Goal: Task Accomplishment & Management: Manage account settings

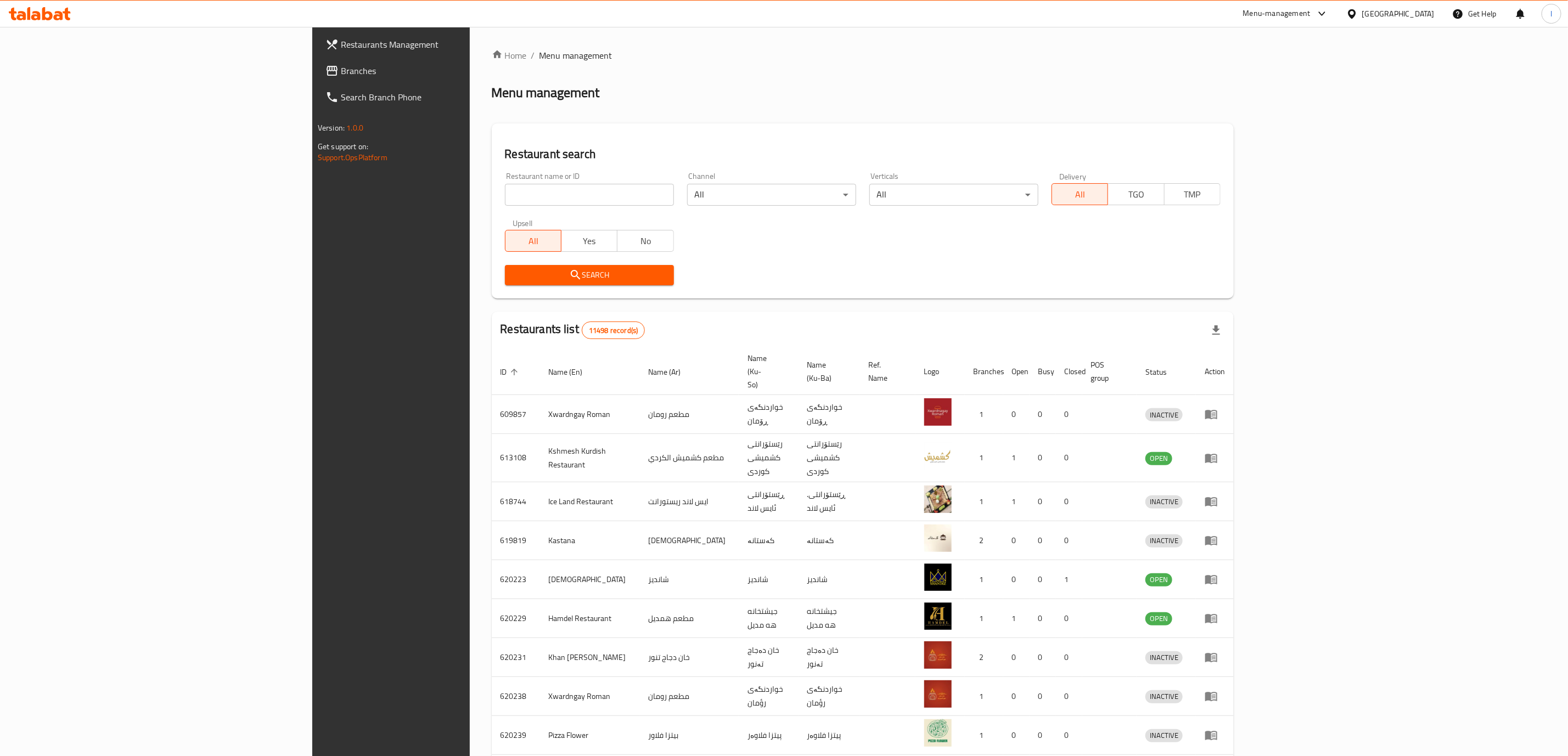
drag, startPoint x: 509, startPoint y: 165, endPoint x: 494, endPoint y: 188, distance: 27.5
click at [504, 175] on div "Restaurant name or ID Restaurant name or ID" at bounding box center [589, 189] width 182 height 47
click at [505, 188] on input "search" at bounding box center [589, 195] width 169 height 22
paste input "Machboos Al Hashi"
type input "Machboos Al Hashi"
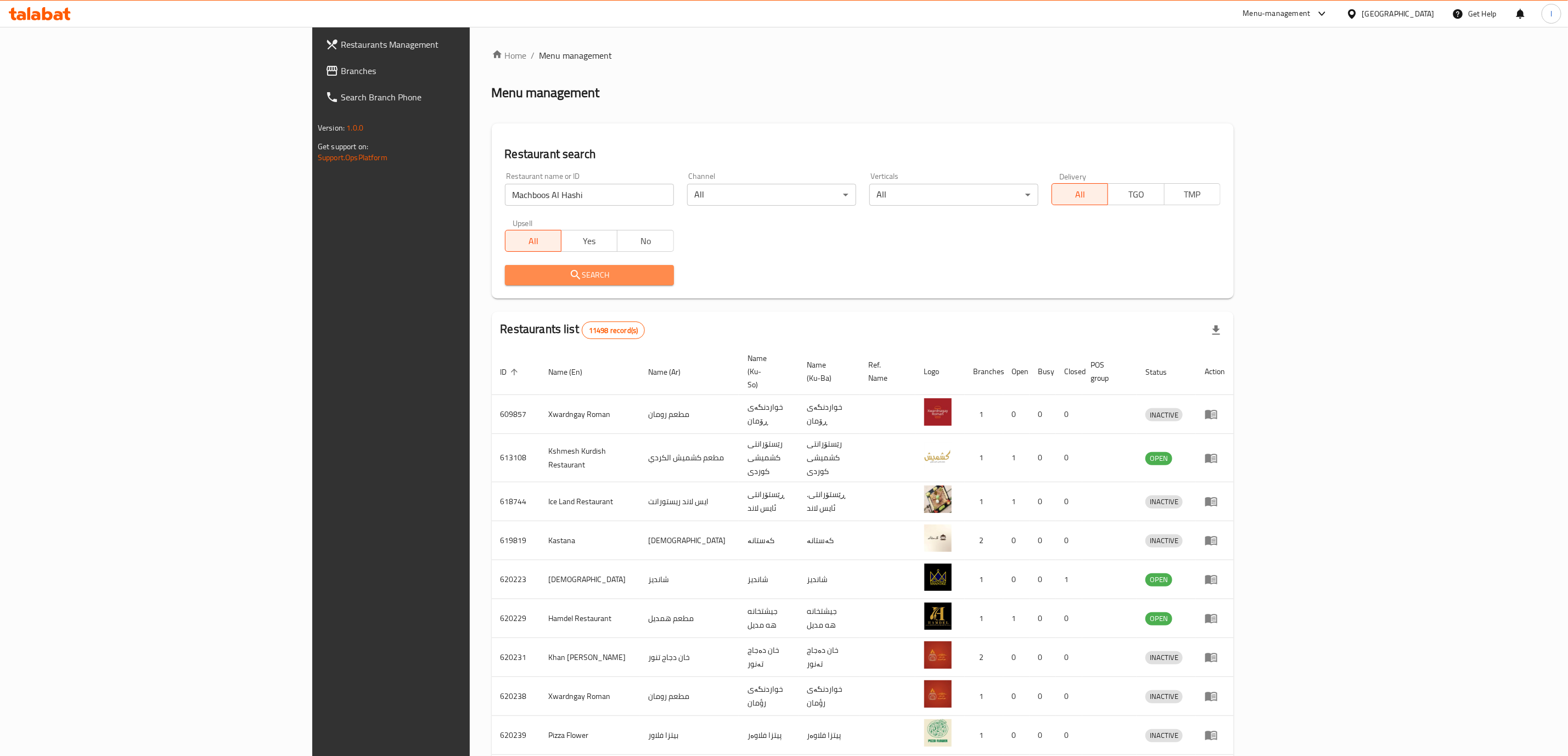
click at [514, 274] on span "Search" at bounding box center [590, 275] width 151 height 13
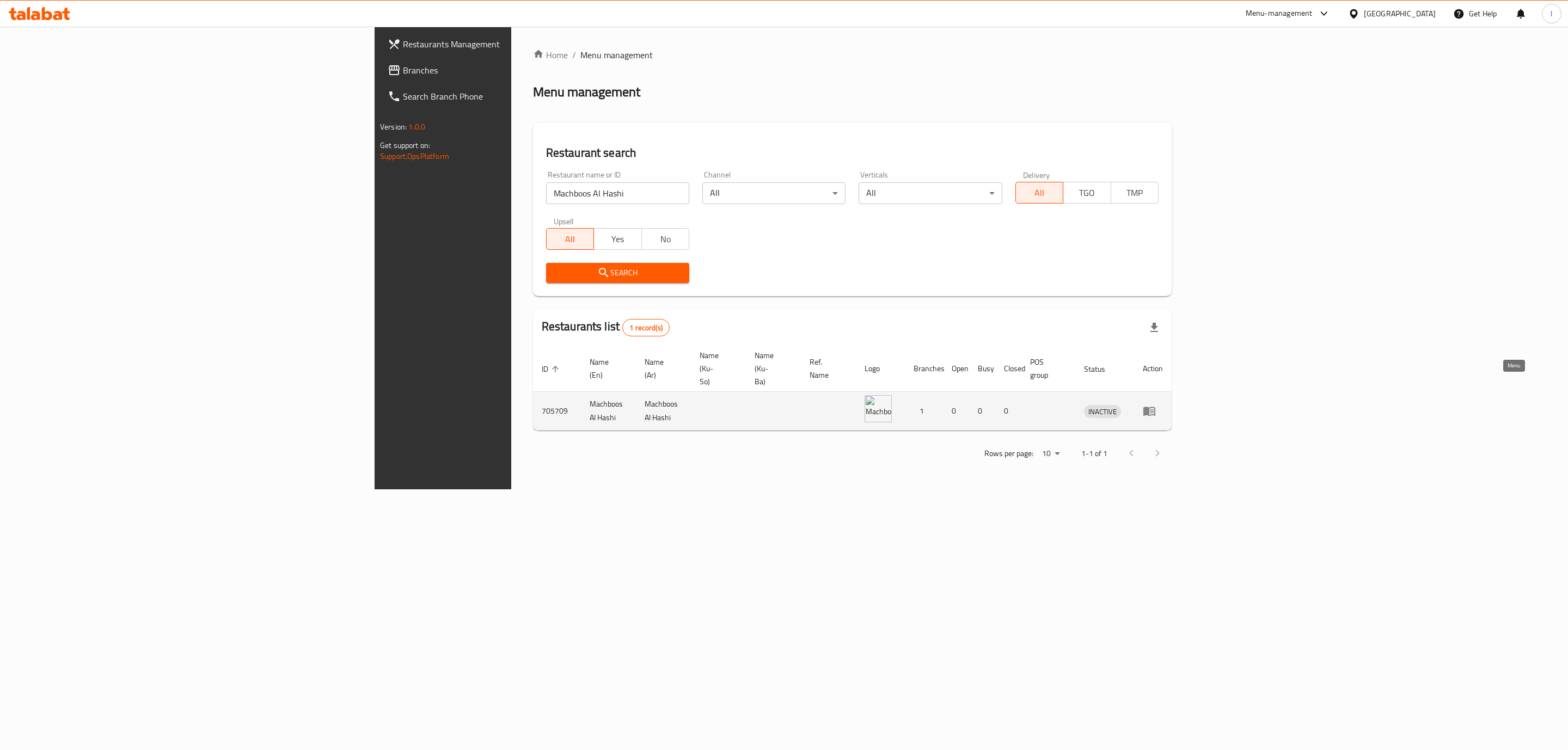
click at [1163, 404] on link "enhanced table" at bounding box center [1153, 411] width 20 height 13
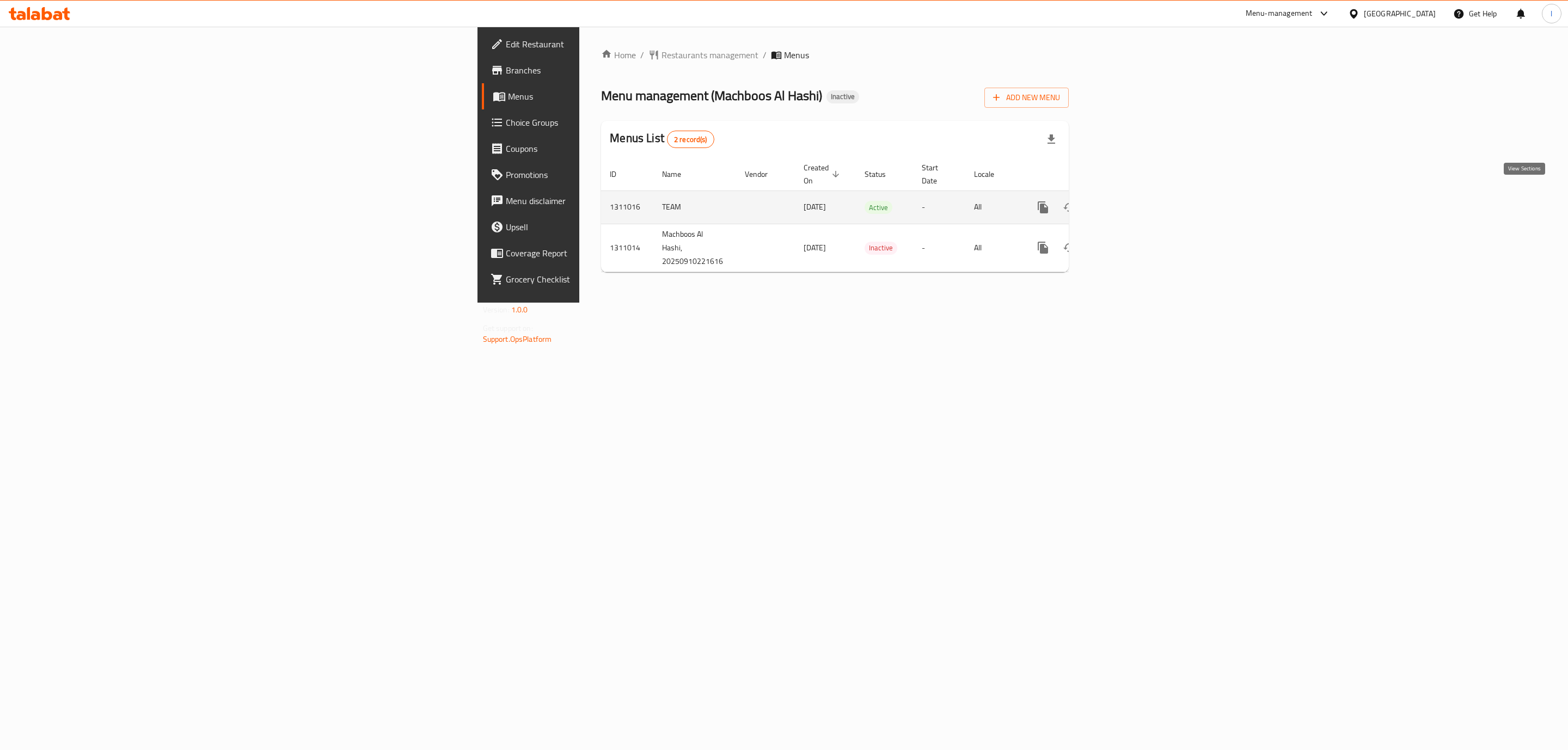
click at [1128, 201] on icon "enhanced table" at bounding box center [1121, 207] width 13 height 13
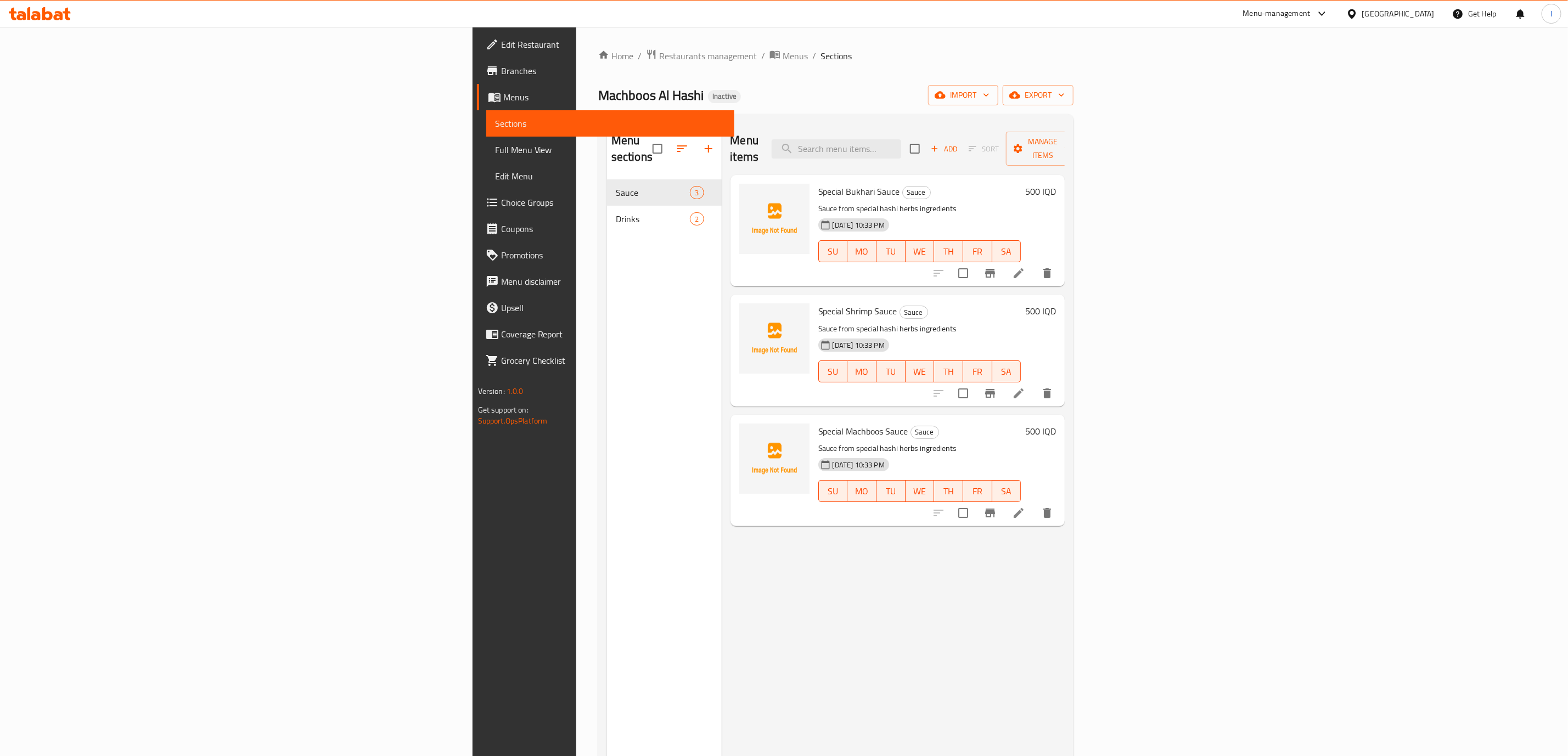
click at [1073, 82] on div "Home / Restaurants management / Menus / Sections Machboos Al Hashi Inactive imp…" at bounding box center [835, 468] width 475 height 839
click at [990, 91] on span "import" at bounding box center [963, 95] width 52 height 13
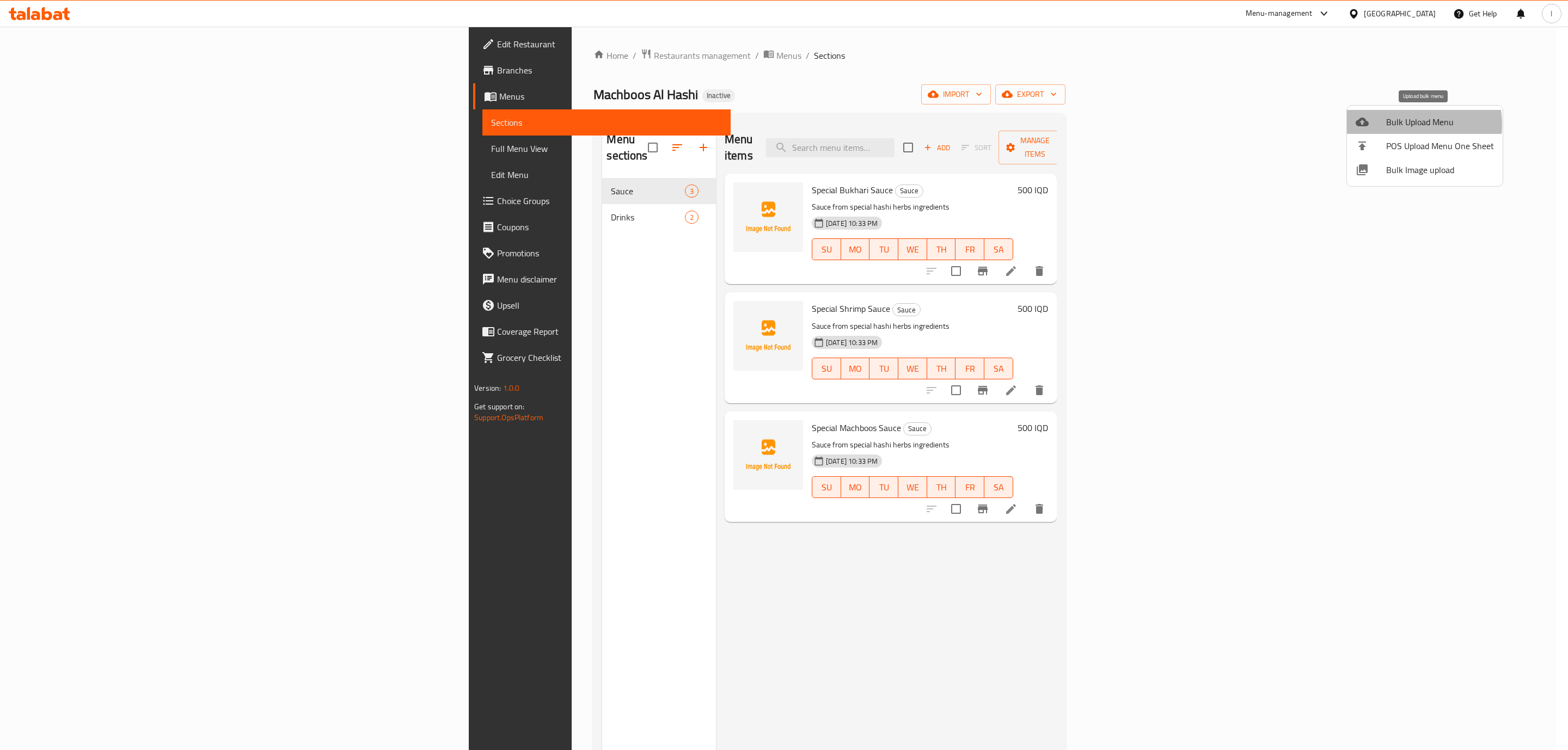
click at [1409, 125] on span "Bulk Upload Menu" at bounding box center [1440, 121] width 107 height 13
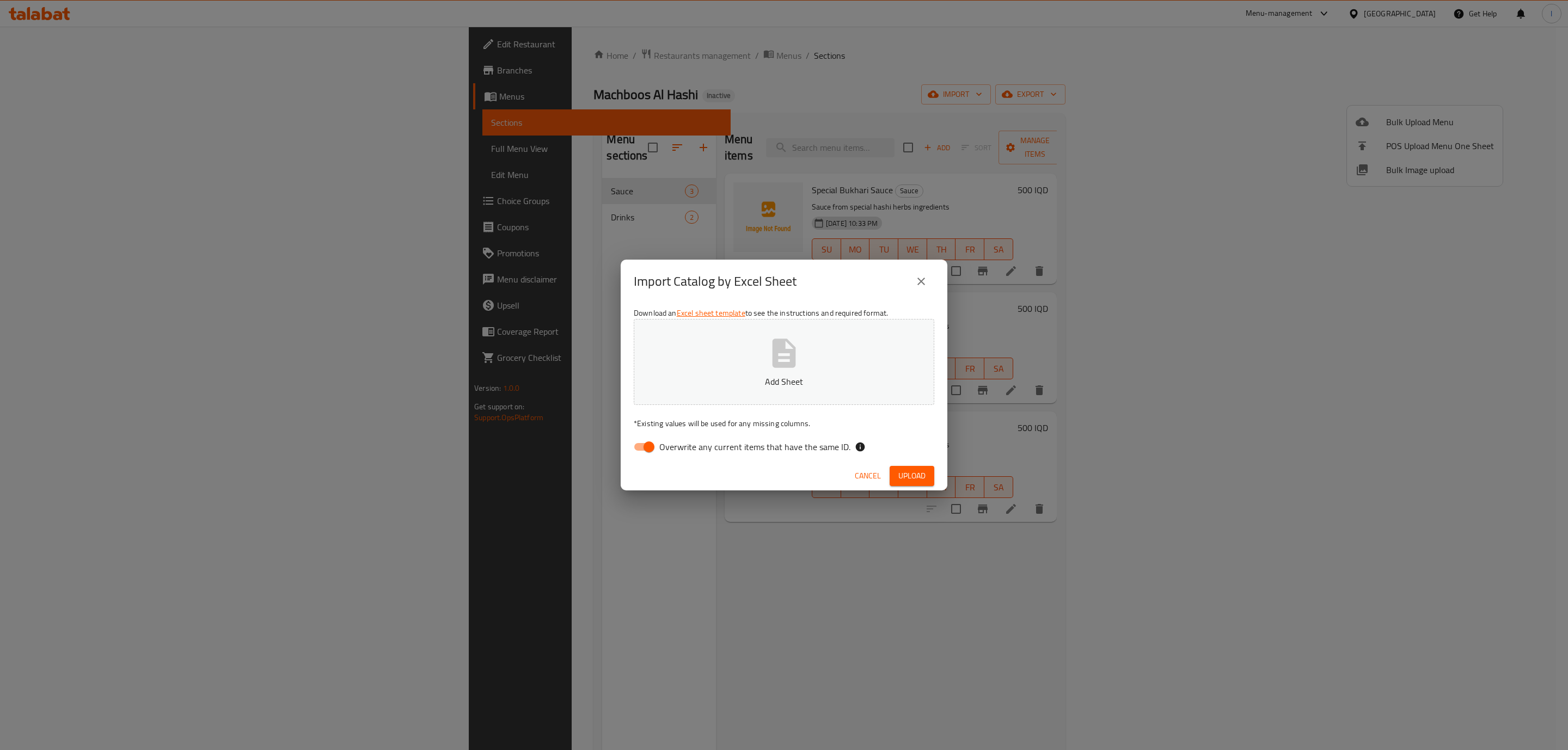
click at [634, 448] on input "Overwrite any current items that have the same ID." at bounding box center [649, 447] width 62 height 20
checkbox input "false"
click at [675, 413] on div "Download an Excel sheet template to see the instructions and required format. A…" at bounding box center [784, 382] width 327 height 158
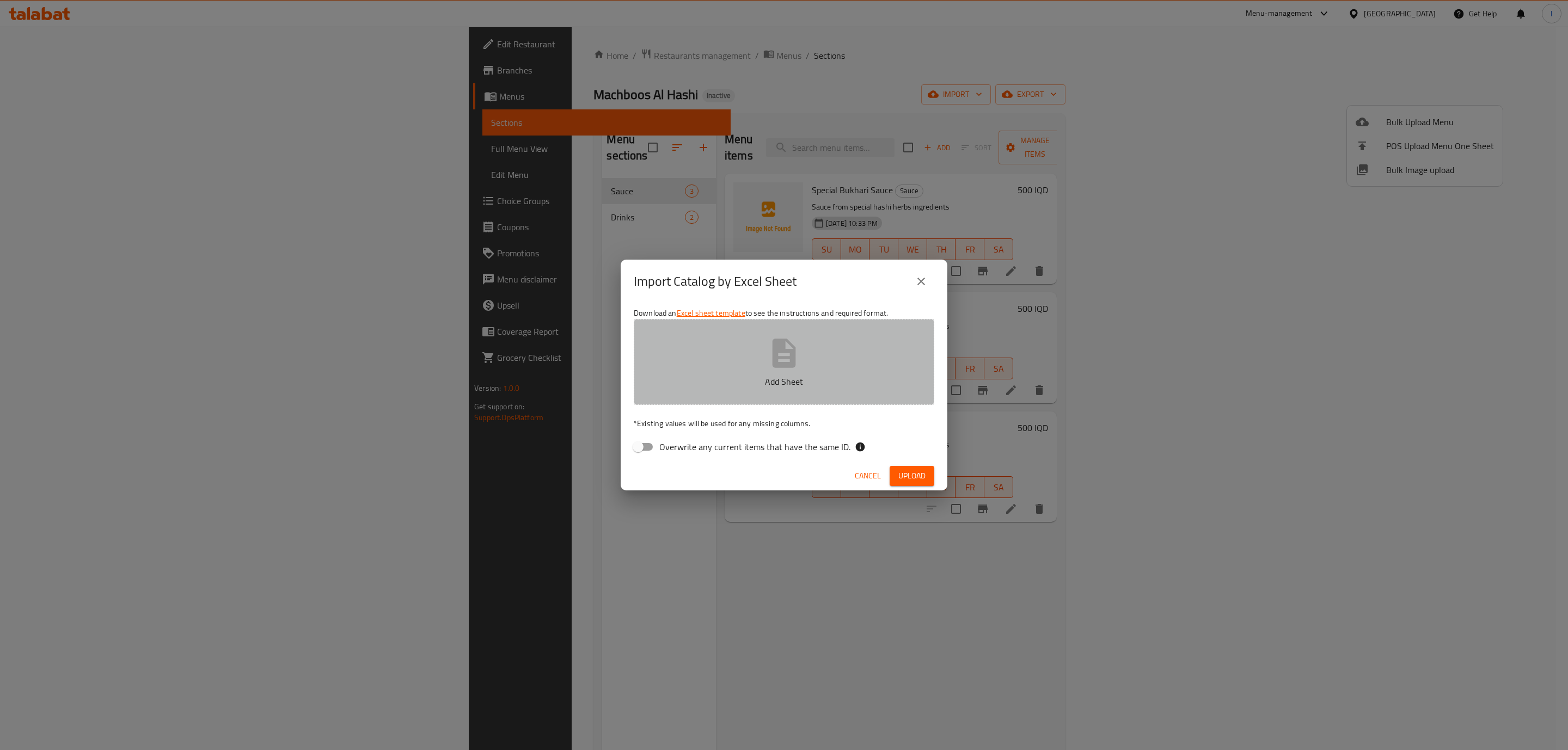
click at [716, 388] on button "Add Sheet" at bounding box center [784, 362] width 301 height 86
click at [714, 357] on button "Add Sheet" at bounding box center [784, 362] width 301 height 86
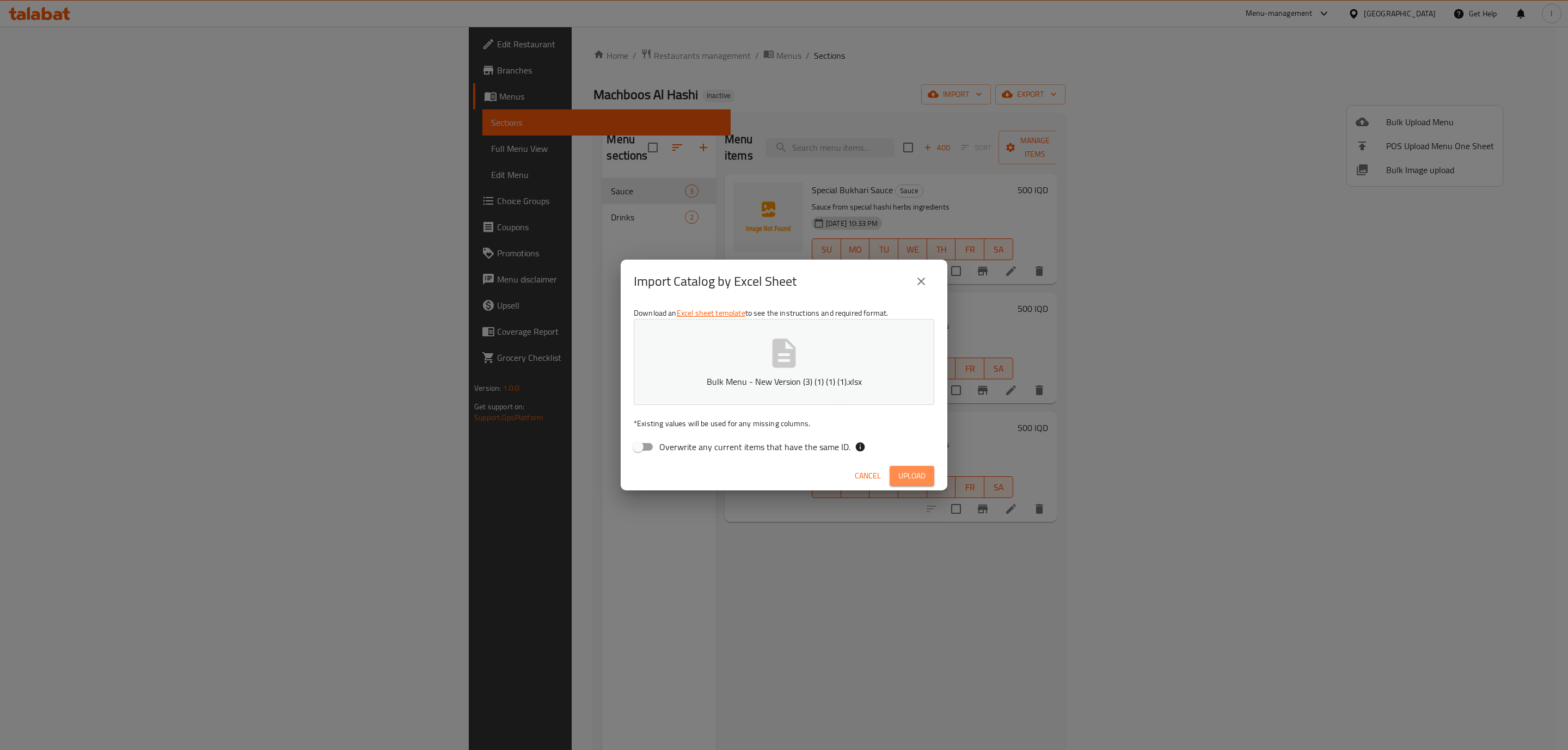
click at [908, 478] on span "Upload" at bounding box center [912, 475] width 27 height 13
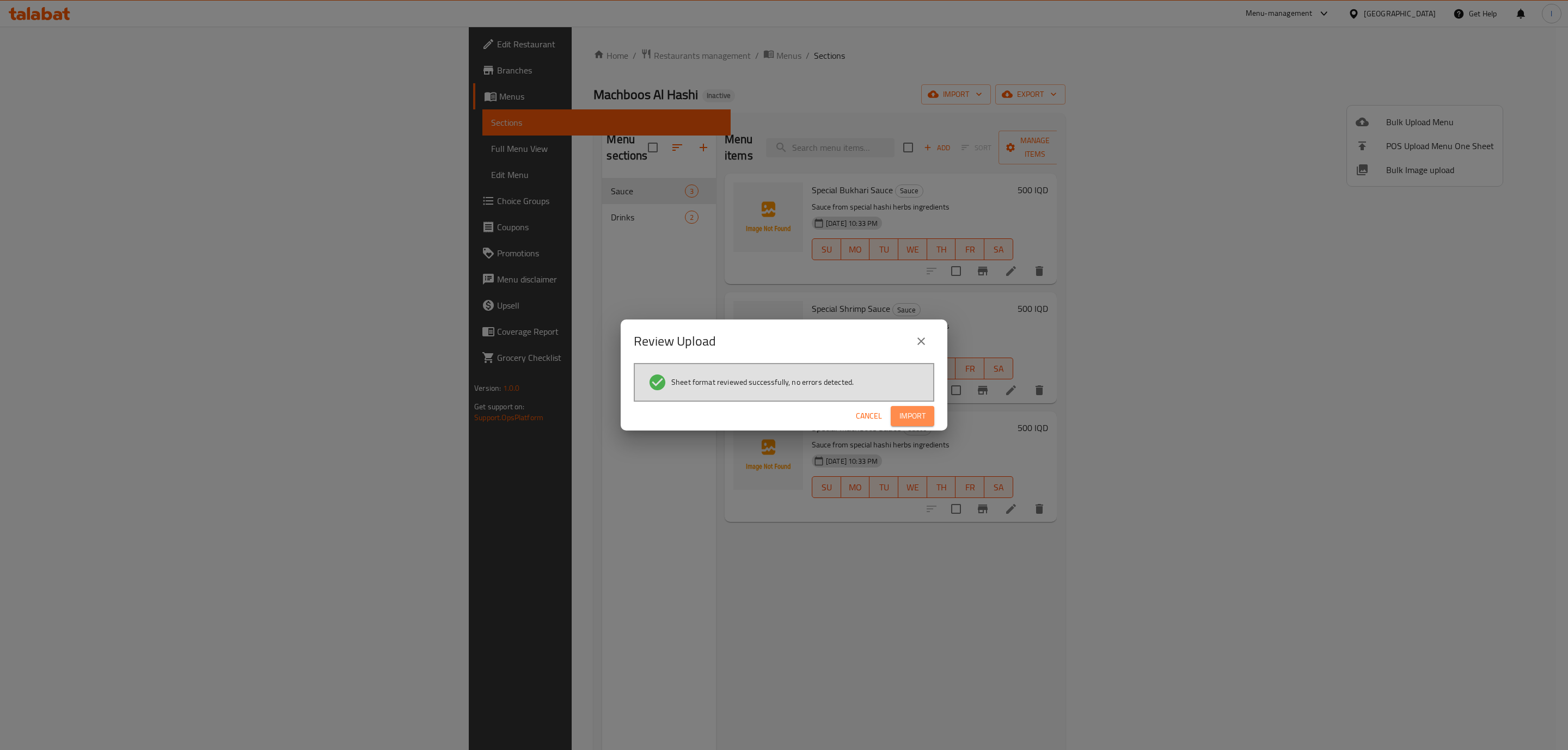
click at [912, 419] on span "Import" at bounding box center [913, 416] width 26 height 13
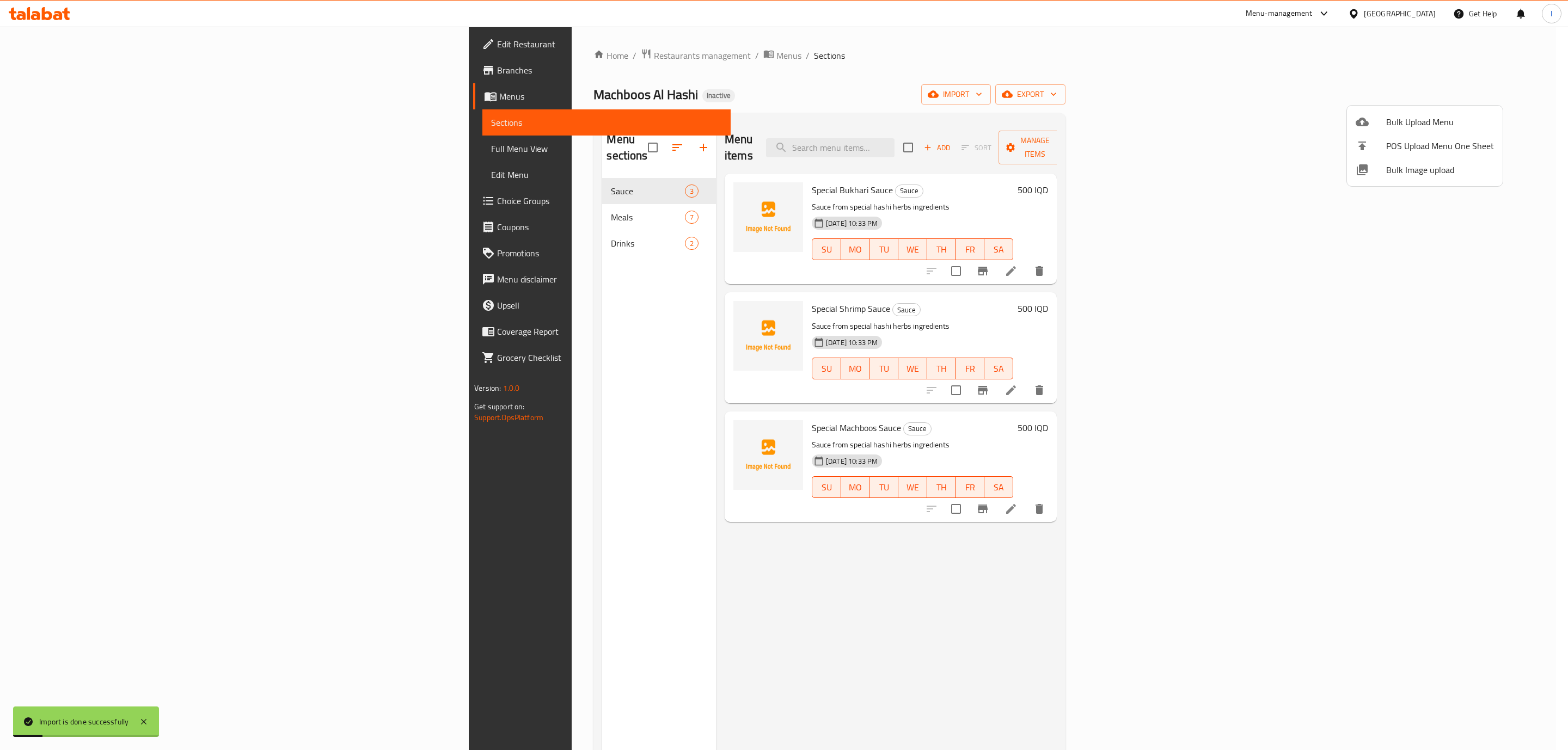
click at [128, 150] on div at bounding box center [784, 375] width 1568 height 750
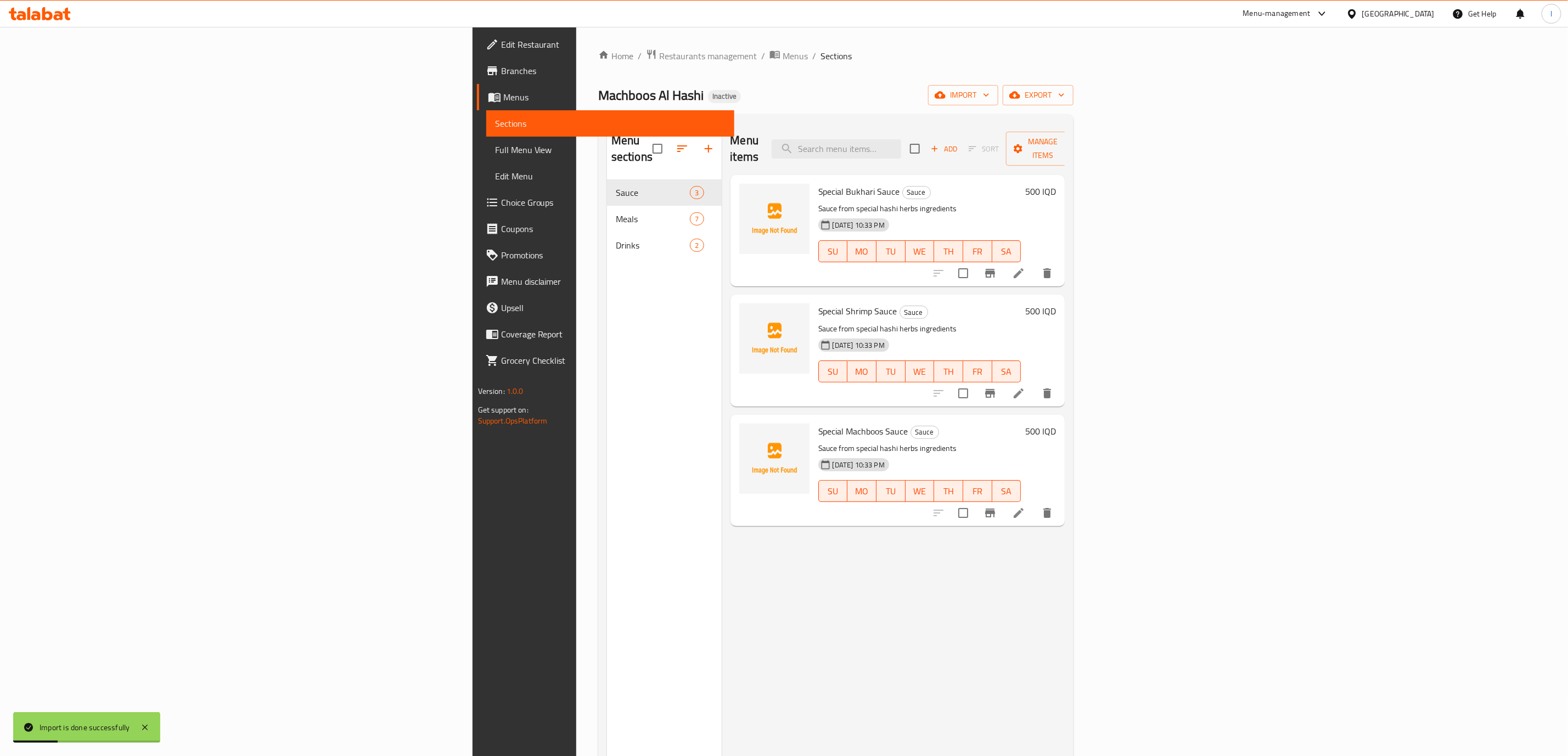
click at [495, 154] on span "Full Menu View" at bounding box center [610, 149] width 231 height 13
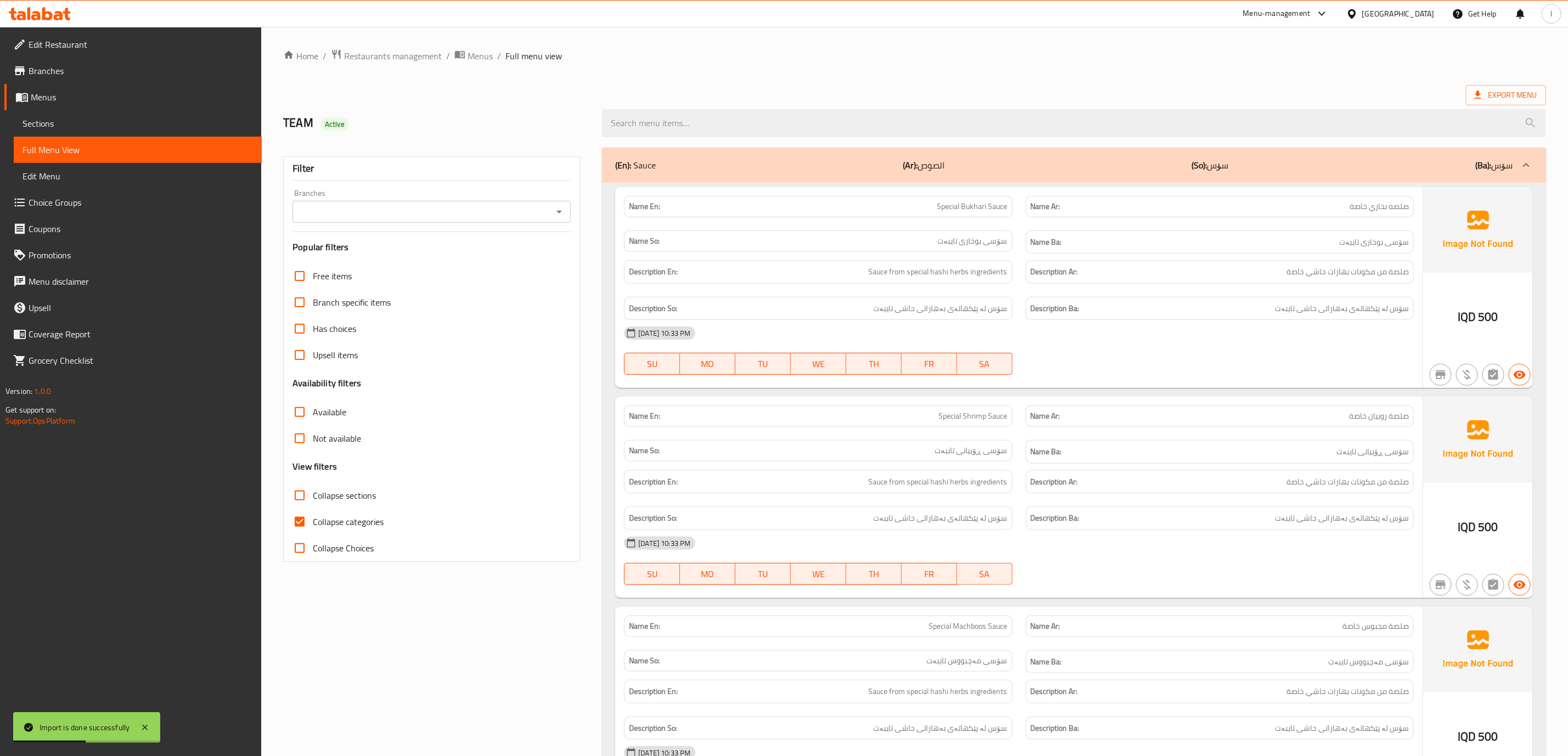
click at [371, 205] on input "Branches" at bounding box center [423, 212] width 253 height 16
drag, startPoint x: 348, startPoint y: 248, endPoint x: 130, endPoint y: 154, distance: 237.4
click at [269, 155] on body "Import is done successfully ​ Menu-management Iraq Get Help l Edit Restaurant B…" at bounding box center [784, 391] width 1568 height 729
click at [101, 111] on link "Sections" at bounding box center [137, 123] width 248 height 26
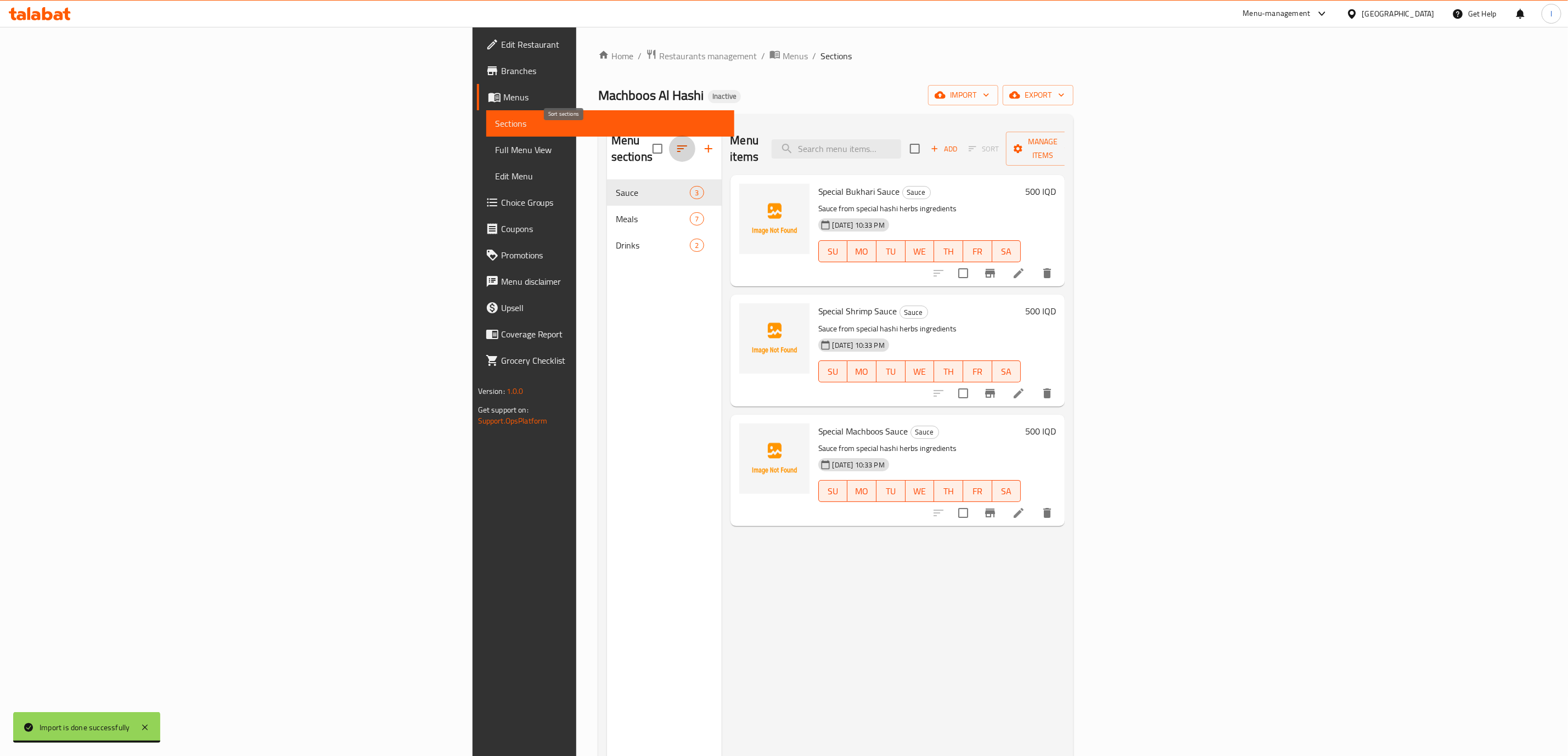
click at [675, 144] on icon "button" at bounding box center [682, 149] width 13 height 13
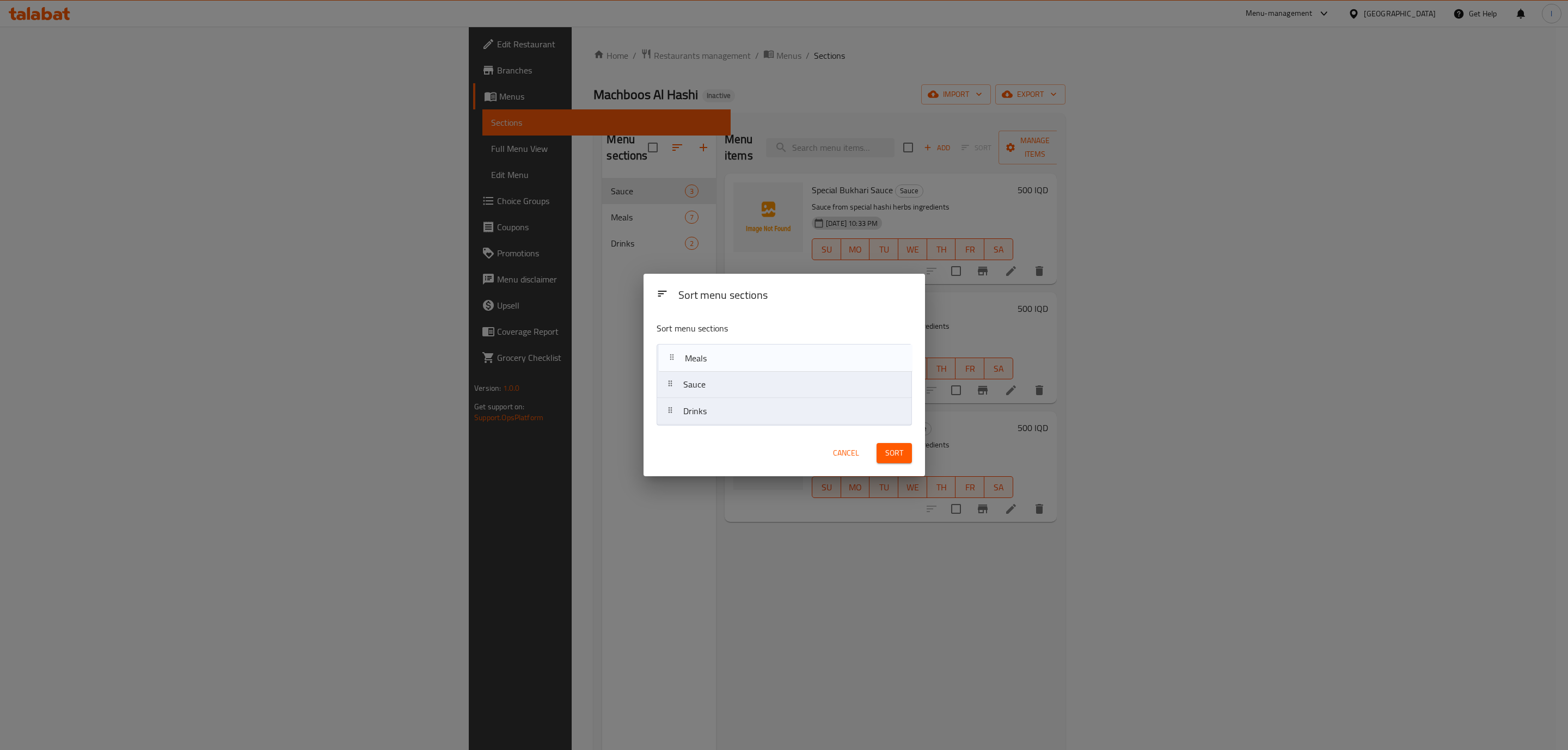
drag, startPoint x: 724, startPoint y: 383, endPoint x: 726, endPoint y: 343, distance: 40.0
click at [726, 344] on nav "Sauce Meals Drinks" at bounding box center [785, 384] width 256 height 81
click at [874, 456] on div "Sort" at bounding box center [894, 453] width 48 height 33
click at [879, 457] on button "Sort" at bounding box center [894, 453] width 35 height 20
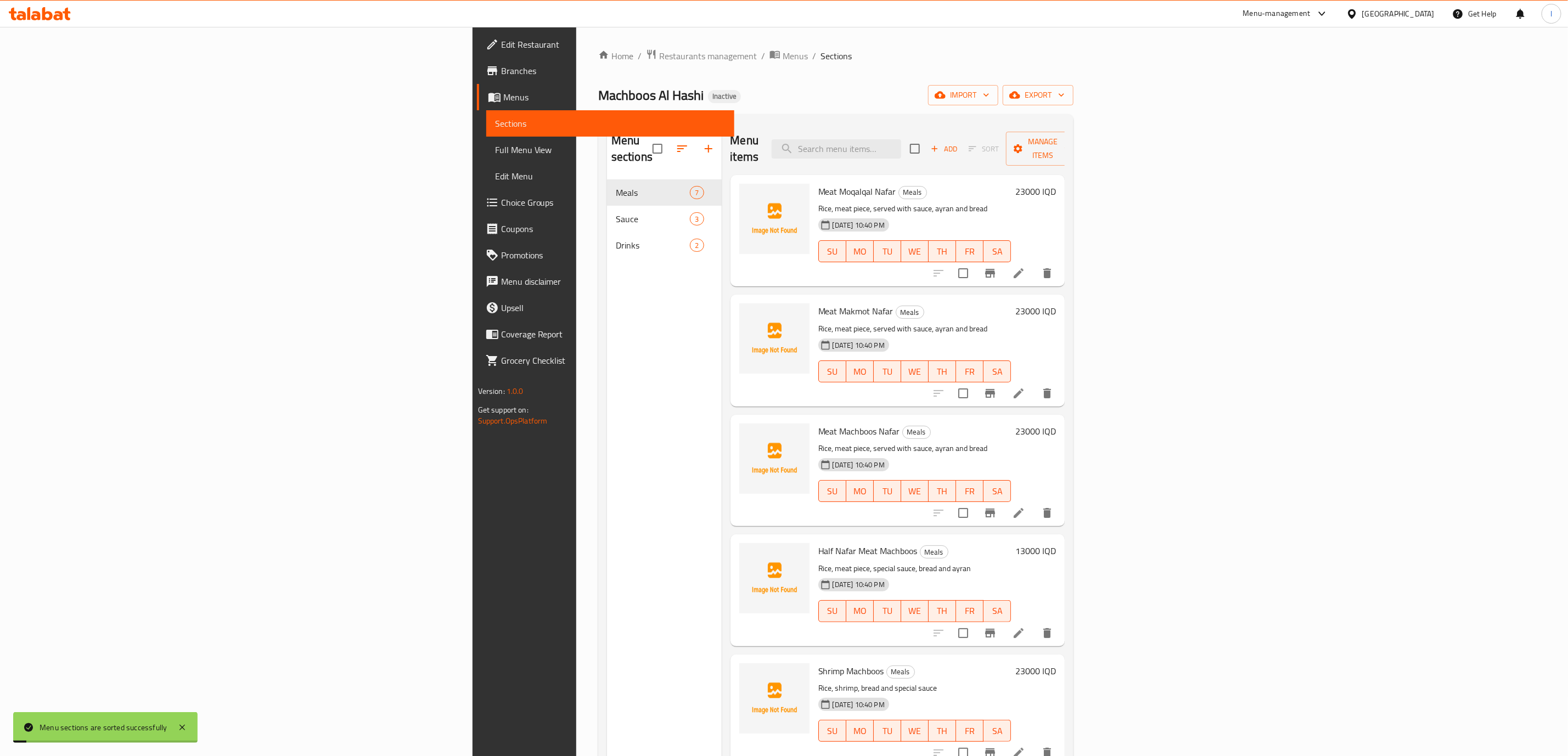
click at [495, 145] on span "Full Menu View" at bounding box center [610, 149] width 231 height 13
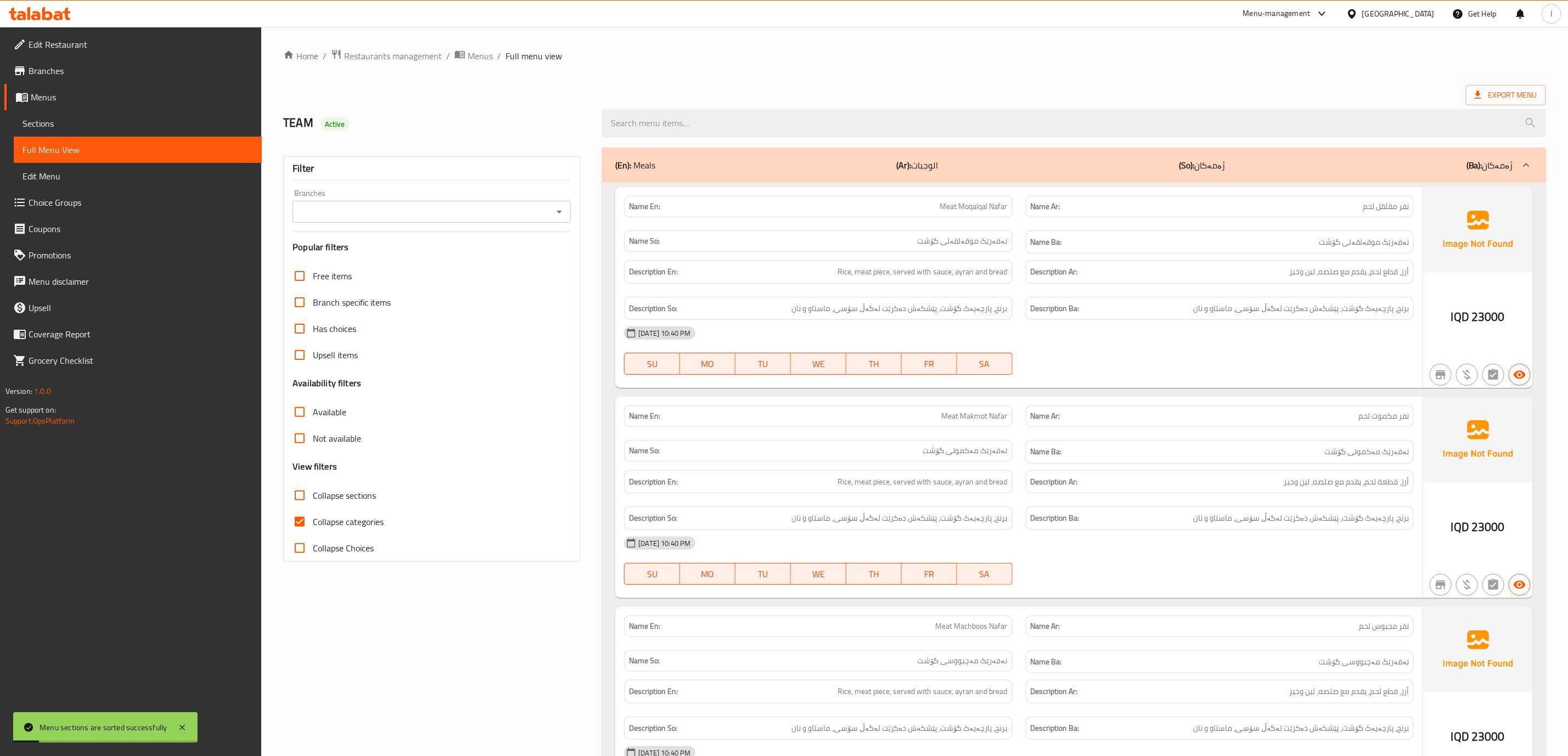
click at [473, 216] on input "Branches" at bounding box center [423, 212] width 253 height 16
click at [435, 258] on li "Machboos Al Hashi," at bounding box center [432, 260] width 277 height 20
type input "Machboos Al Hashi,"
click at [355, 536] on label "Collapse Choices" at bounding box center [330, 548] width 87 height 26
click at [354, 525] on span "Collapse categories" at bounding box center [348, 522] width 71 height 13
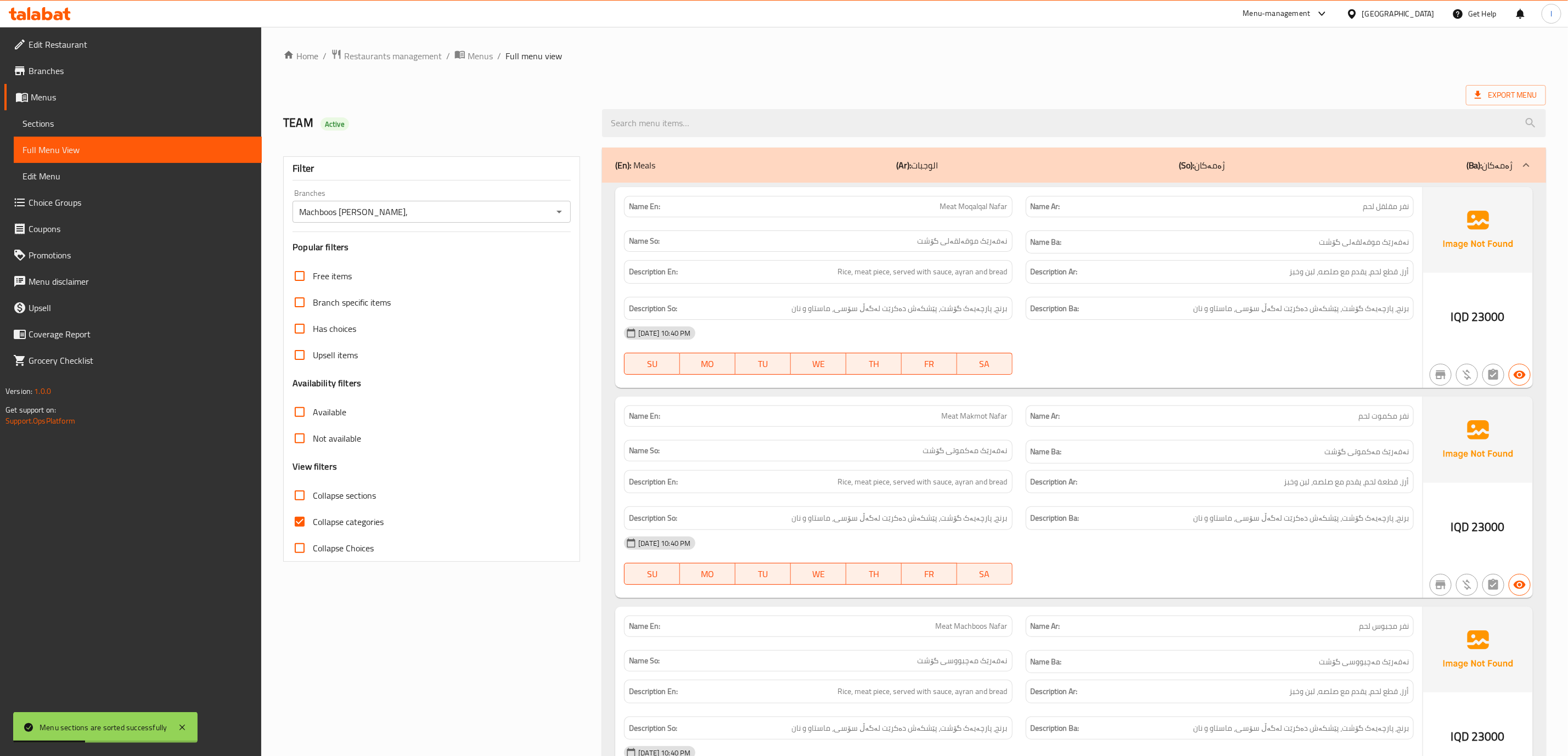
click at [313, 525] on input "Collapse categories" at bounding box center [299, 522] width 26 height 26
checkbox input "false"
click at [364, 505] on label "Collapse sections" at bounding box center [331, 495] width 89 height 26
click at [313, 505] on input "Collapse sections" at bounding box center [299, 495] width 26 height 26
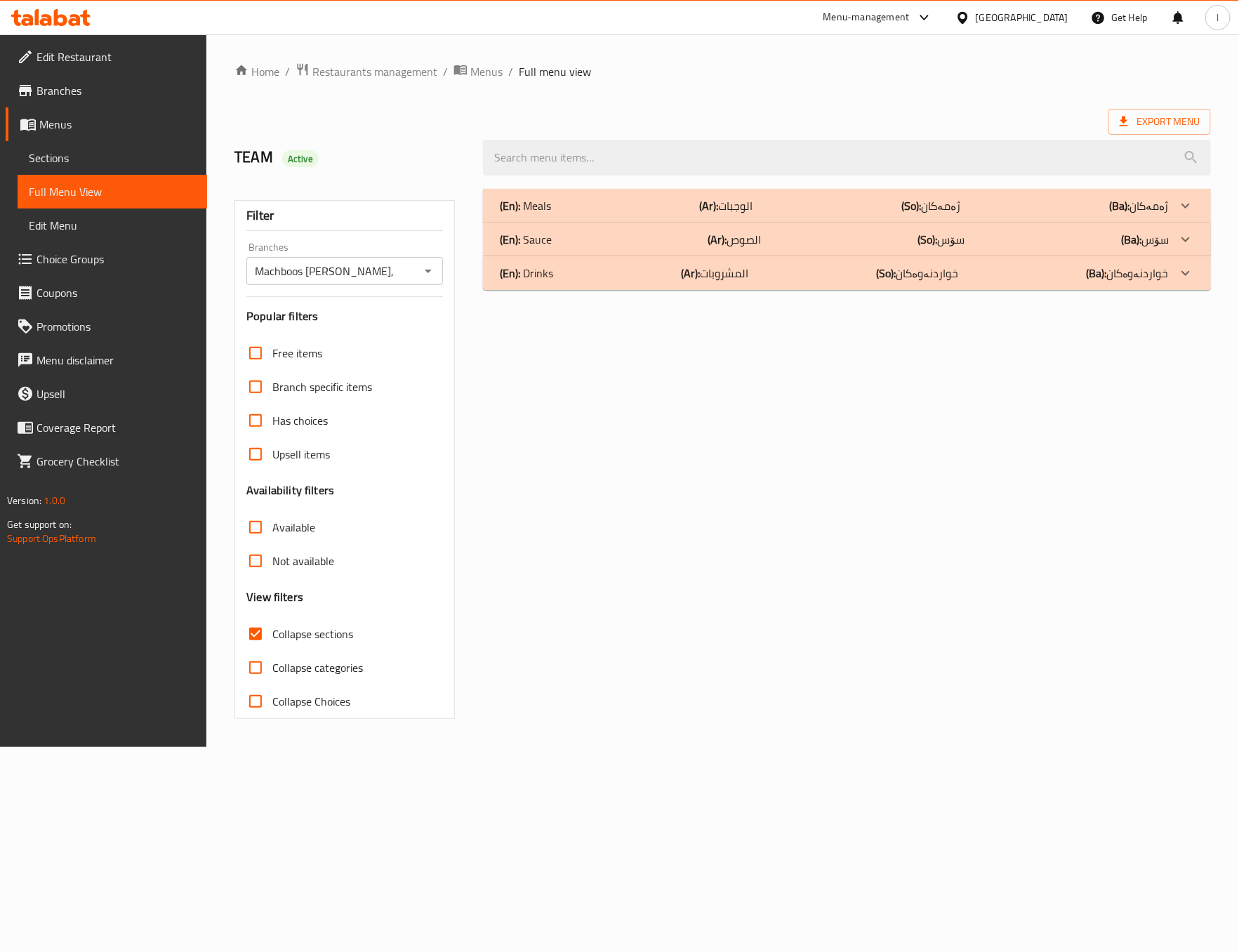
click at [551, 211] on p "(En): Meals" at bounding box center [525, 206] width 52 height 17
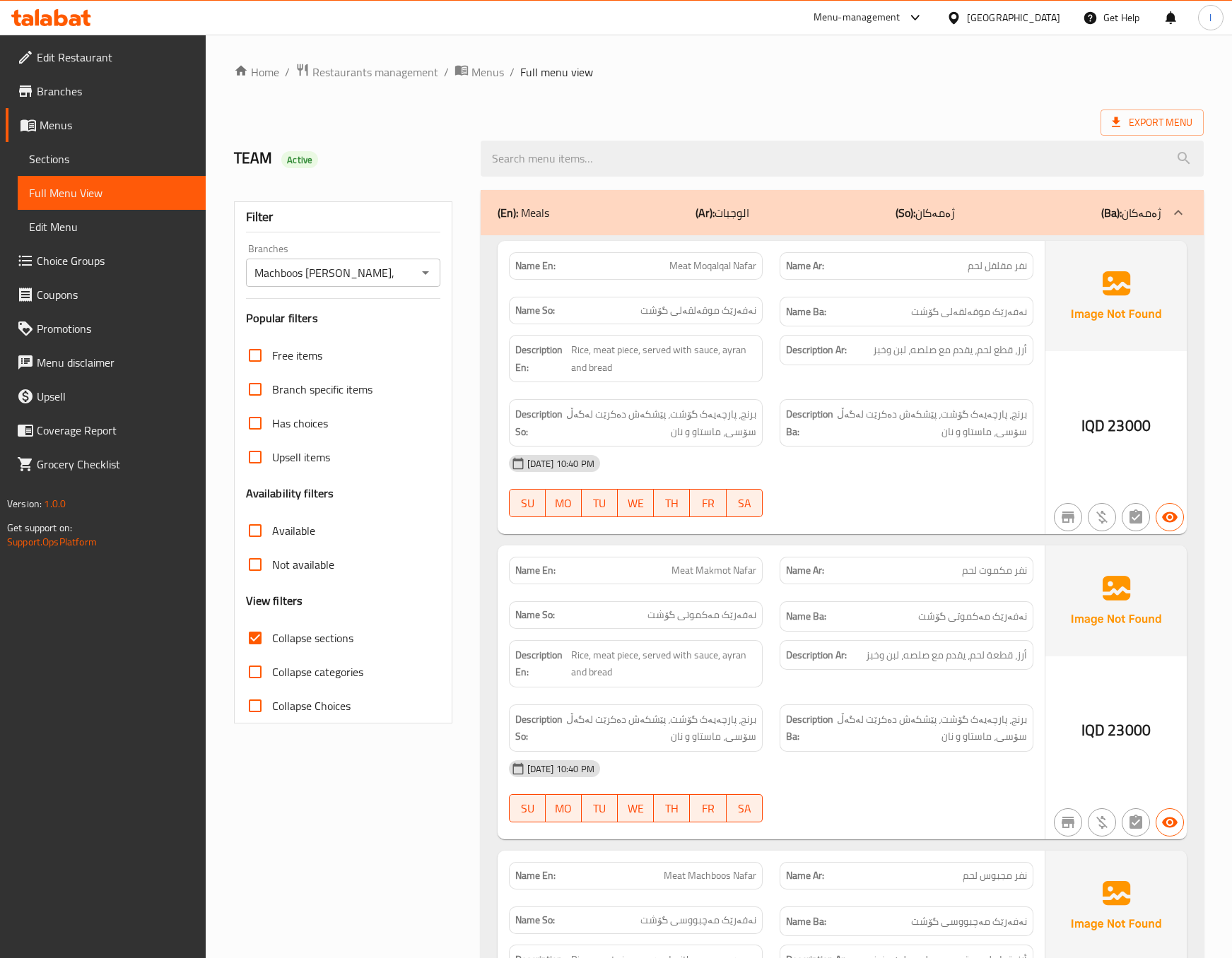
click at [961, 496] on div "10-09-2025 10:40 PM SU MO TU WE TH FR SA" at bounding box center [771, 486] width 542 height 79
click at [326, 643] on span "Collapse sections" at bounding box center [312, 638] width 81 height 17
click at [272, 643] on input "Collapse sections" at bounding box center [254, 637] width 34 height 34
checkbox input "false"
click at [976, 524] on div at bounding box center [906, 517] width 271 height 17
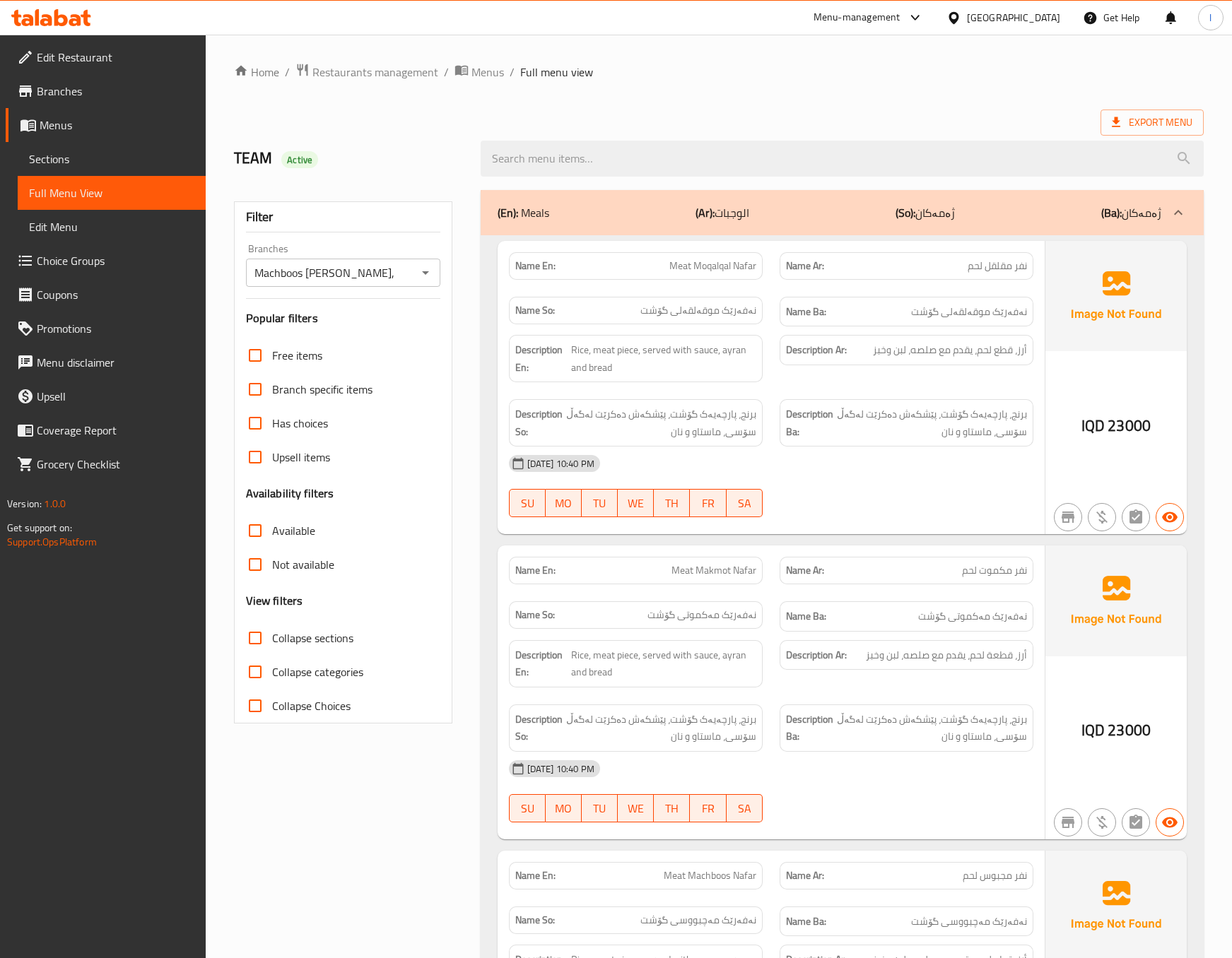
click at [875, 517] on div at bounding box center [906, 517] width 271 height 17
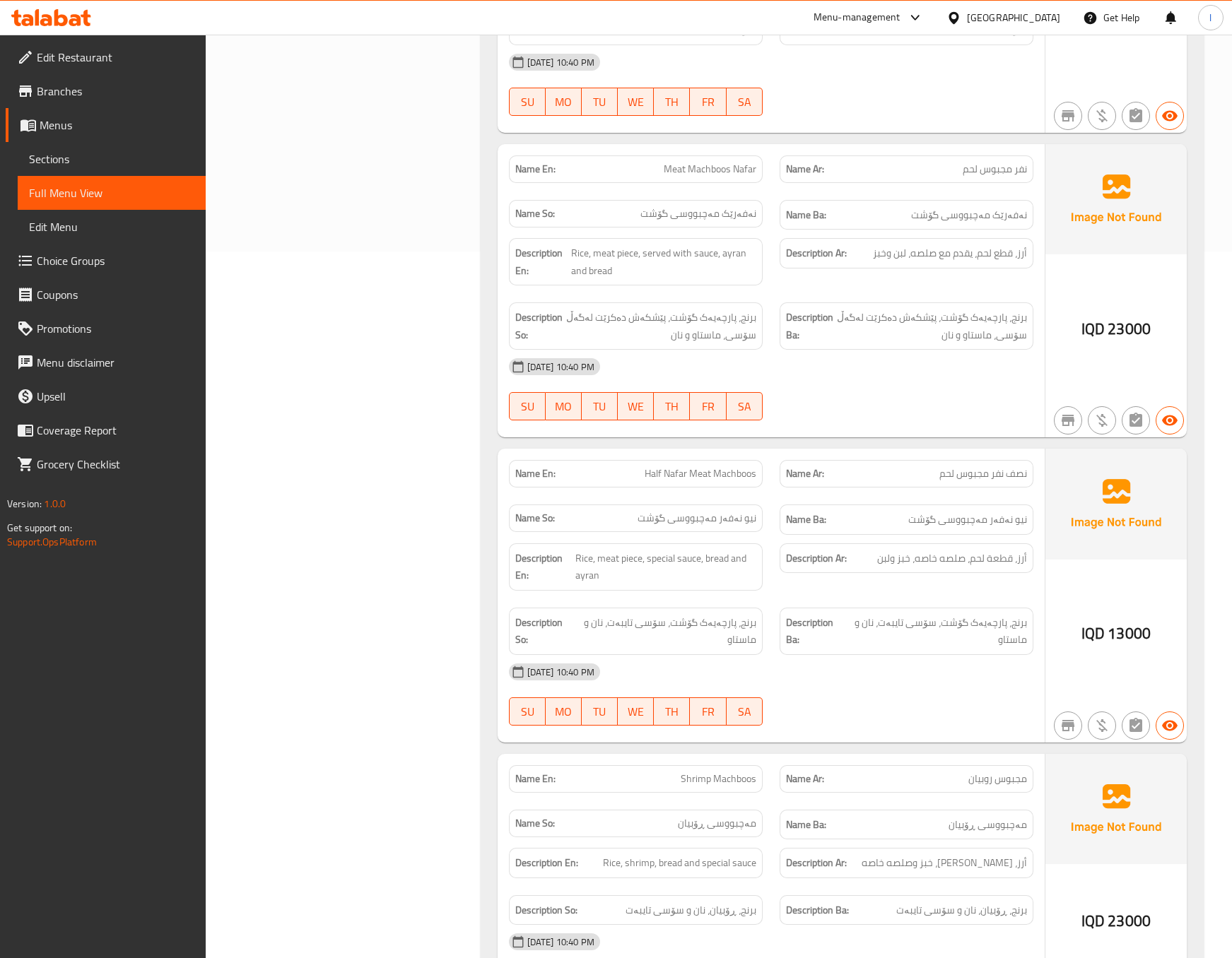
scroll to position [353, 0]
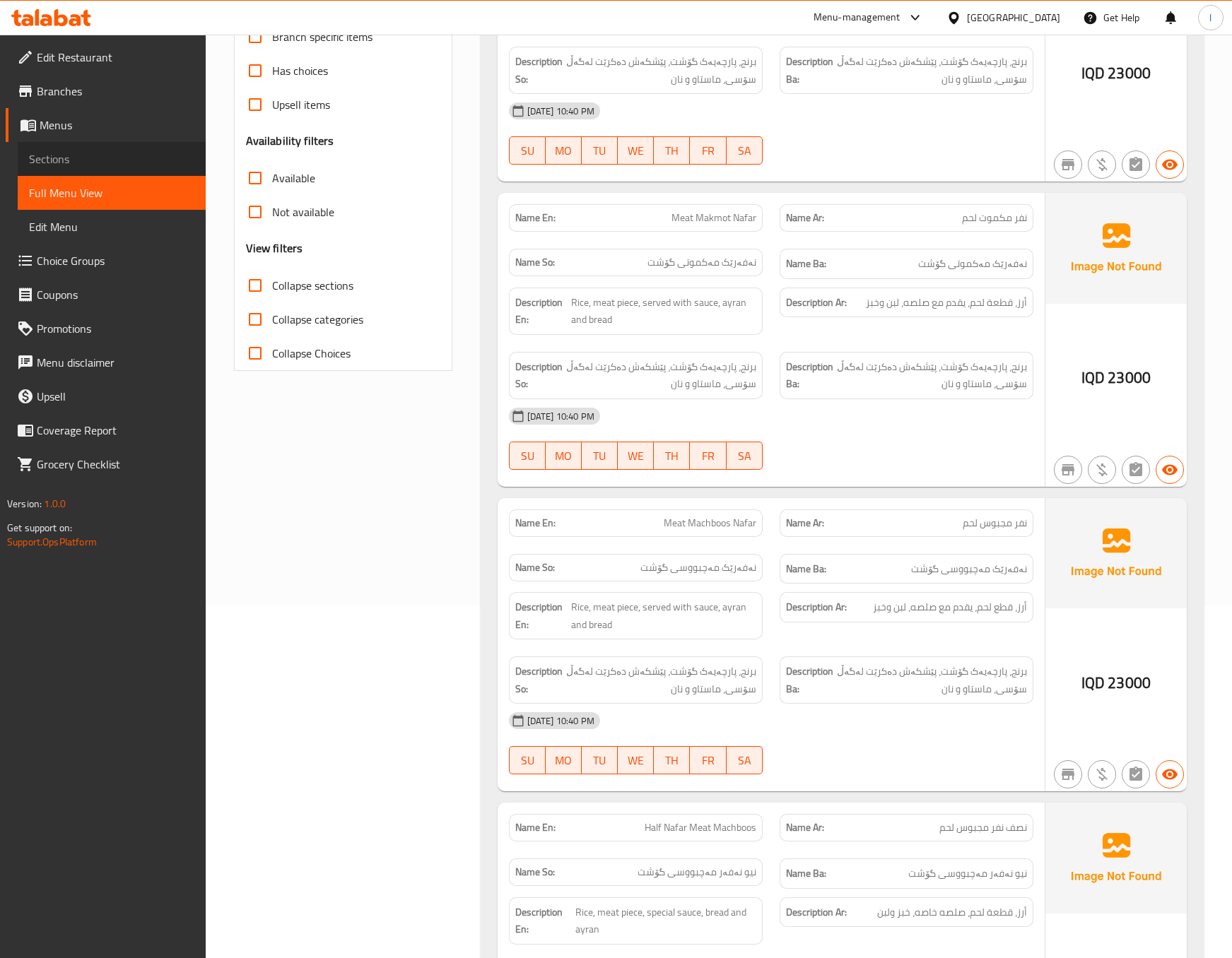
click at [43, 161] on span "Sections" at bounding box center [111, 159] width 165 height 17
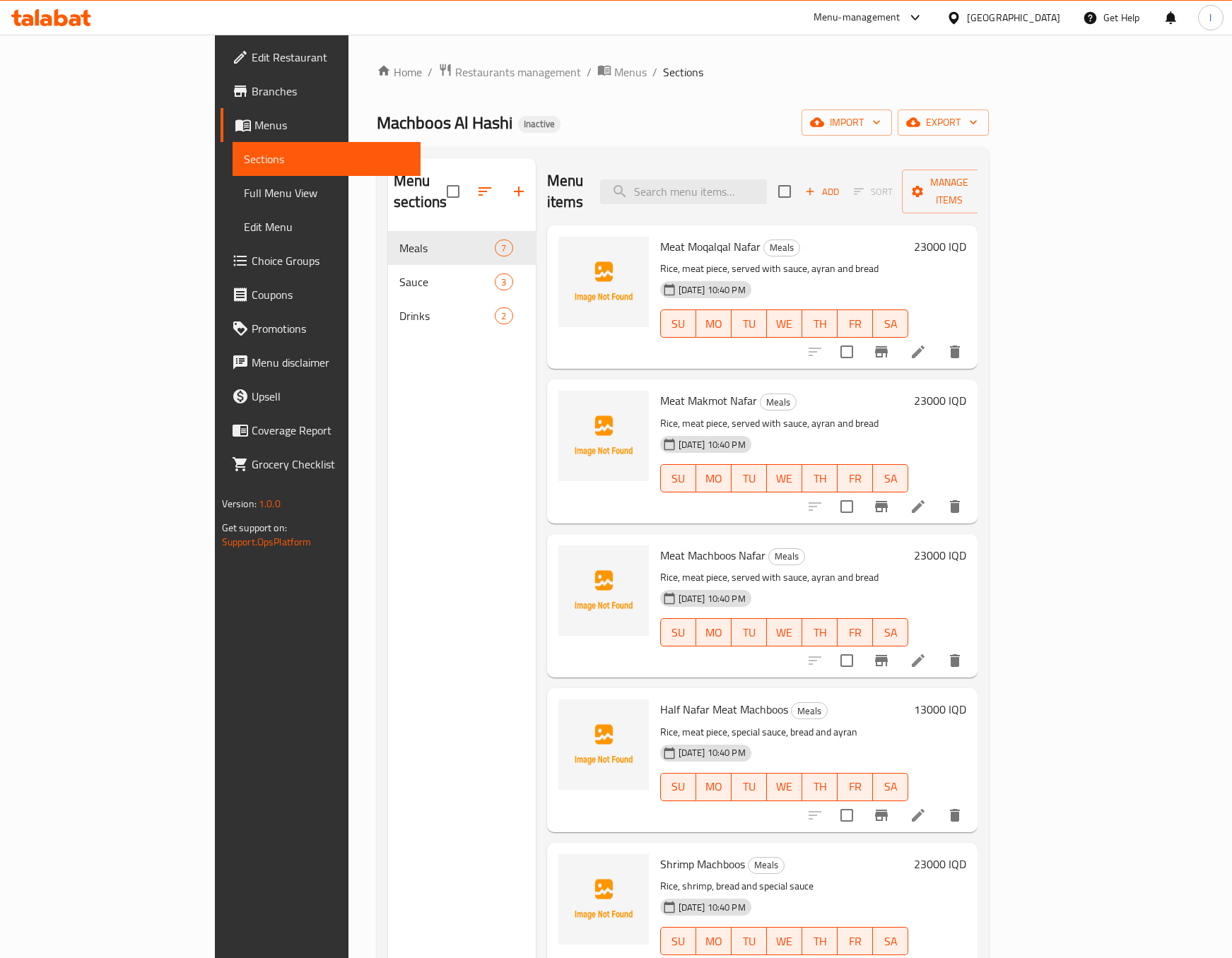
click at [978, 348] on div "Menu items Add Sort Manage items Meat Moqalqal Nafar Meals Rice, meat piece, se…" at bounding box center [757, 637] width 442 height 958
click at [938, 340] on li at bounding box center [917, 352] width 39 height 26
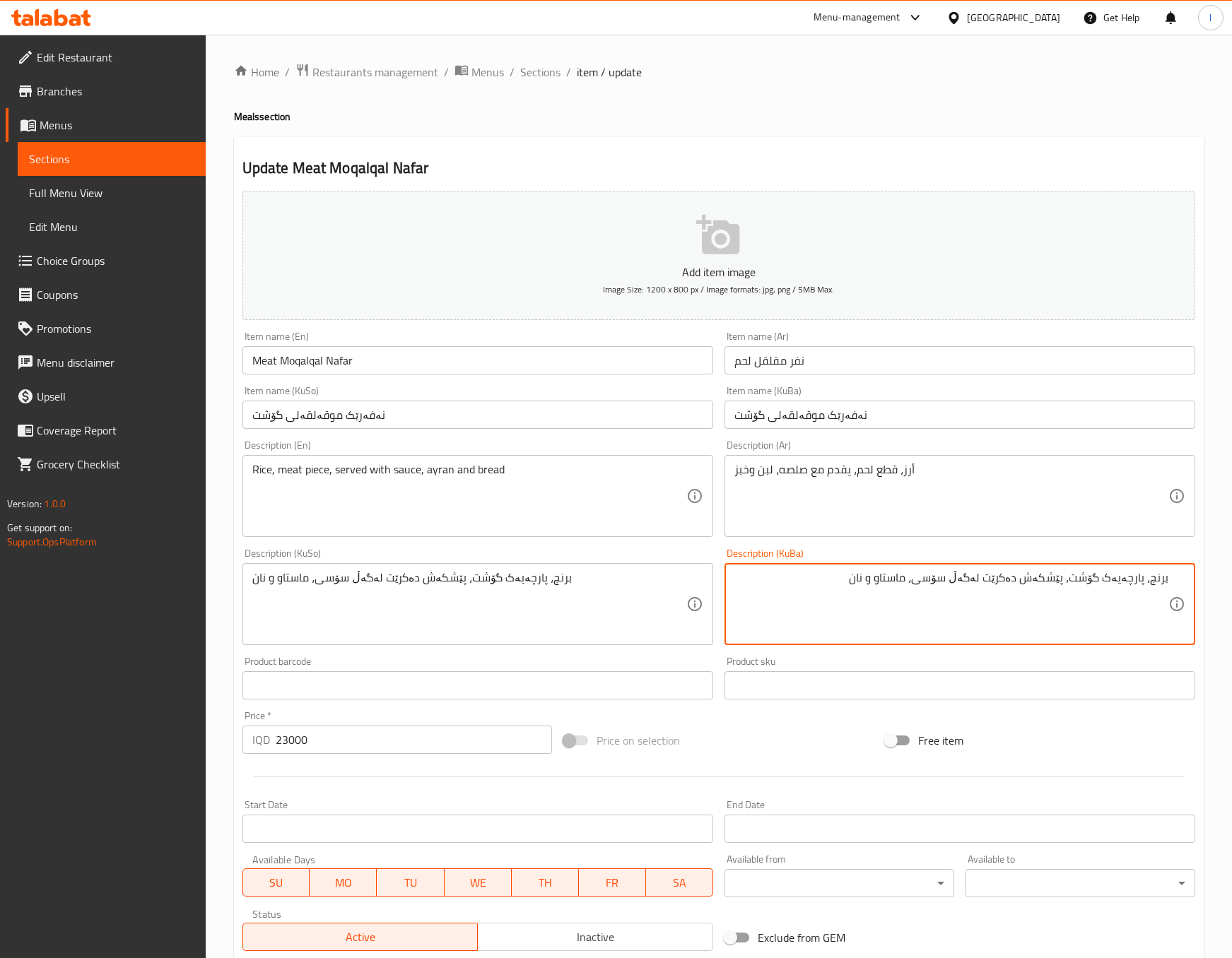
click at [931, 587] on textarea "برنج، پارچەیەک گۆشت، پێشکەش دەکرێت لەگەڵ سۆسی، ماستاو و نان" at bounding box center [951, 604] width 434 height 67
click at [979, 585] on textarea "برنج، پارچەیەک گۆشت، پێشکەش دەکرێت لەگەڵ سۆس، ماستاو و نان" at bounding box center [951, 604] width 434 height 67
type textarea "برنج، پارچەیەک گۆشت، پێشکەش دەکرێت لەگەڵ سۆس، ماستاو و نان"
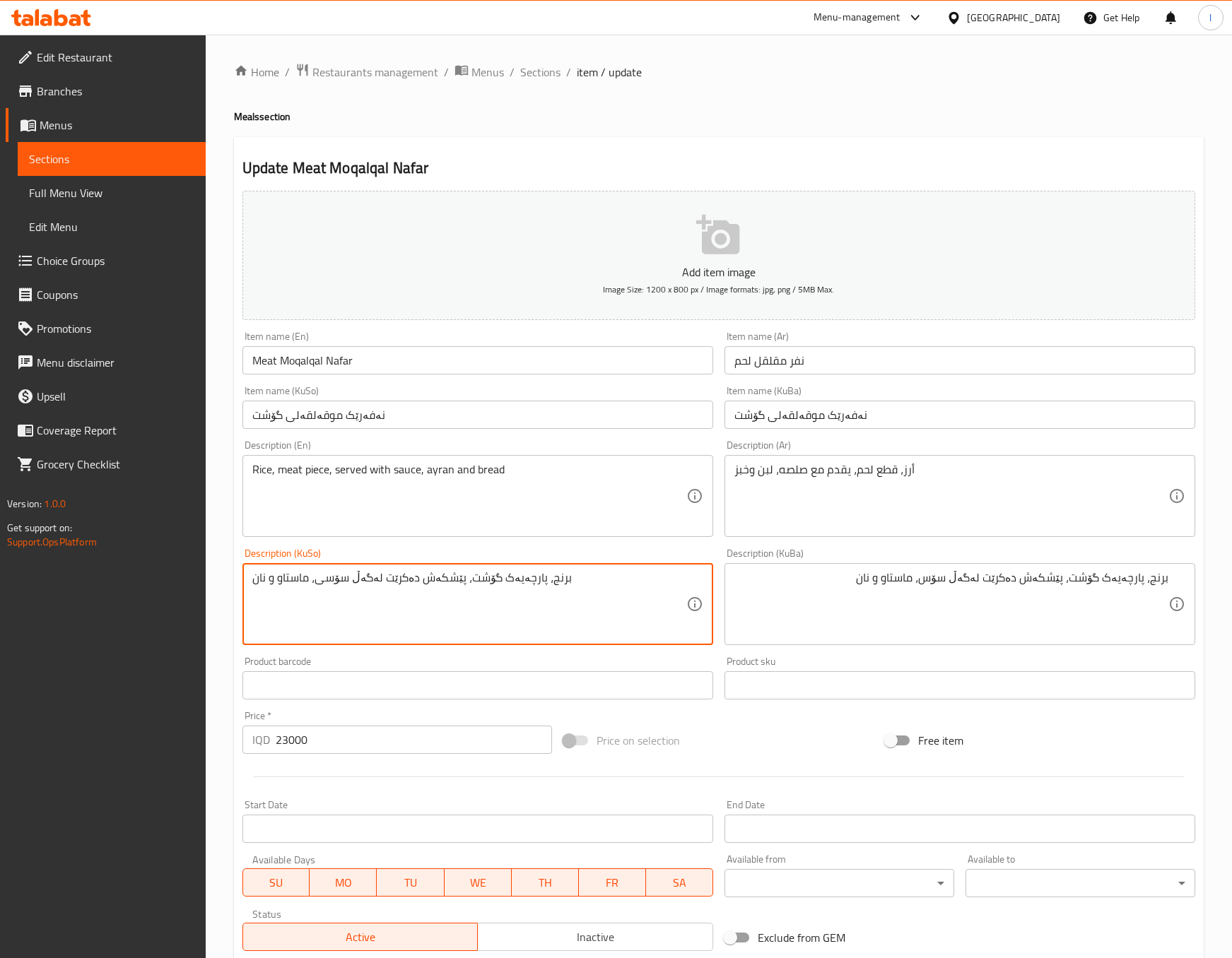
click at [554, 582] on textarea "برنج، پارچەیەک گۆشت، پێشکەش دەکرێت لەگەڵ سۆسی، ماستاو و نان" at bounding box center [470, 604] width 434 height 67
paste textarea
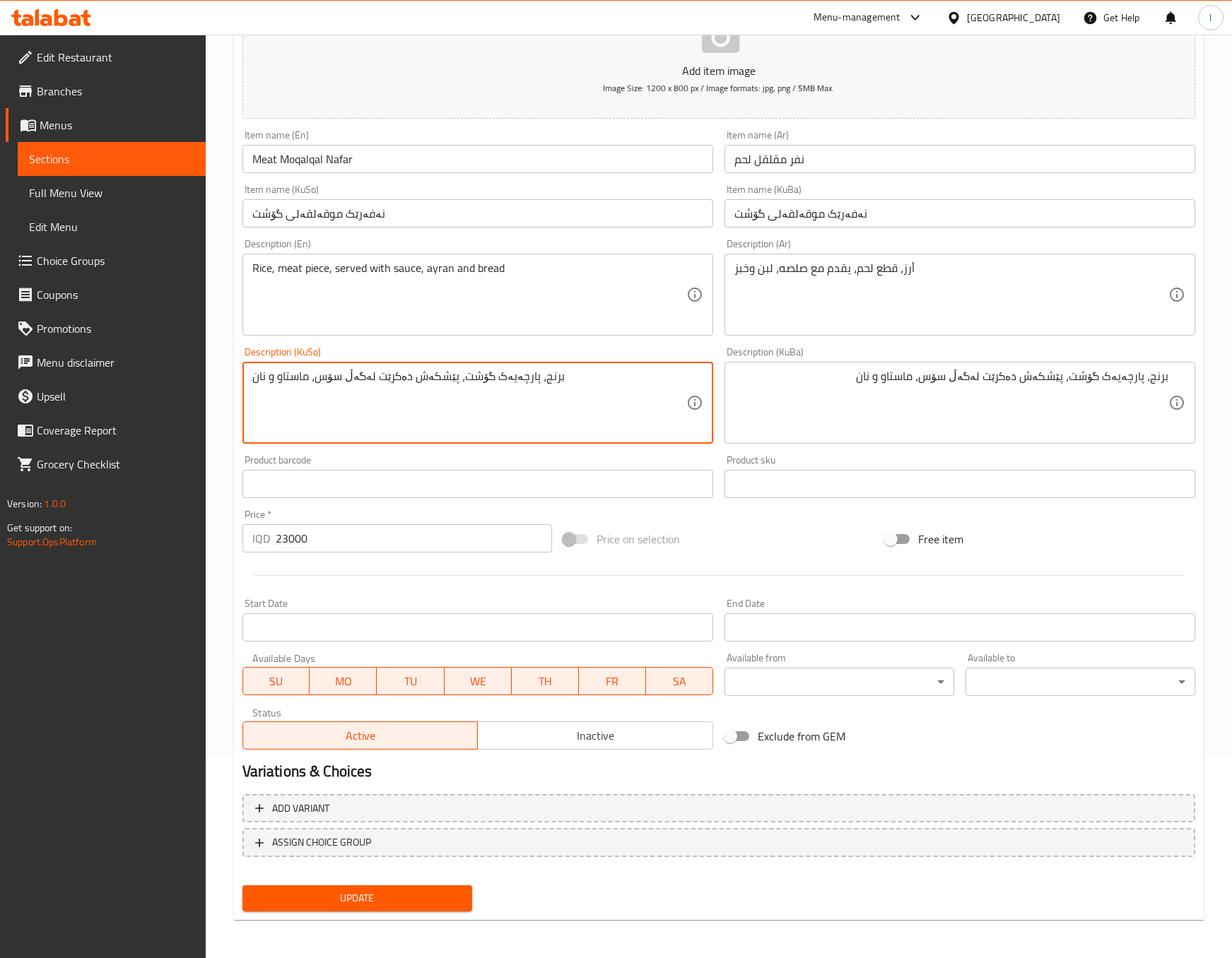
type textarea "برنج، پارچەیەک گۆشت، پێشکەش دەکرێت لەگەڵ سۆس، ماستاو و نان"
click at [454, 894] on span "Update" at bounding box center [357, 898] width 207 height 17
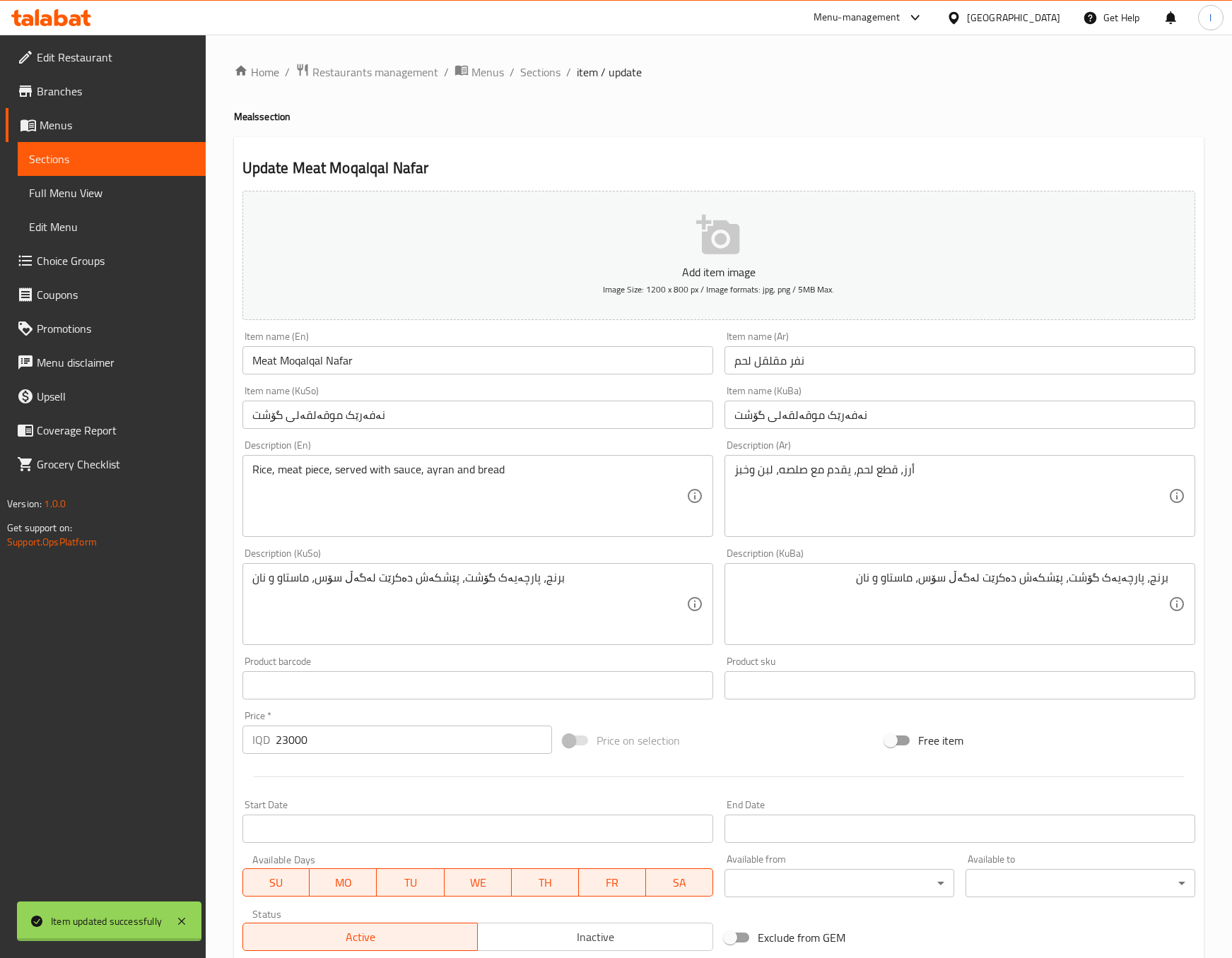
click at [545, 89] on div "Home / Restaurants management / Menus / Sections / item / update Meals section …" at bounding box center [719, 598] width 969 height 1070
click at [545, 72] on span "Sections" at bounding box center [541, 72] width 40 height 17
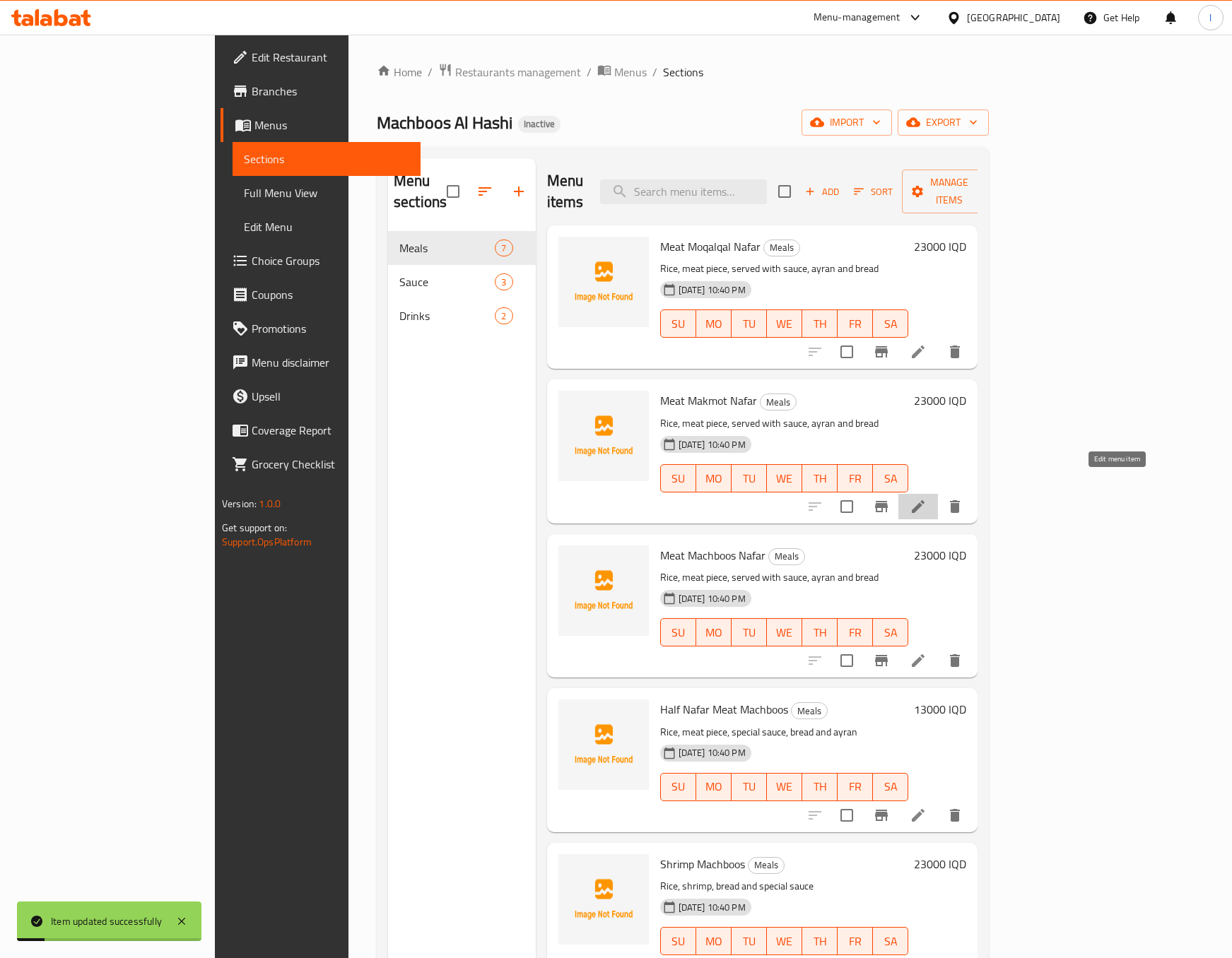
click at [927, 498] on icon at bounding box center [918, 506] width 17 height 17
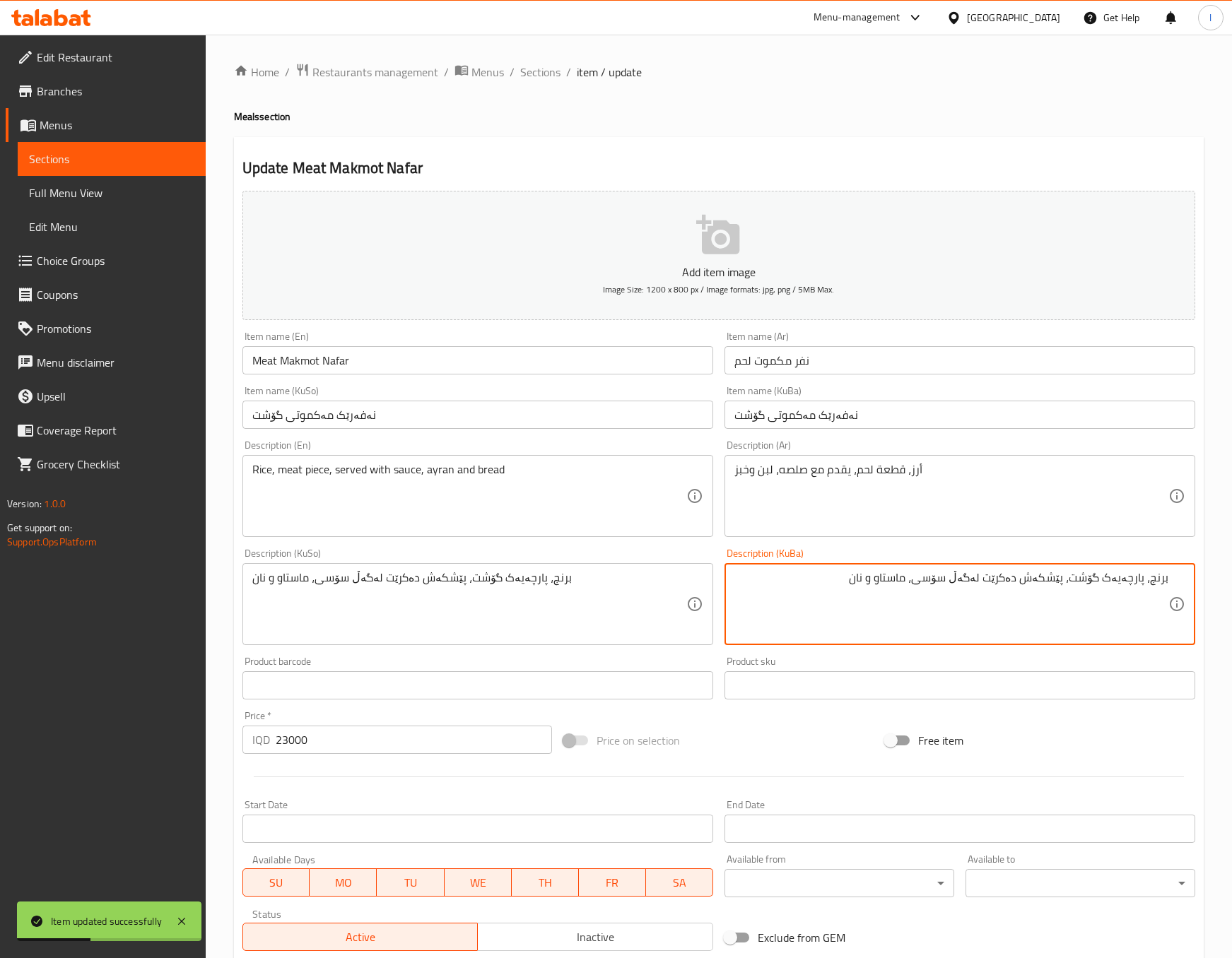
click at [937, 582] on textarea "برنج، پارچەیەک گۆشت، پێشکەش دەکرێت لەگەڵ سۆسی، ماستاو و نان" at bounding box center [951, 604] width 434 height 67
click at [934, 582] on textarea "برنج، پارچەیەک گۆشت، پێشکەش دەکرێت لەگەڵ سۆسی، ماستاو و نان" at bounding box center [951, 604] width 434 height 67
click at [953, 593] on textarea "برنج، پارچەیەک گۆشت، پێشکەش دەکرێت لەگەڵ سۆس، ماستاو و نان" at bounding box center [951, 604] width 434 height 67
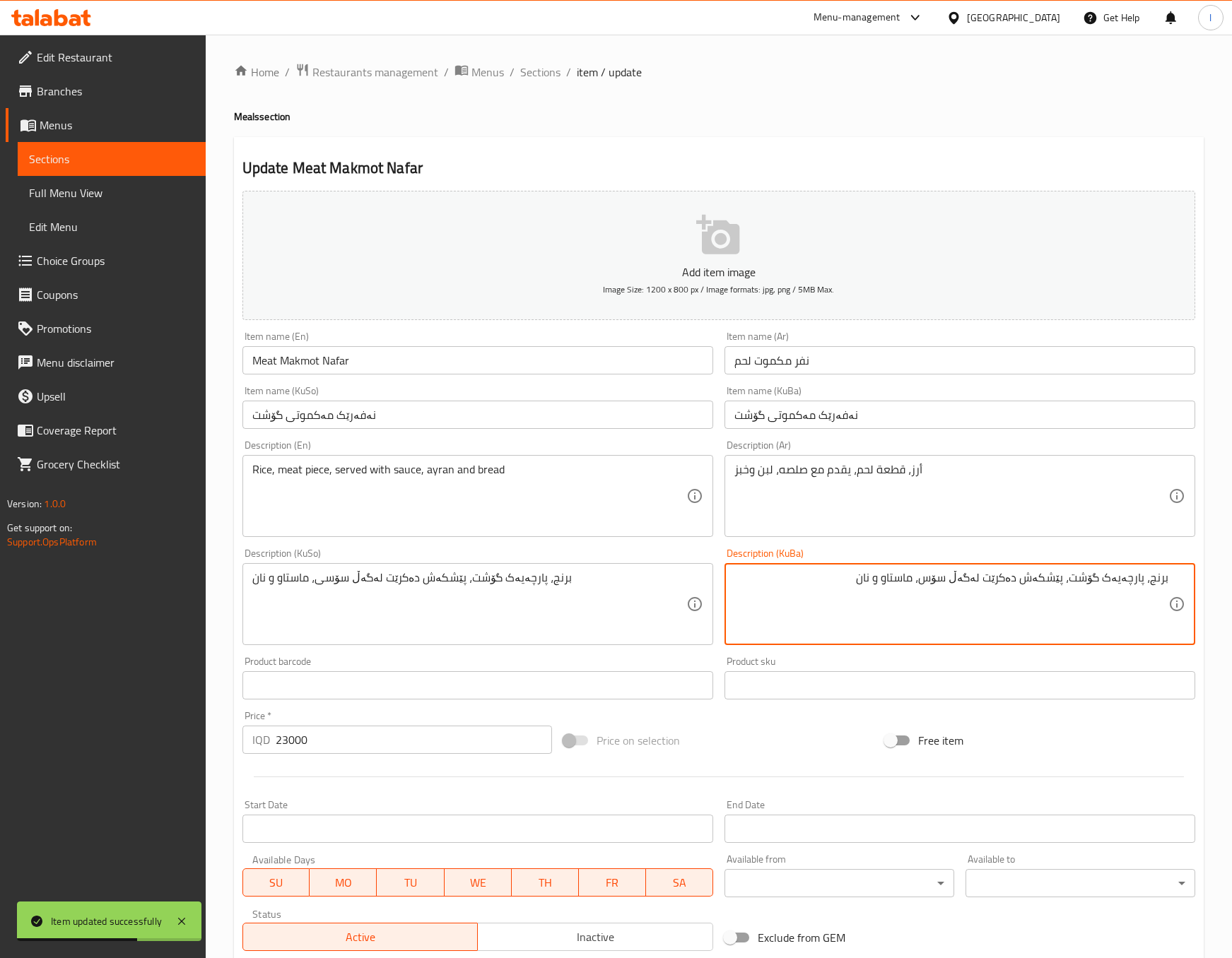
type textarea "برنج، پارچەیەک گۆشت، پێشکەش دەکرێت لەگەڵ سۆس، ماستاو و نان"
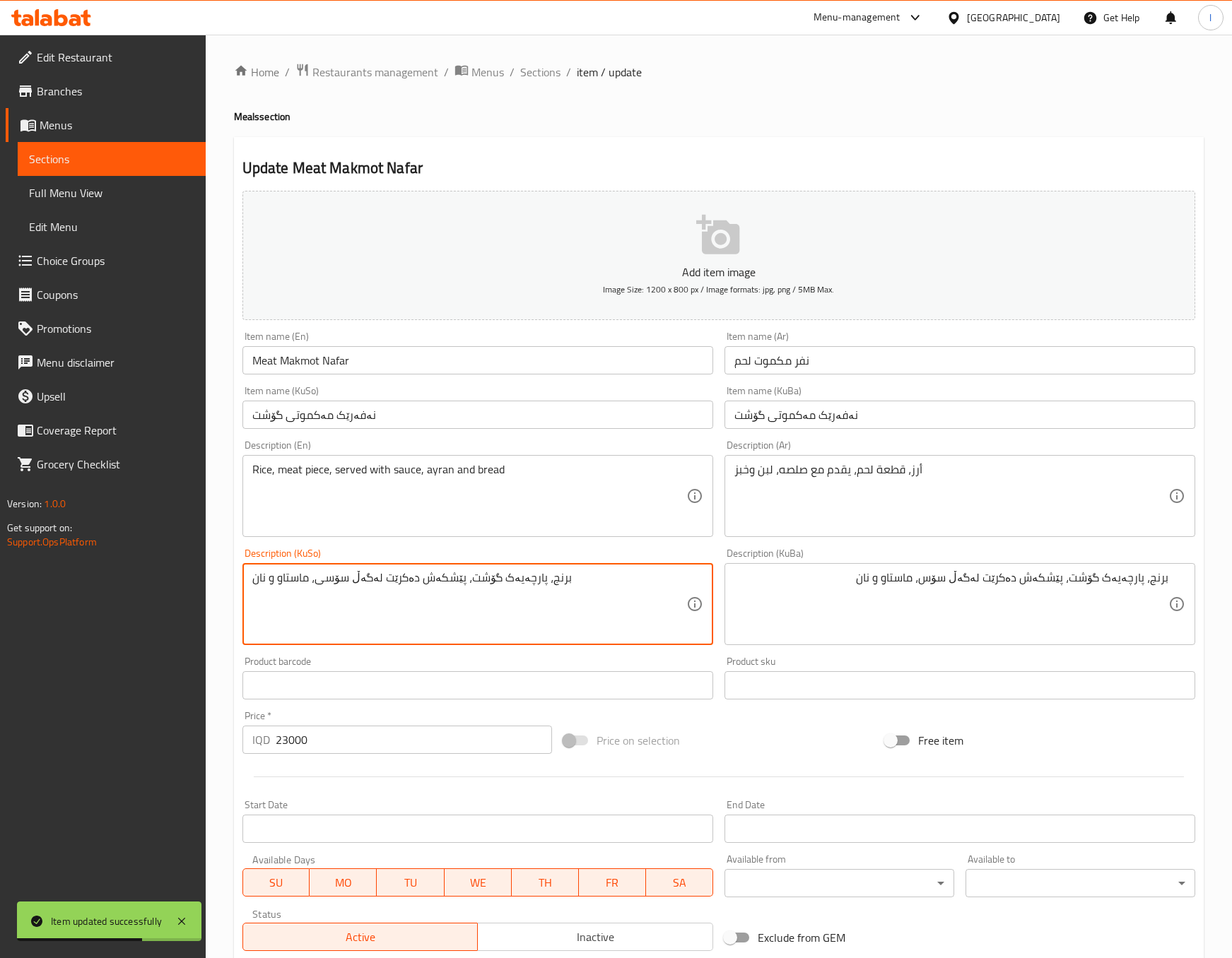
click at [425, 633] on textarea "برنج، پارچەیەک گۆشت، پێشکەش دەکرێت لەگەڵ سۆسی، ماستاو و نان" at bounding box center [470, 604] width 434 height 67
paste textarea
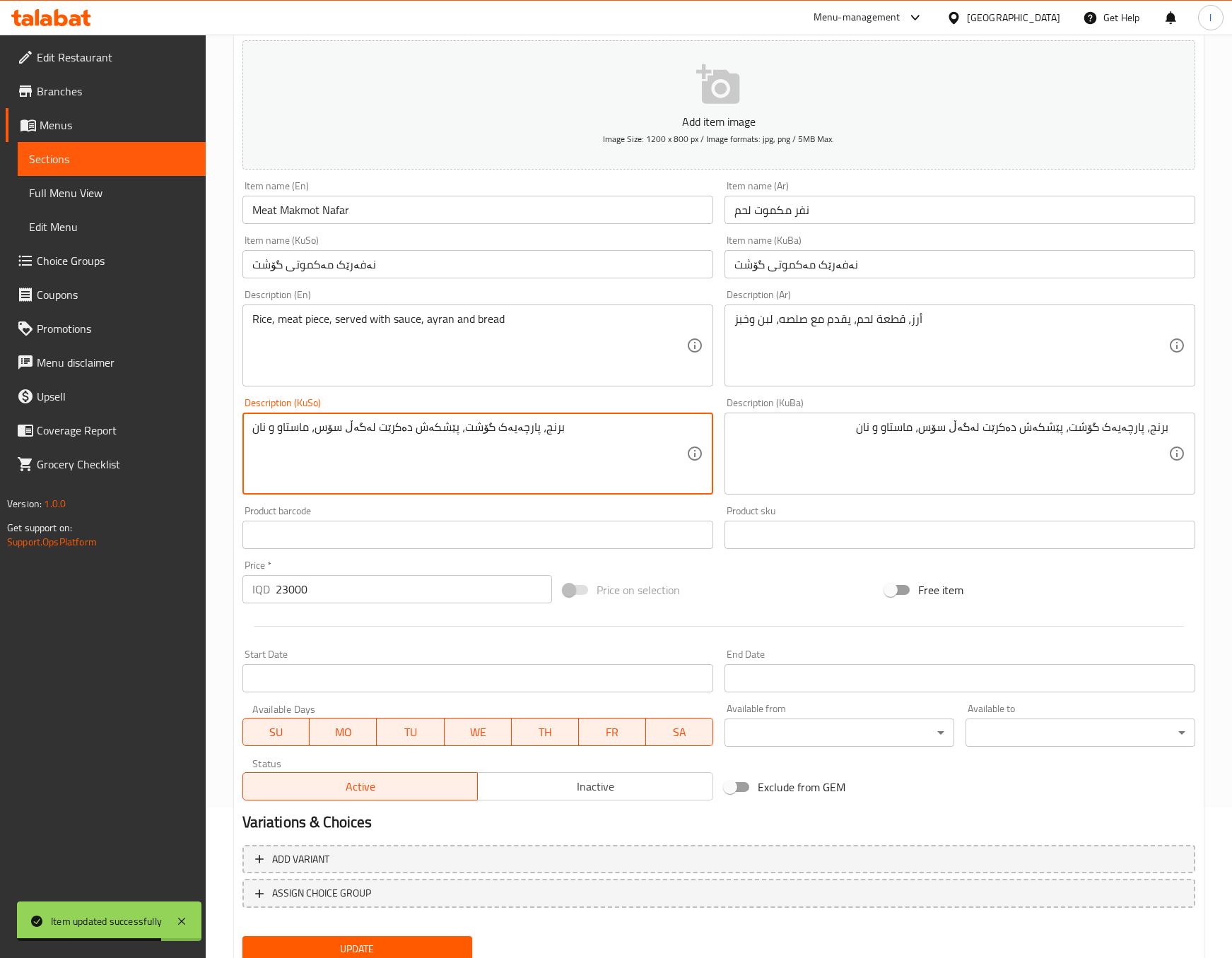
scroll to position [201, 0]
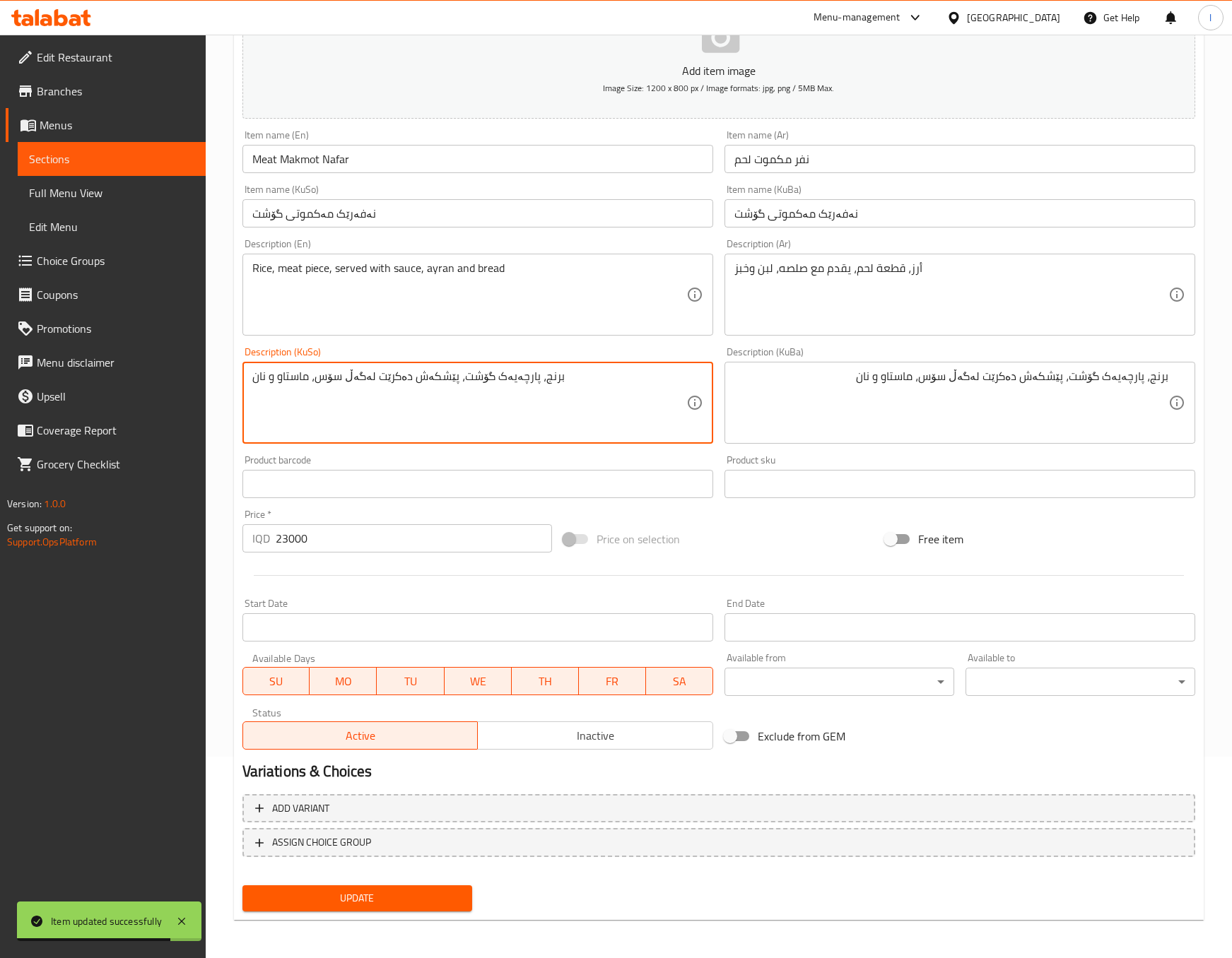
type textarea "برنج، پارچەیەک گۆشت، پێشکەش دەکرێت لەگەڵ سۆس، ماستاو و نان"
drag, startPoint x: 450, startPoint y: 880, endPoint x: 443, endPoint y: 892, distance: 13.9
click at [444, 884] on div "Add item image Image Size: 1200 x 800 px / Image formats: jpg, png / 5MB Max. I…" at bounding box center [719, 450] width 964 height 933
click at [443, 892] on span "Update" at bounding box center [357, 898] width 207 height 17
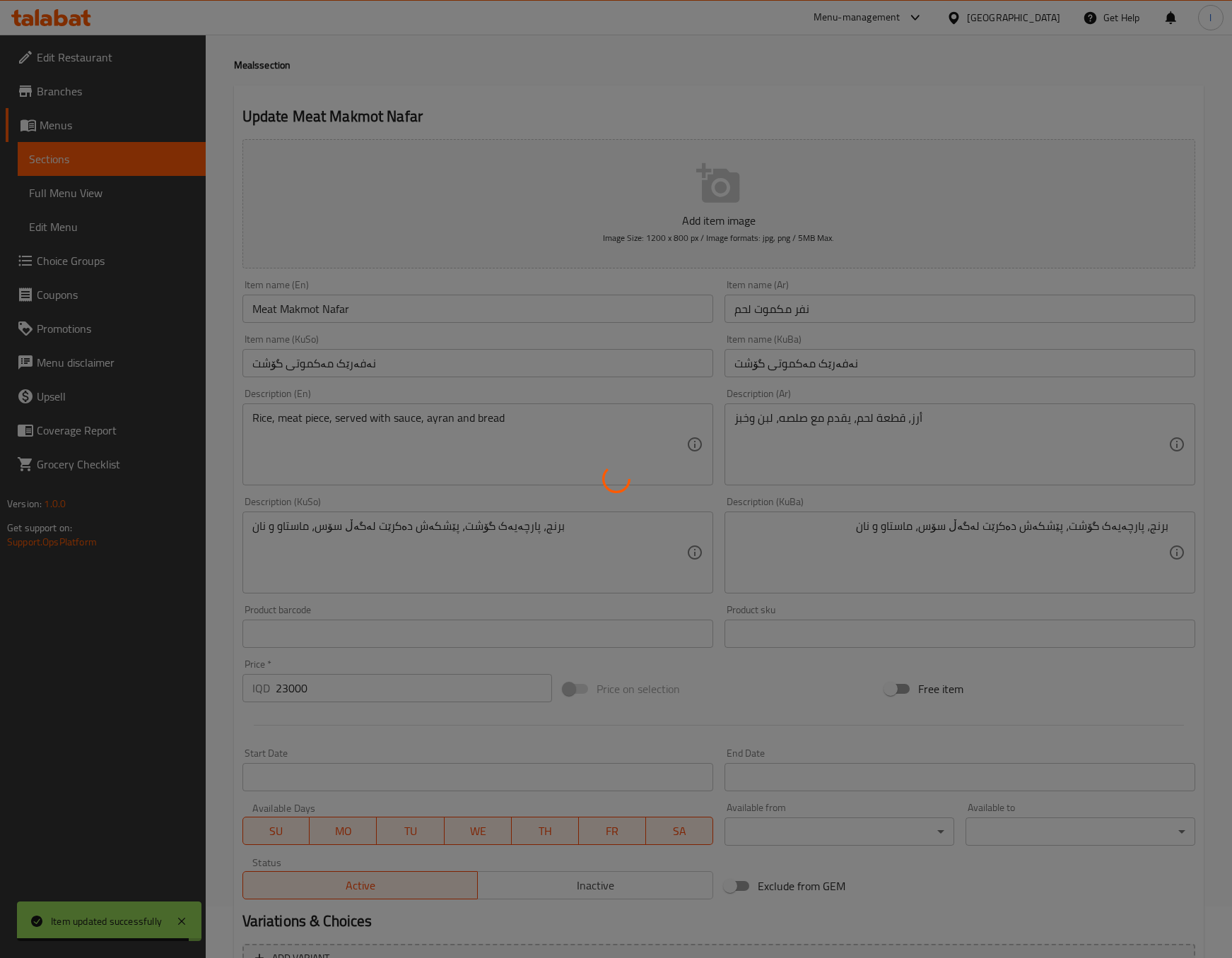
scroll to position [0, 0]
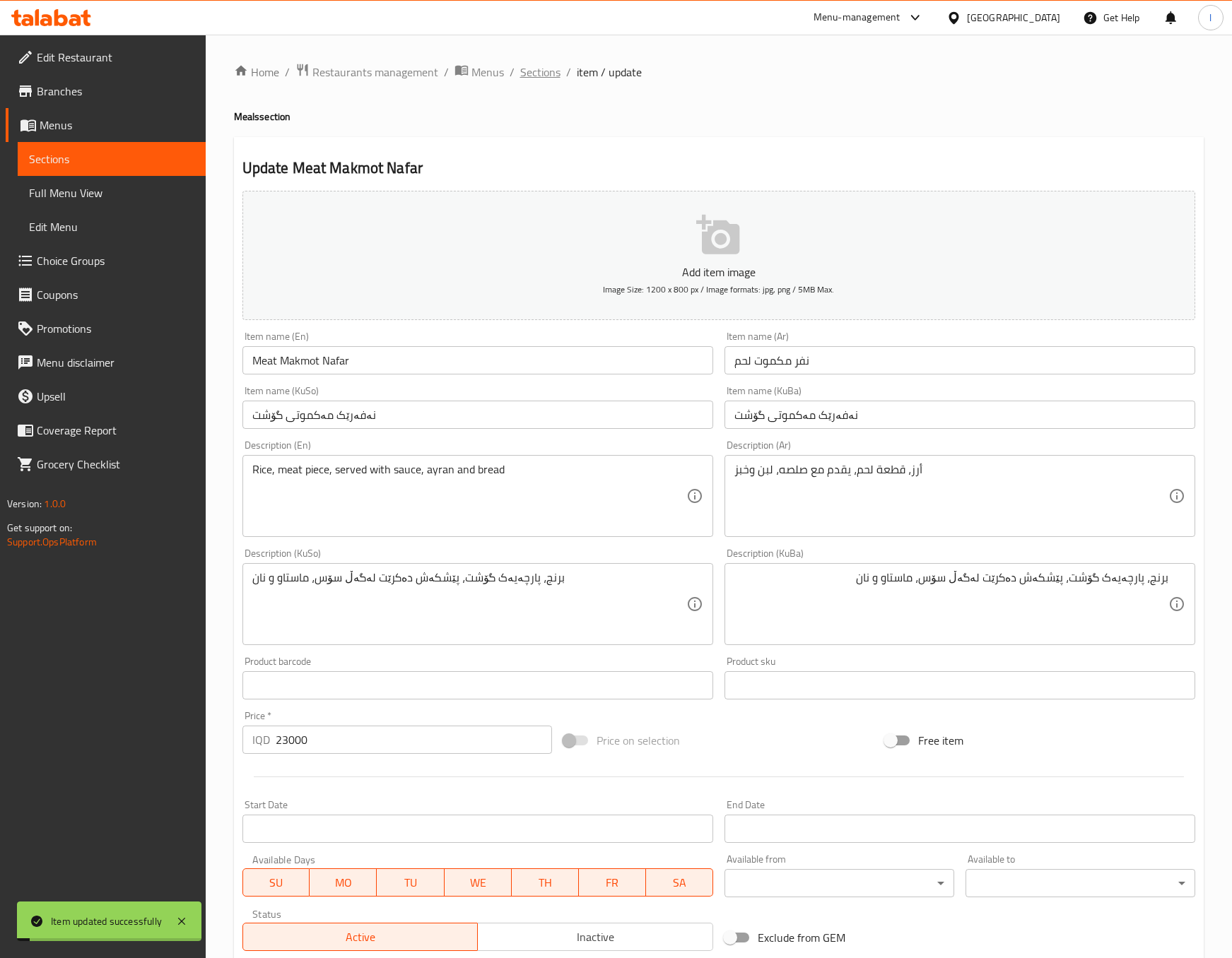
click at [545, 70] on span "Sections" at bounding box center [541, 72] width 40 height 17
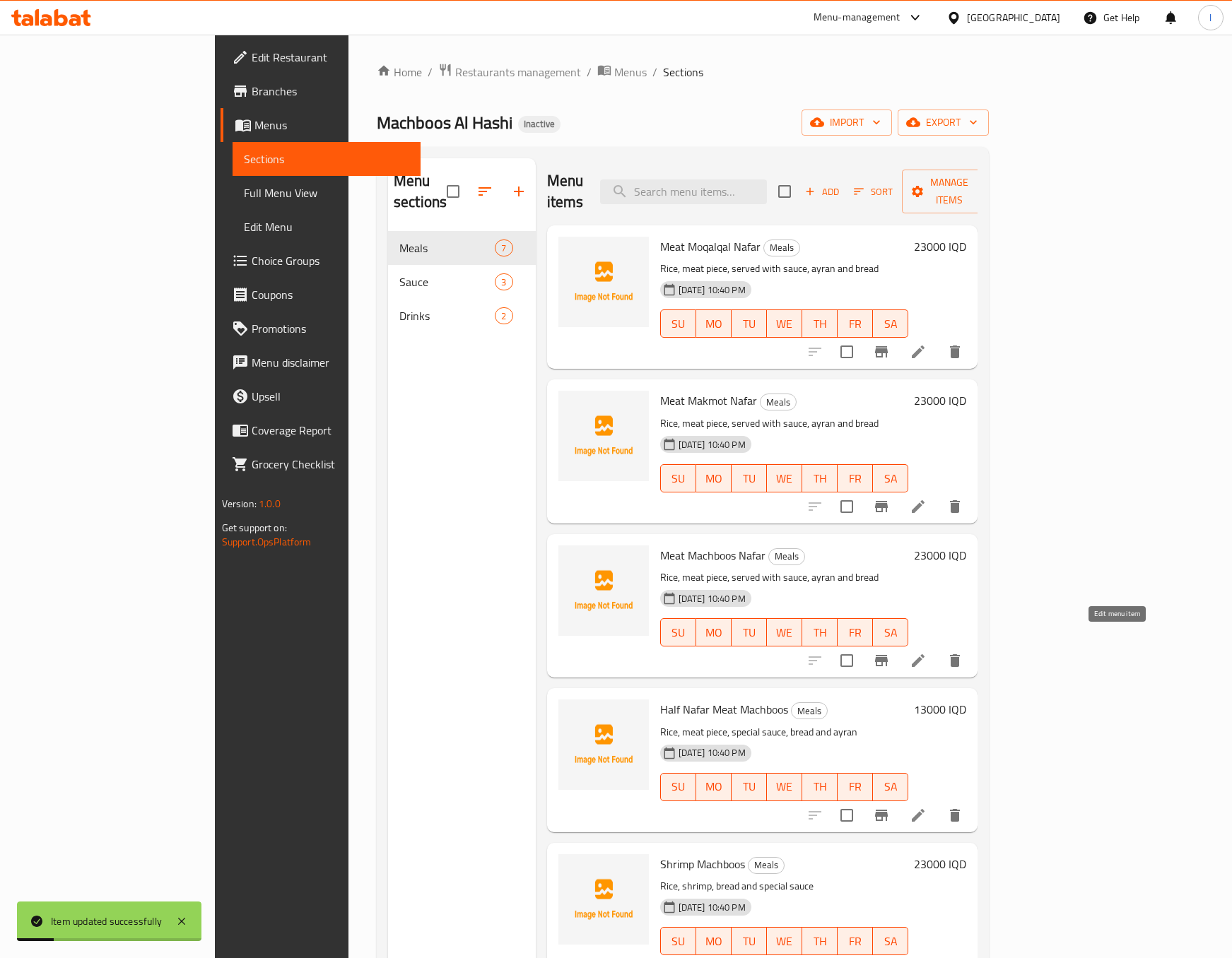
click at [927, 652] on icon at bounding box center [918, 660] width 17 height 17
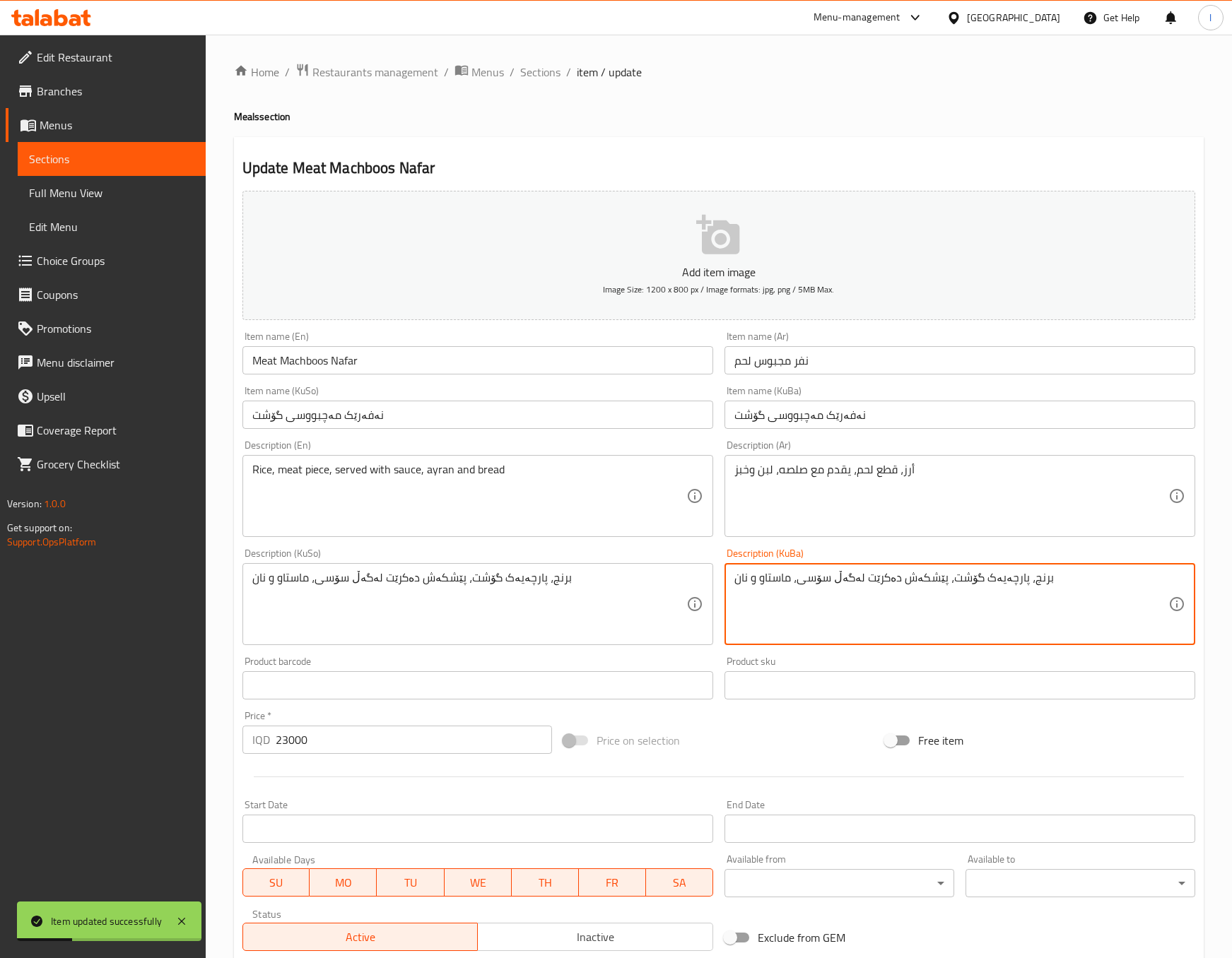
click at [978, 595] on textarea "برنج، پارچەیەک گۆشت، پێشکەش دەکرێت لەگەڵ سۆسی، ماستاو و نان" at bounding box center [951, 604] width 434 height 67
paste textarea
type textarea "برنج، پارچەیەک گۆشت، پێشکەش دەکرێت لەگەڵ سۆس، ماستاو و نان"
click at [541, 569] on div "برنج، پارچەیەک گۆشت، پێشکەش دەکرێت لەگەڵ سۆسی، ماستاو و نان Description (KuSo)" at bounding box center [478, 604] width 471 height 82
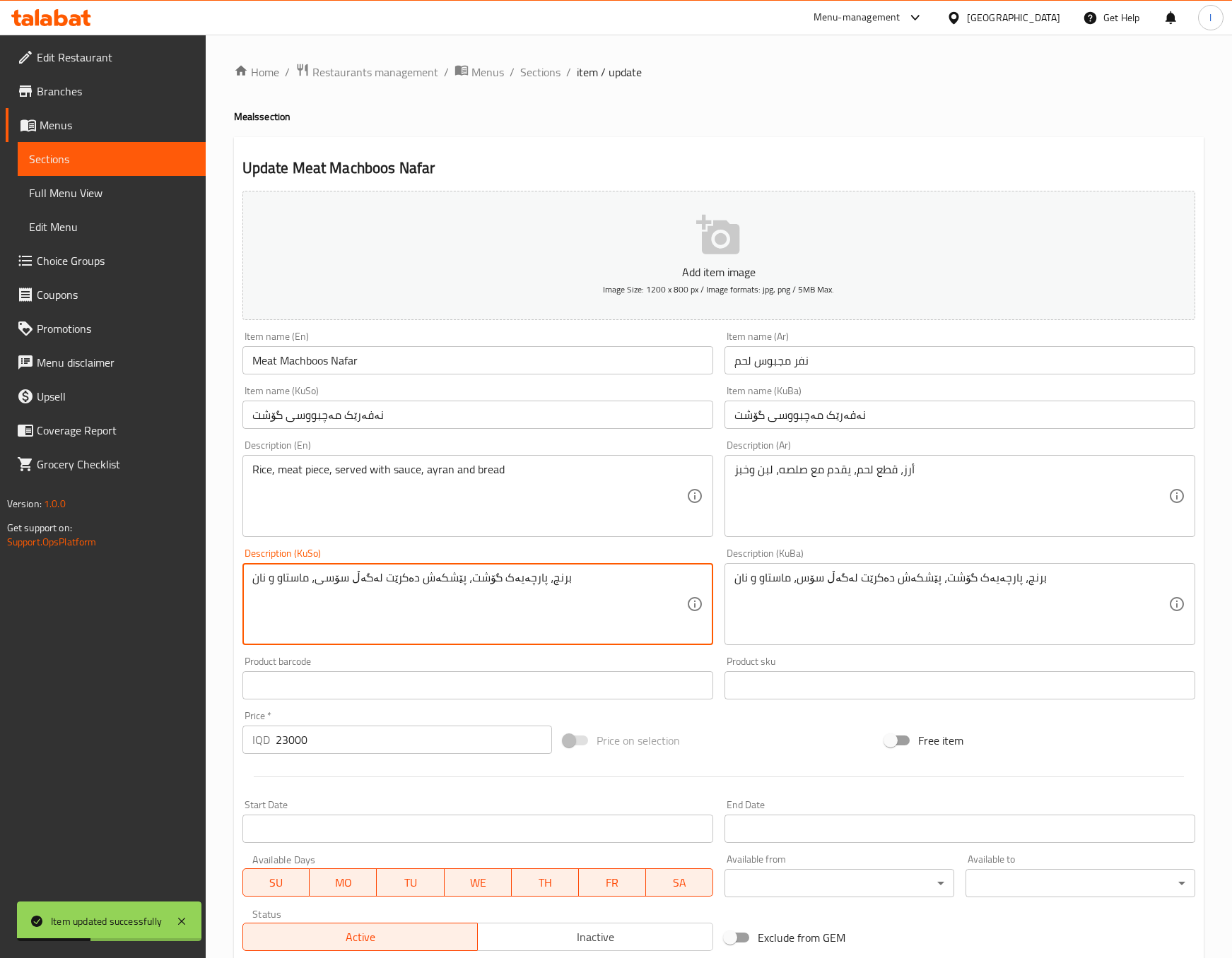
click at [524, 590] on textarea "برنج، پارچەیەک گۆشت، پێشکەش دەکرێت لەگەڵ سۆسی، ماستاو و نان" at bounding box center [470, 604] width 434 height 67
paste textarea
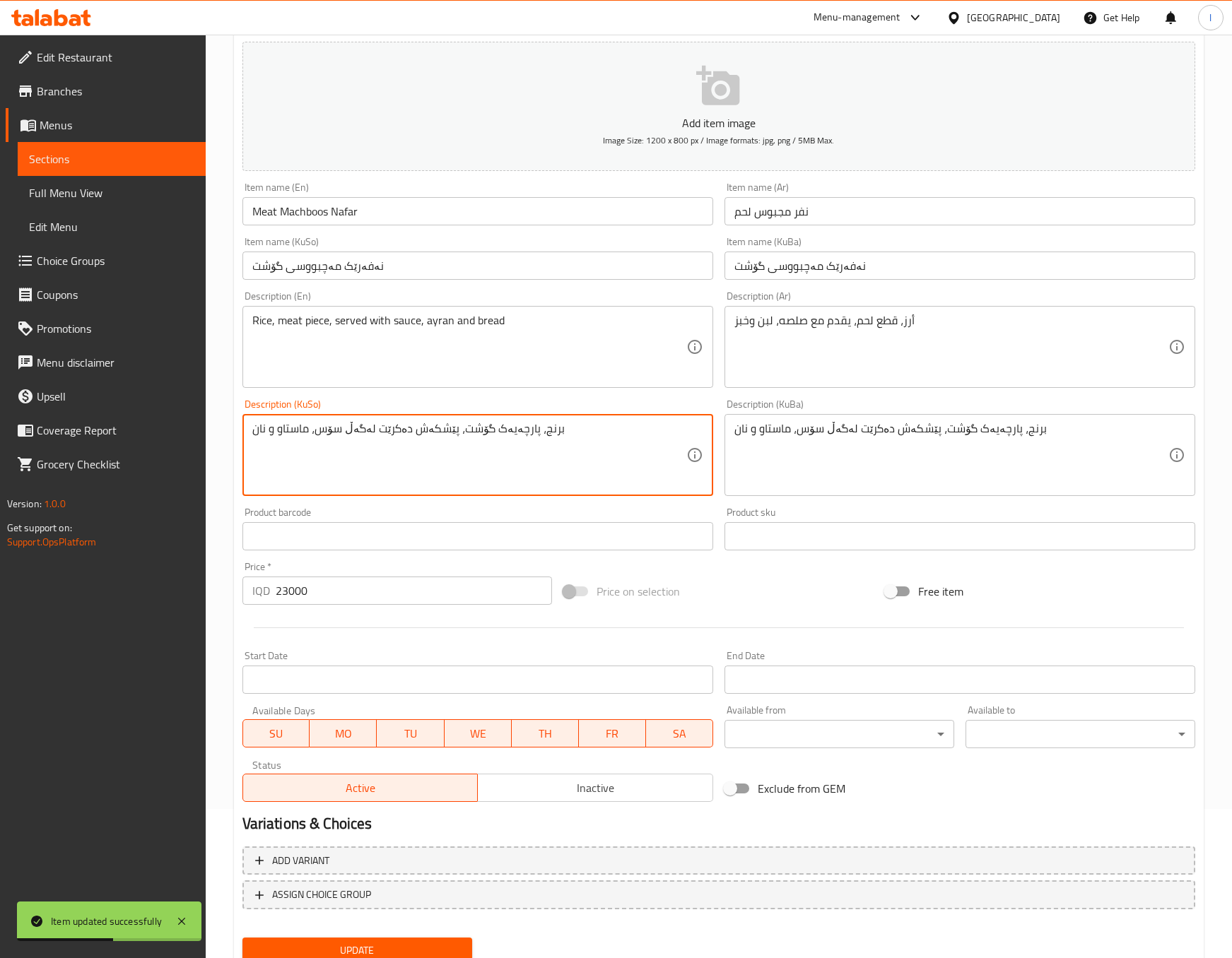
scroll to position [201, 0]
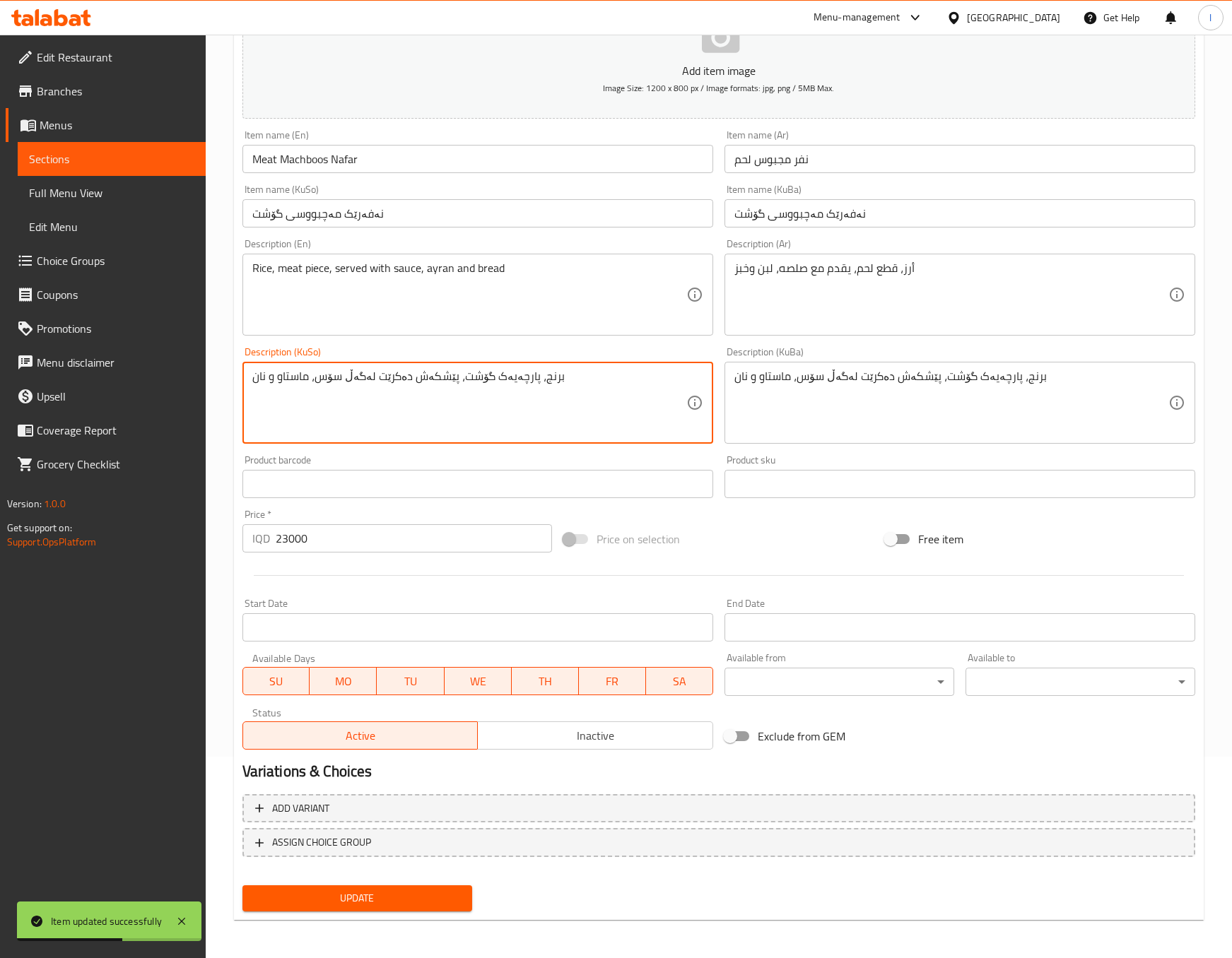
type textarea "برنج، پارچەیەک گۆشت، پێشکەش دەکرێت لەگەڵ سۆس، ماستاو و نان"
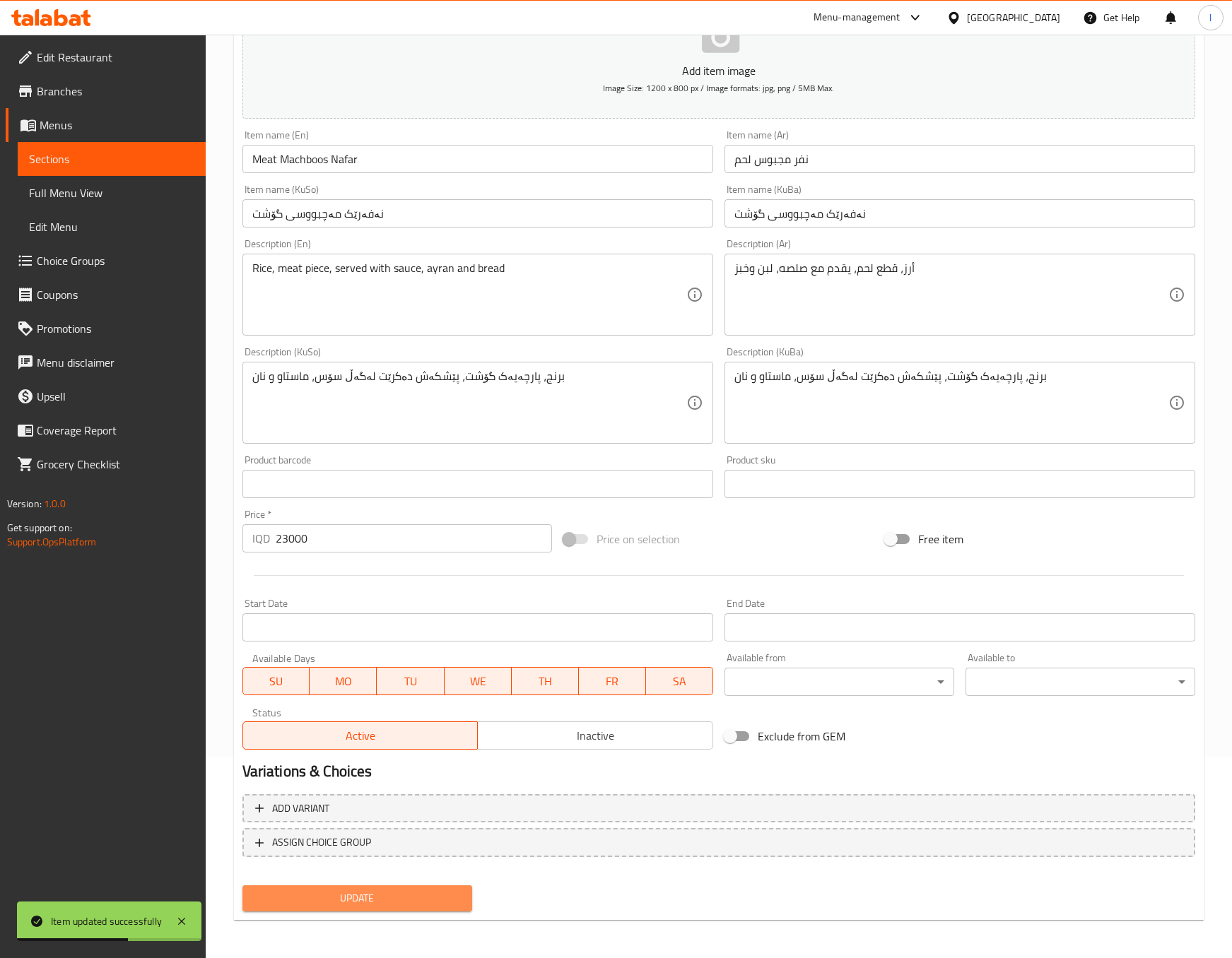
click at [445, 891] on span "Update" at bounding box center [357, 898] width 207 height 17
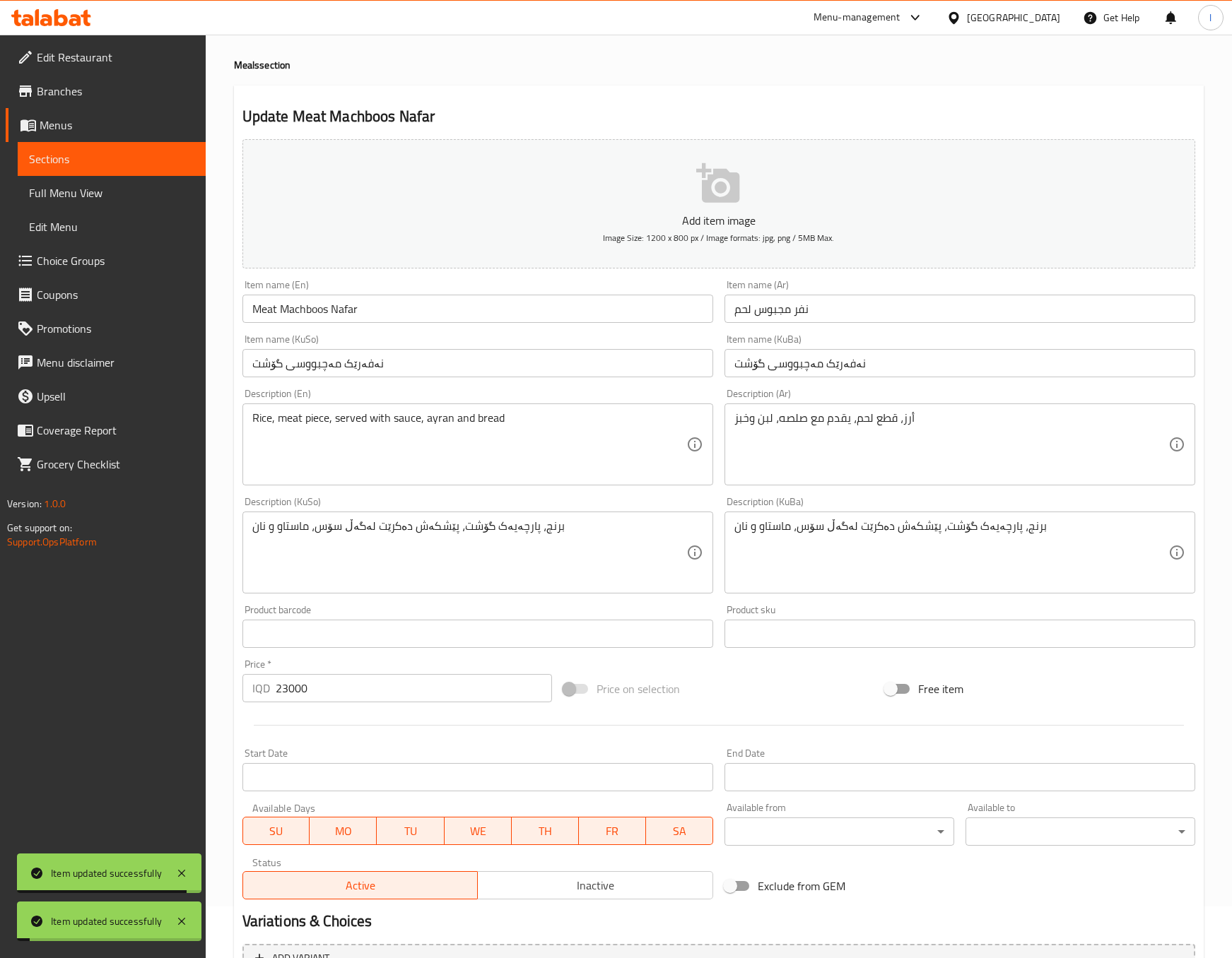
scroll to position [0, 0]
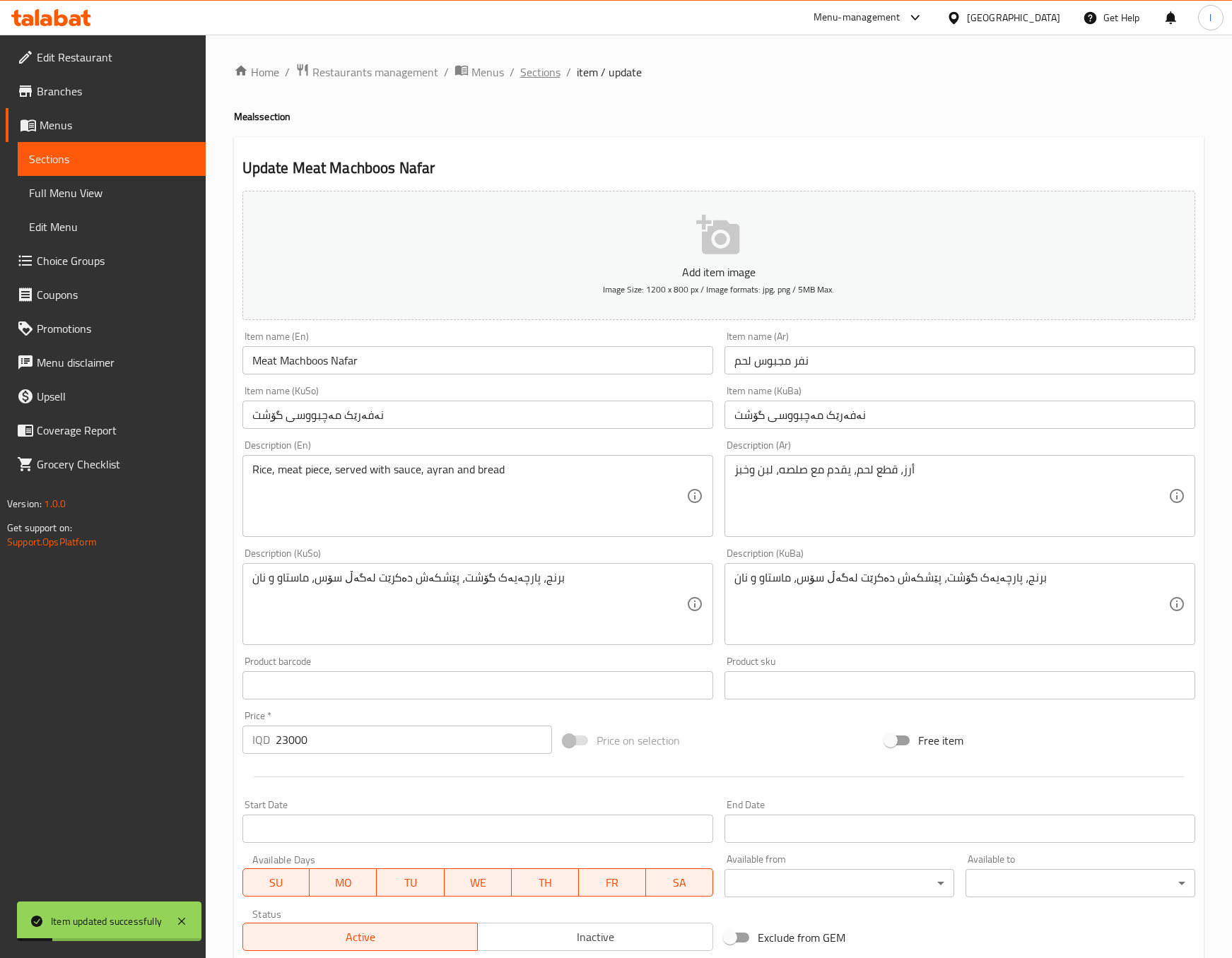
click at [544, 73] on span "Sections" at bounding box center [541, 72] width 40 height 17
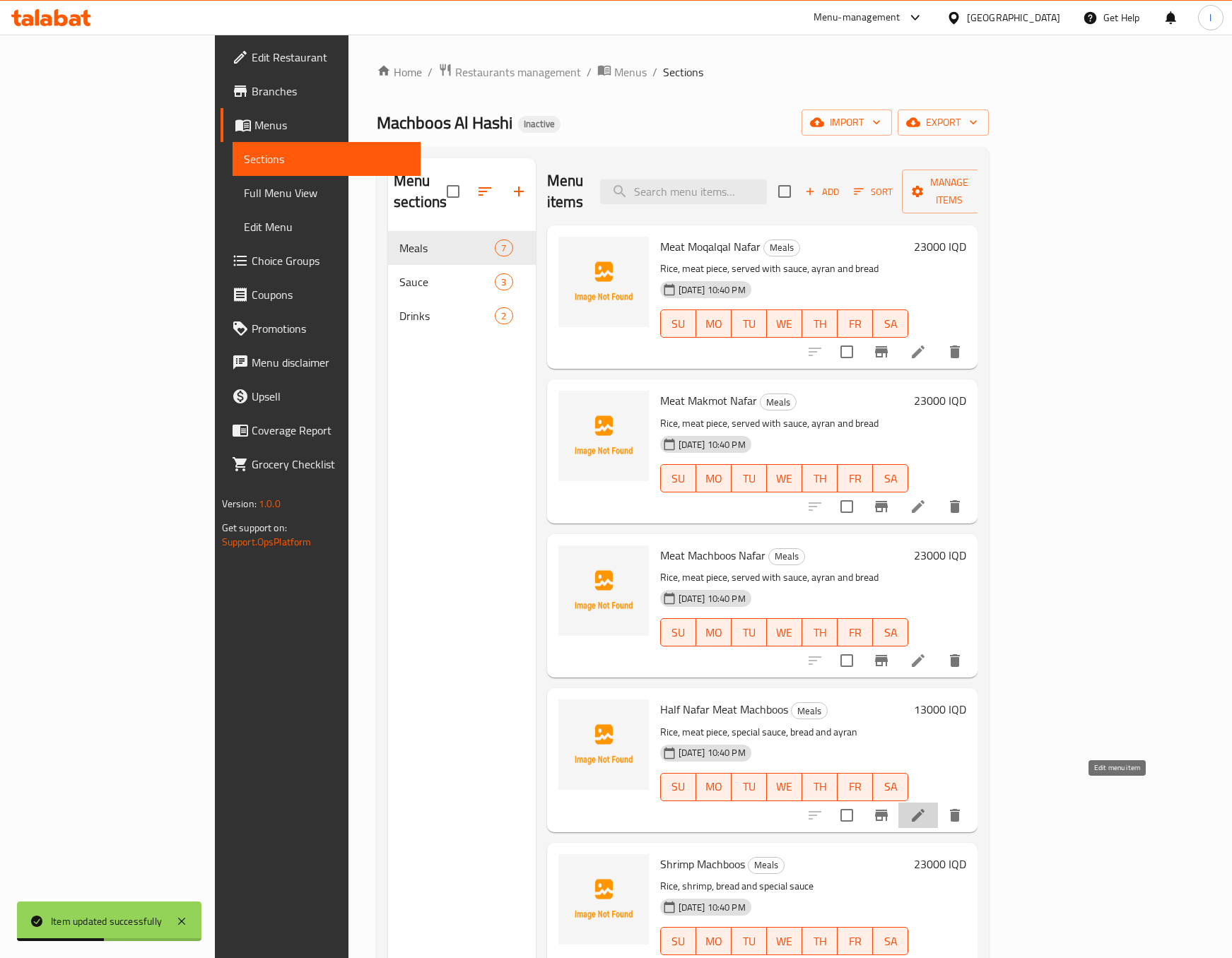
click at [927, 807] on icon at bounding box center [918, 815] width 17 height 17
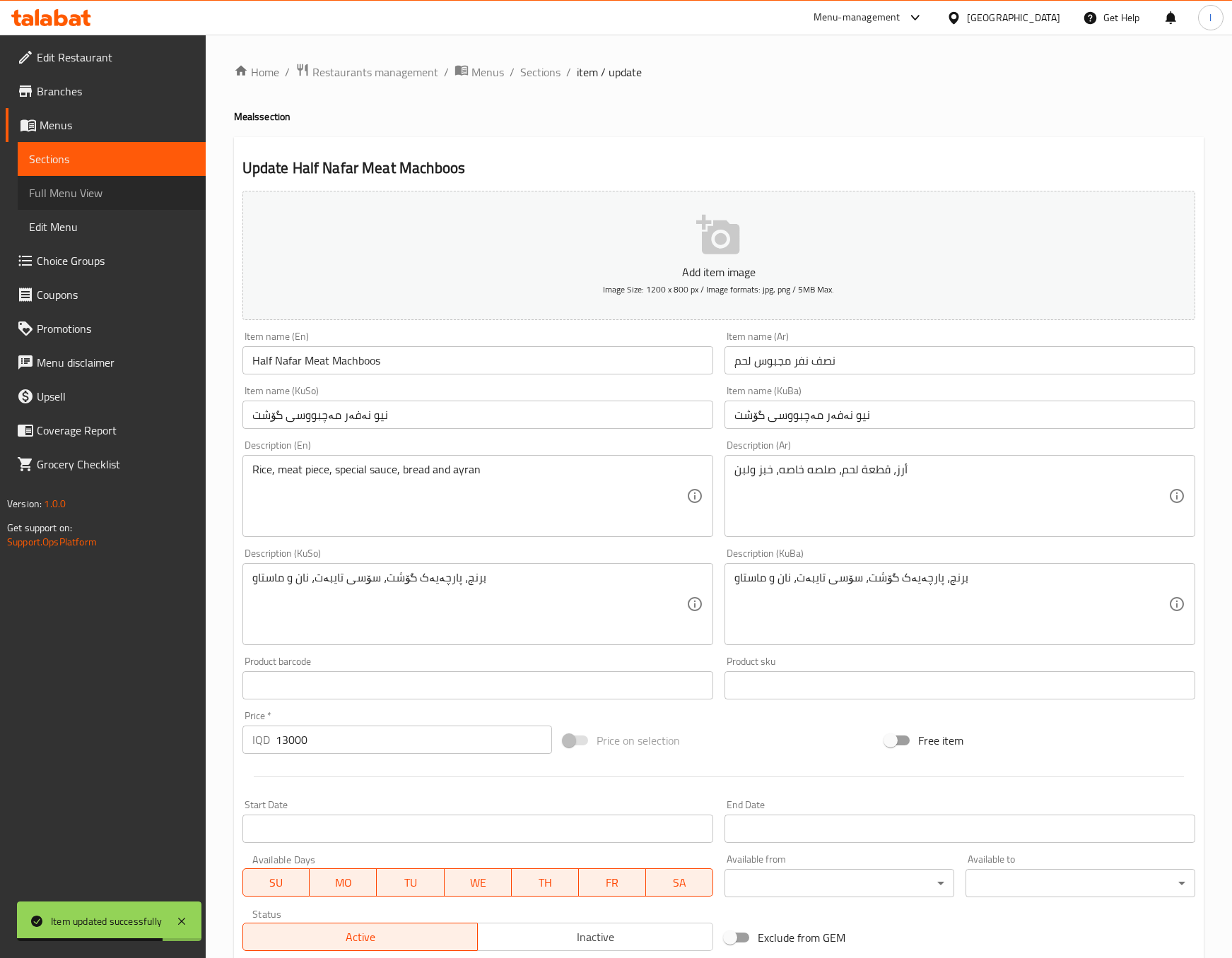
click at [125, 198] on span "Full Menu View" at bounding box center [111, 192] width 165 height 17
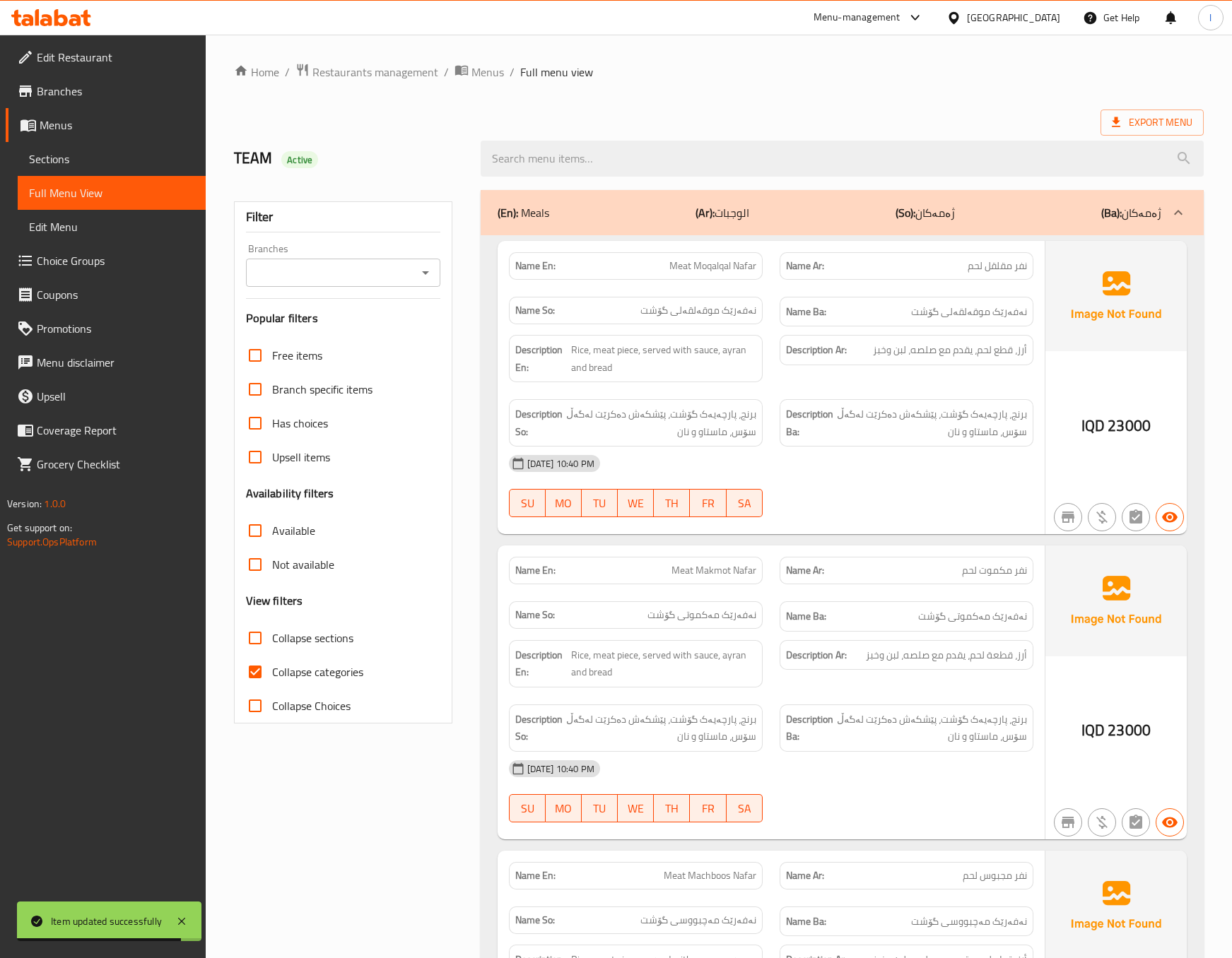
click at [285, 291] on div "Filter Branches Branches Popular filters Free items Branch specific items Has c…" at bounding box center [344, 462] width 219 height 522
click at [288, 282] on input "Branches" at bounding box center [331, 273] width 162 height 20
click at [304, 329] on span "Machboos [PERSON_NAME], [PERSON_NAME]" at bounding box center [343, 342] width 171 height 34
type input "Machboos [PERSON_NAME], [PERSON_NAME]"
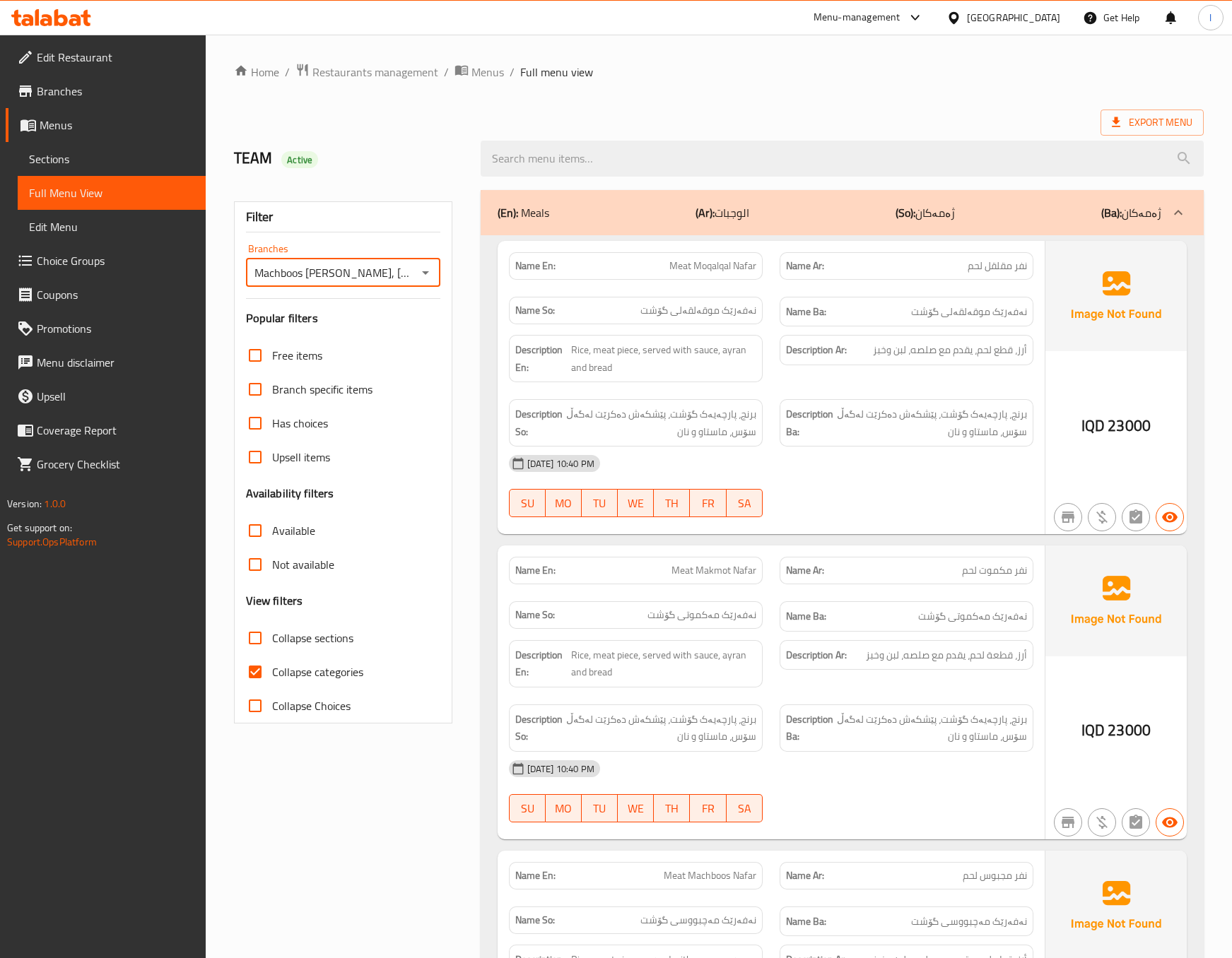
click at [339, 668] on span "Collapse categories" at bounding box center [317, 672] width 91 height 17
click at [272, 668] on input "Collapse categories" at bounding box center [254, 672] width 34 height 34
checkbox input "false"
click at [328, 651] on label "Collapse sections" at bounding box center [295, 637] width 115 height 34
click at [272, 651] on input "Collapse sections" at bounding box center [254, 637] width 34 height 34
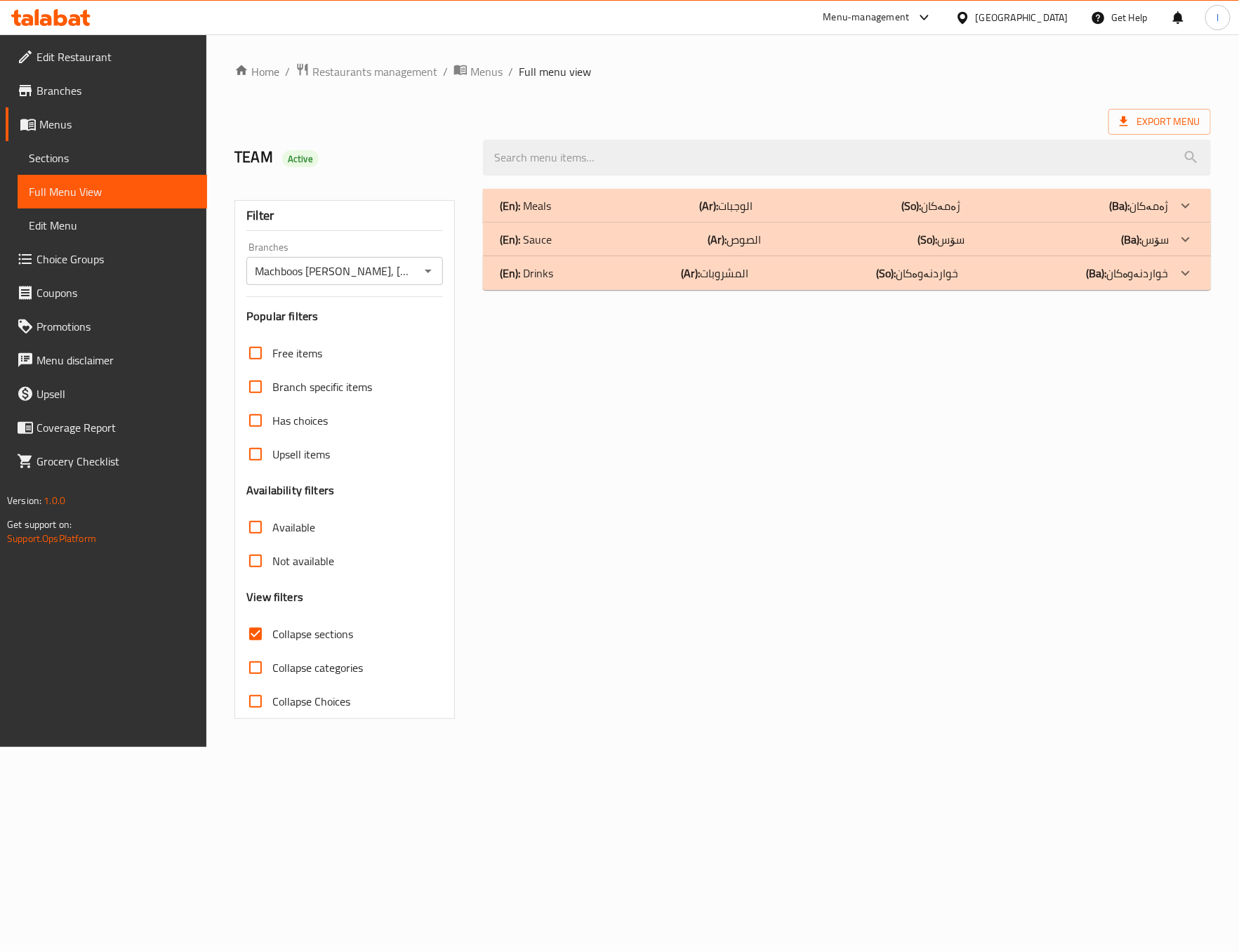
click at [333, 634] on span "Collapse sections" at bounding box center [312, 634] width 81 height 17
click at [273, 634] on input "Collapse sections" at bounding box center [255, 633] width 34 height 34
checkbox input "false"
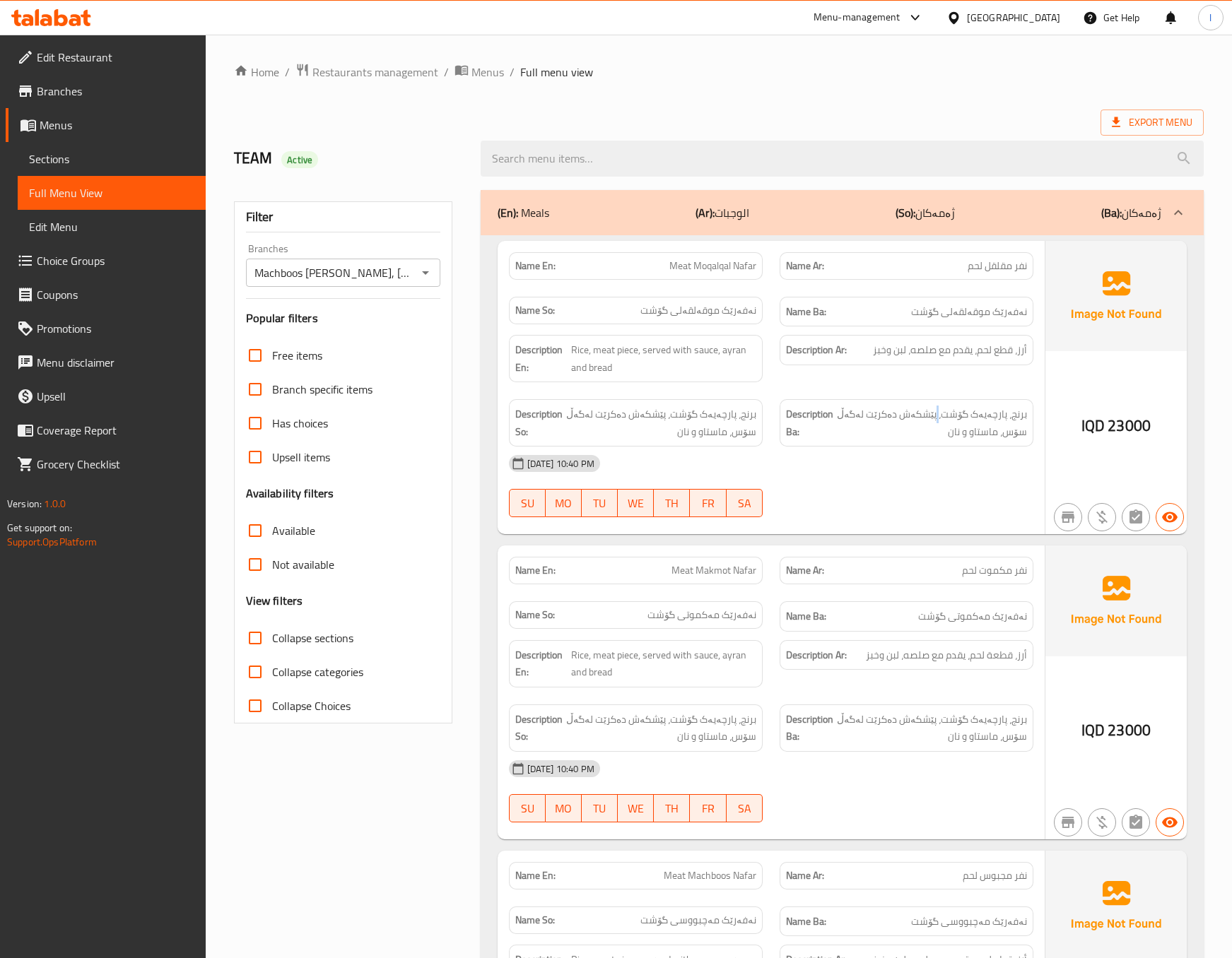
drag, startPoint x: 942, startPoint y: 397, endPoint x: 939, endPoint y: 417, distance: 20.2
click at [940, 397] on div "Description Ba: برنج، پارچەیەک گۆشت، پێشکەش دەکرێت لەگەڵ سۆس، ماستاو و نان" at bounding box center [906, 423] width 271 height 65
click at [923, 504] on div "10-09-2025 10:40 PM SU MO TU WE TH FR SA" at bounding box center [771, 486] width 542 height 79
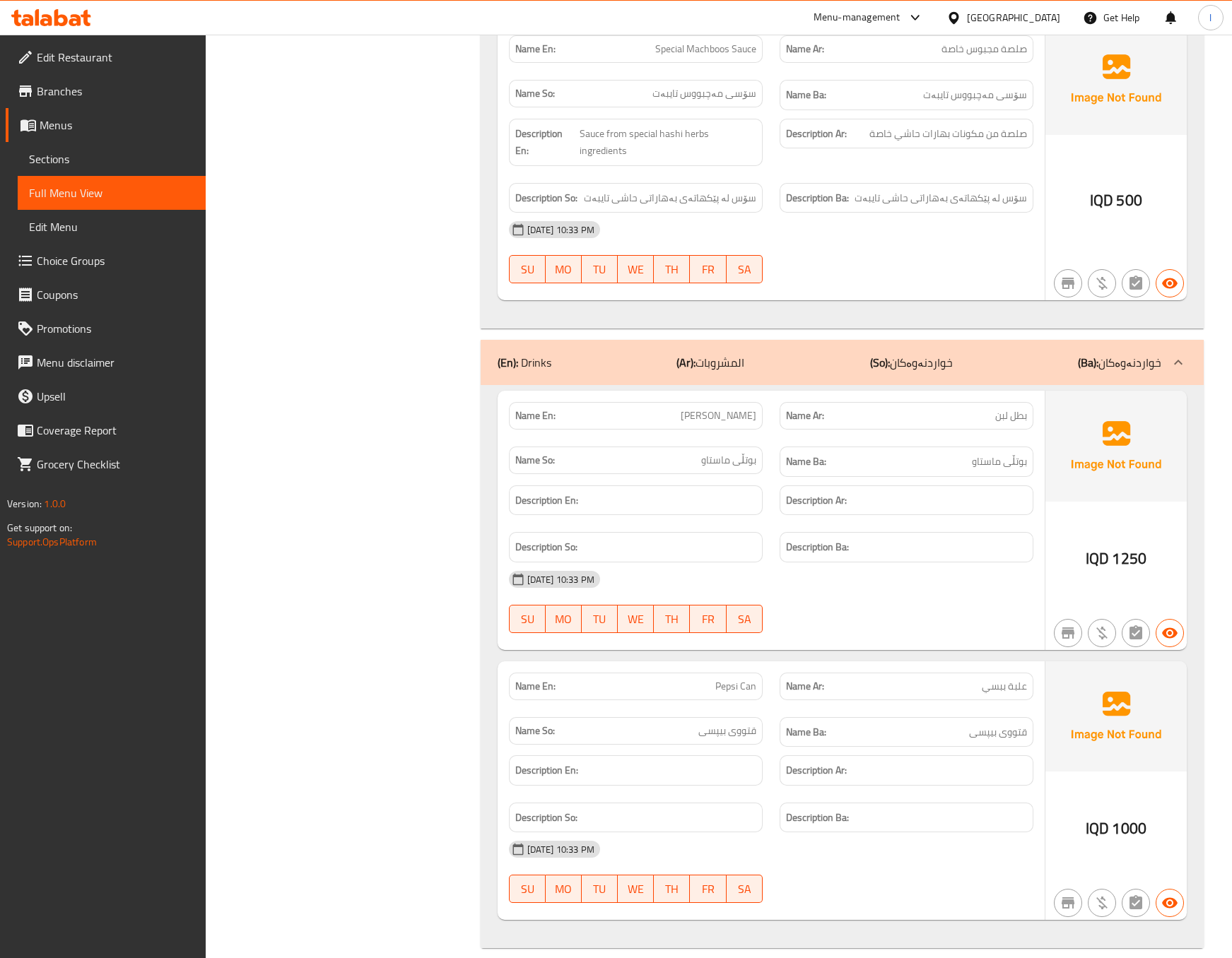
scroll to position [3022, 0]
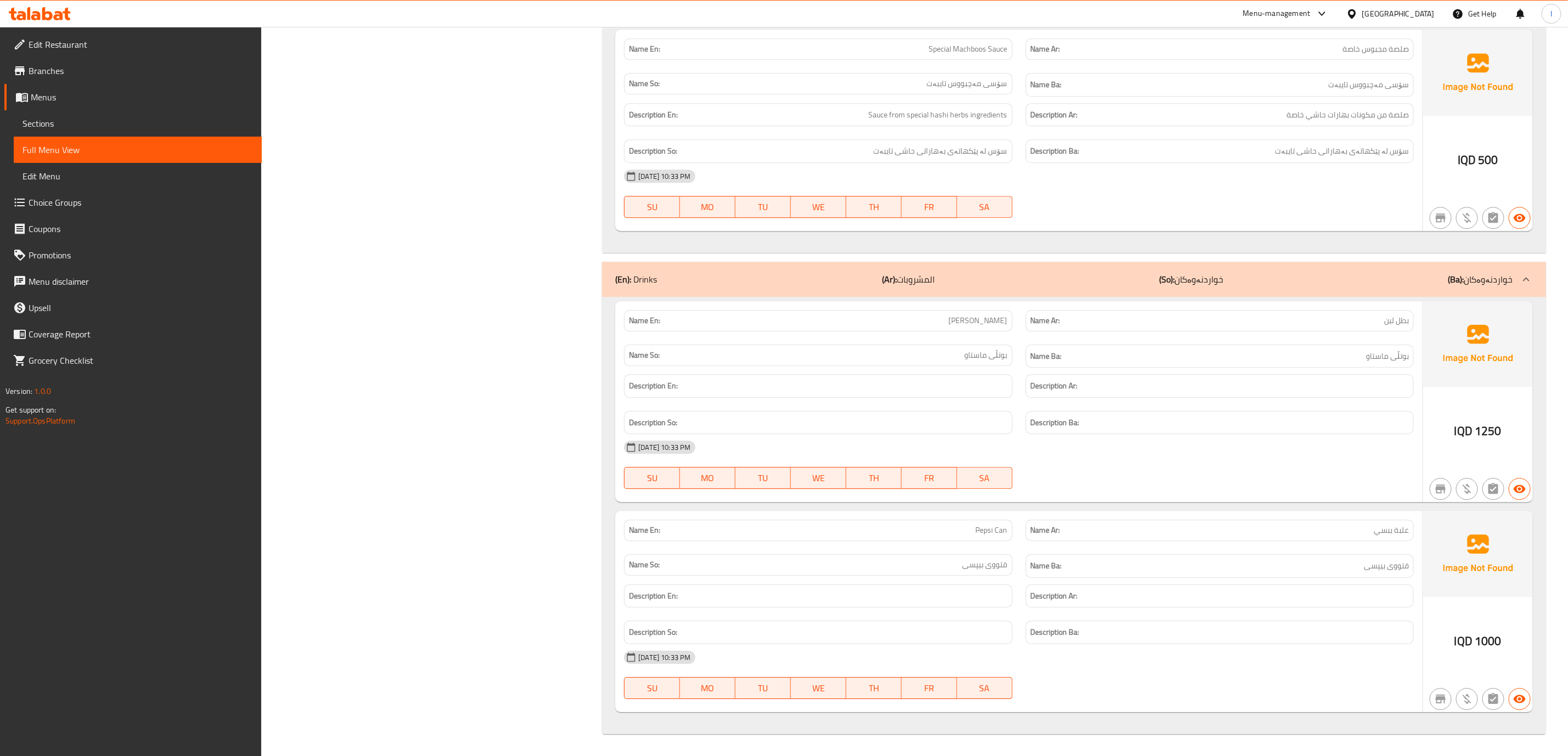
click at [1268, 273] on div "(En): Drinks (Ar): المشروبات (So): خواردنەوەکان (Ba): خواردنەوەکان" at bounding box center [1064, 279] width 898 height 13
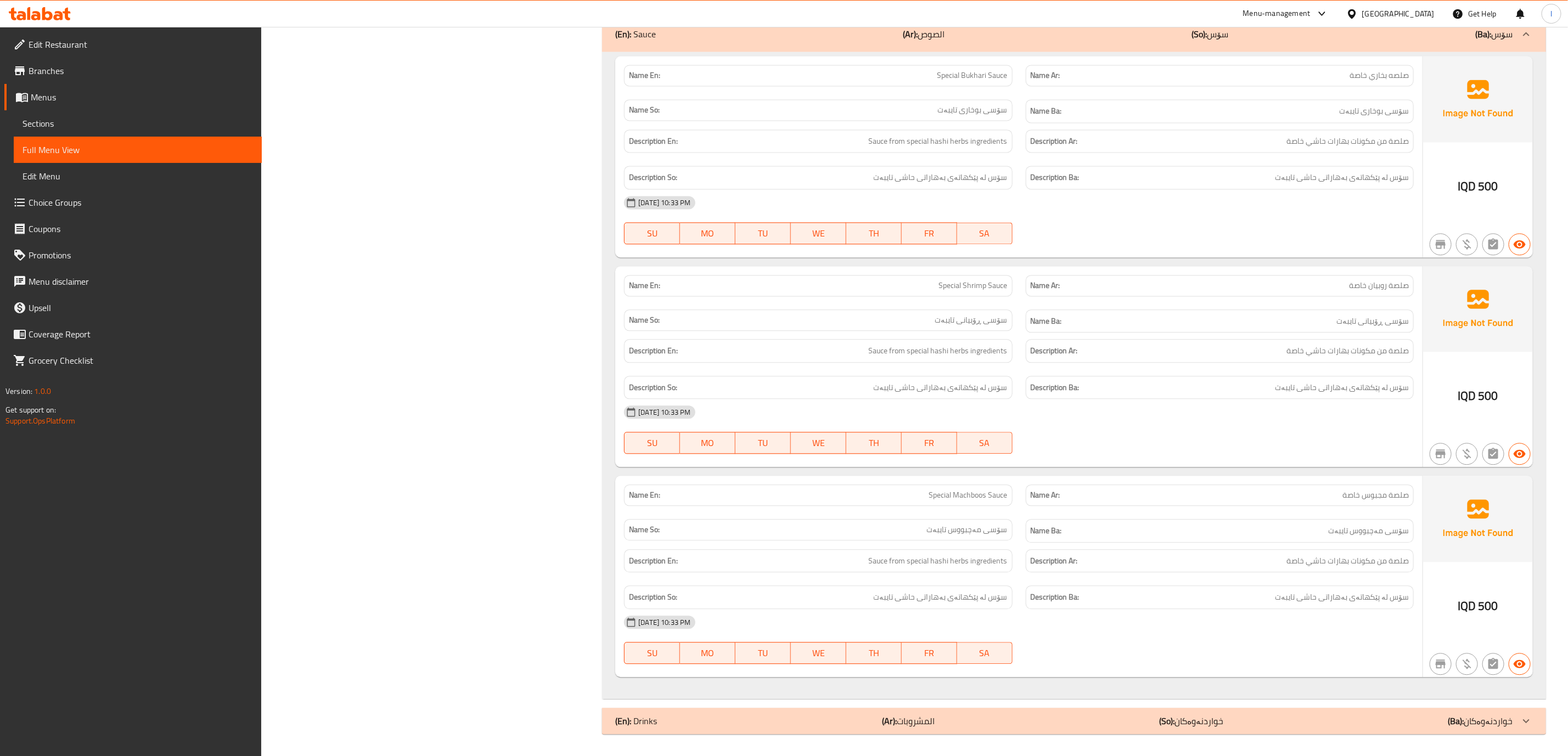
scroll to position [1683, 0]
click at [1260, 43] on div "(En): Sauce (Ar): الصوص (So): سۆس (Ba): سۆس" at bounding box center [1073, 34] width 944 height 35
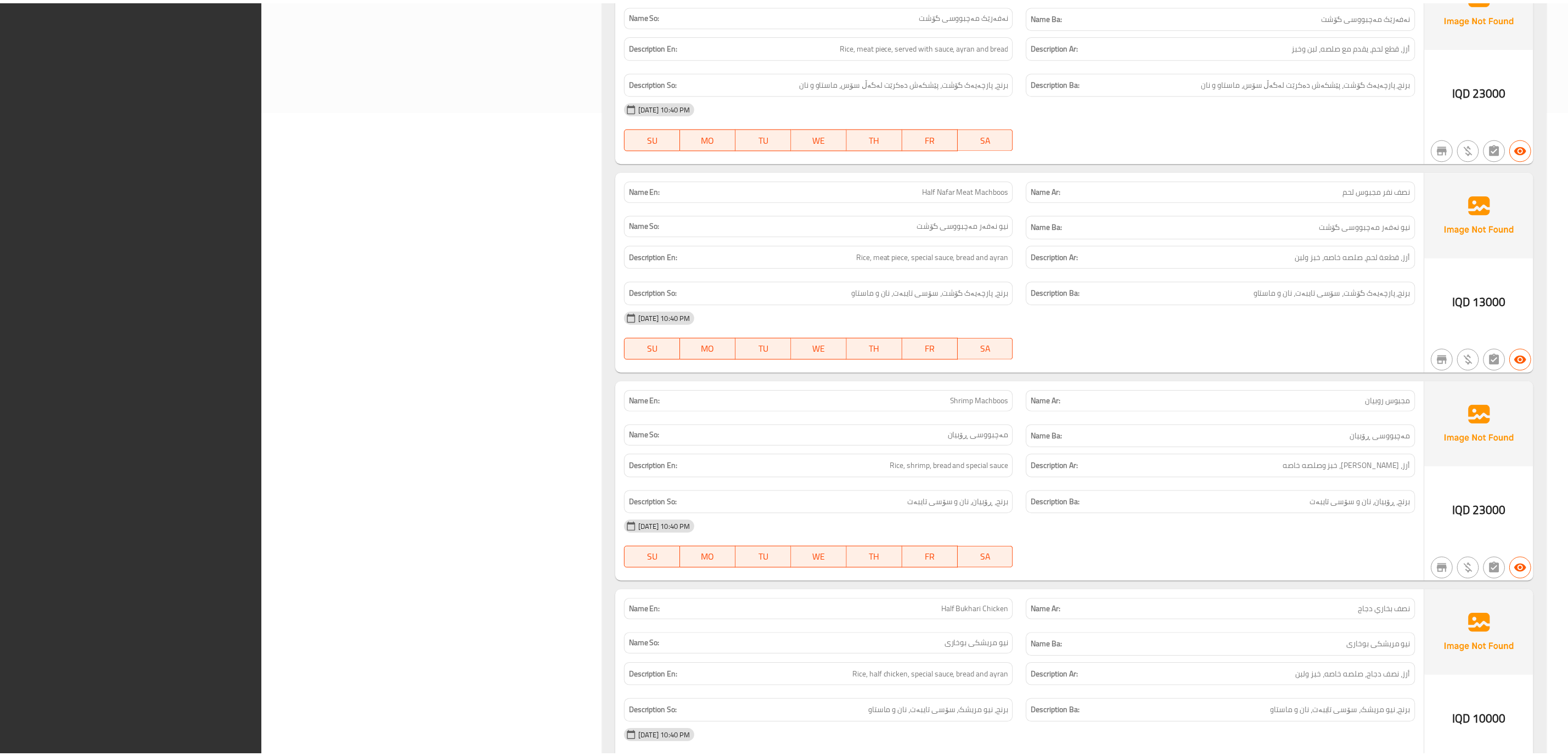
scroll to position [1012, 0]
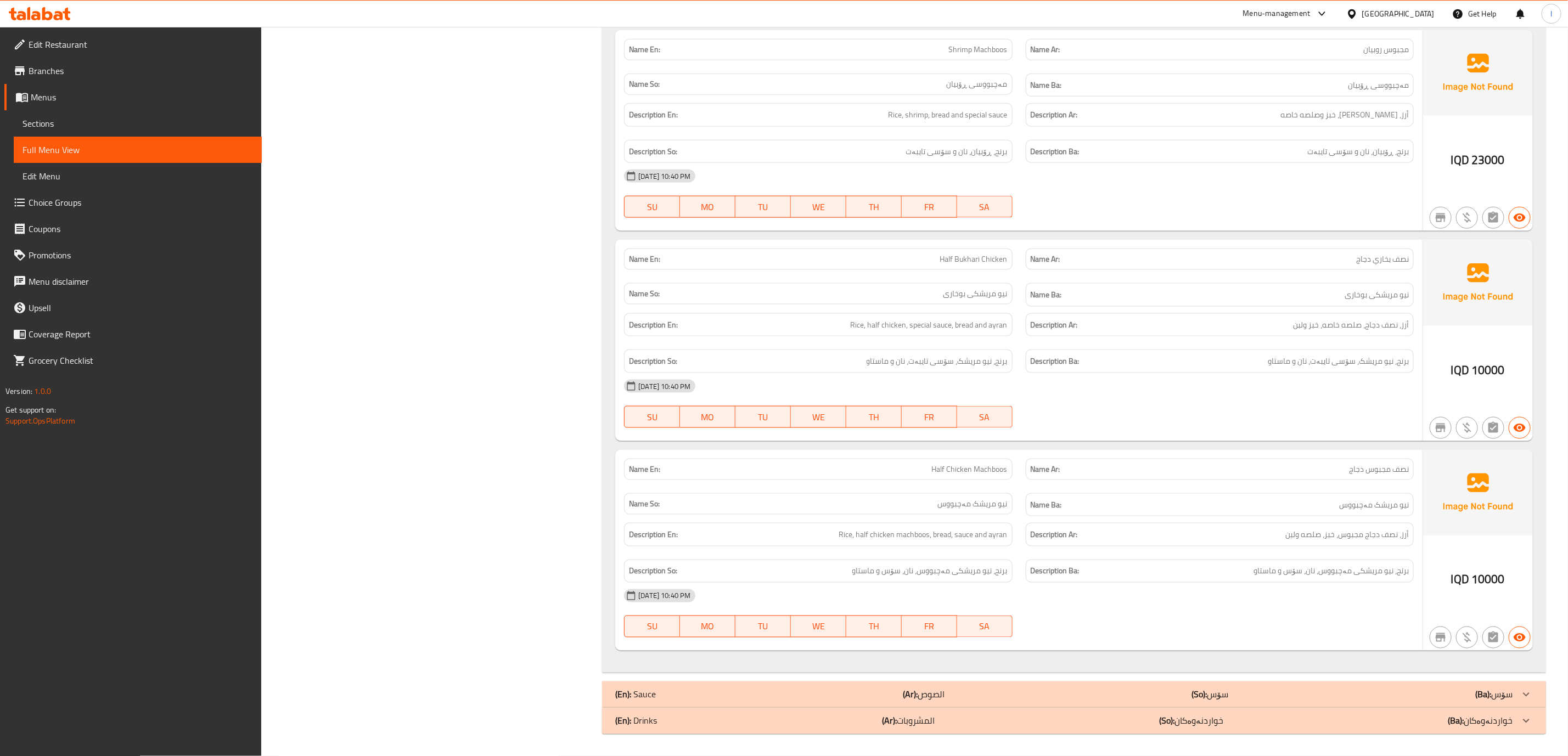
click at [83, 52] on link "Edit Restaurant" at bounding box center [133, 44] width 258 height 26
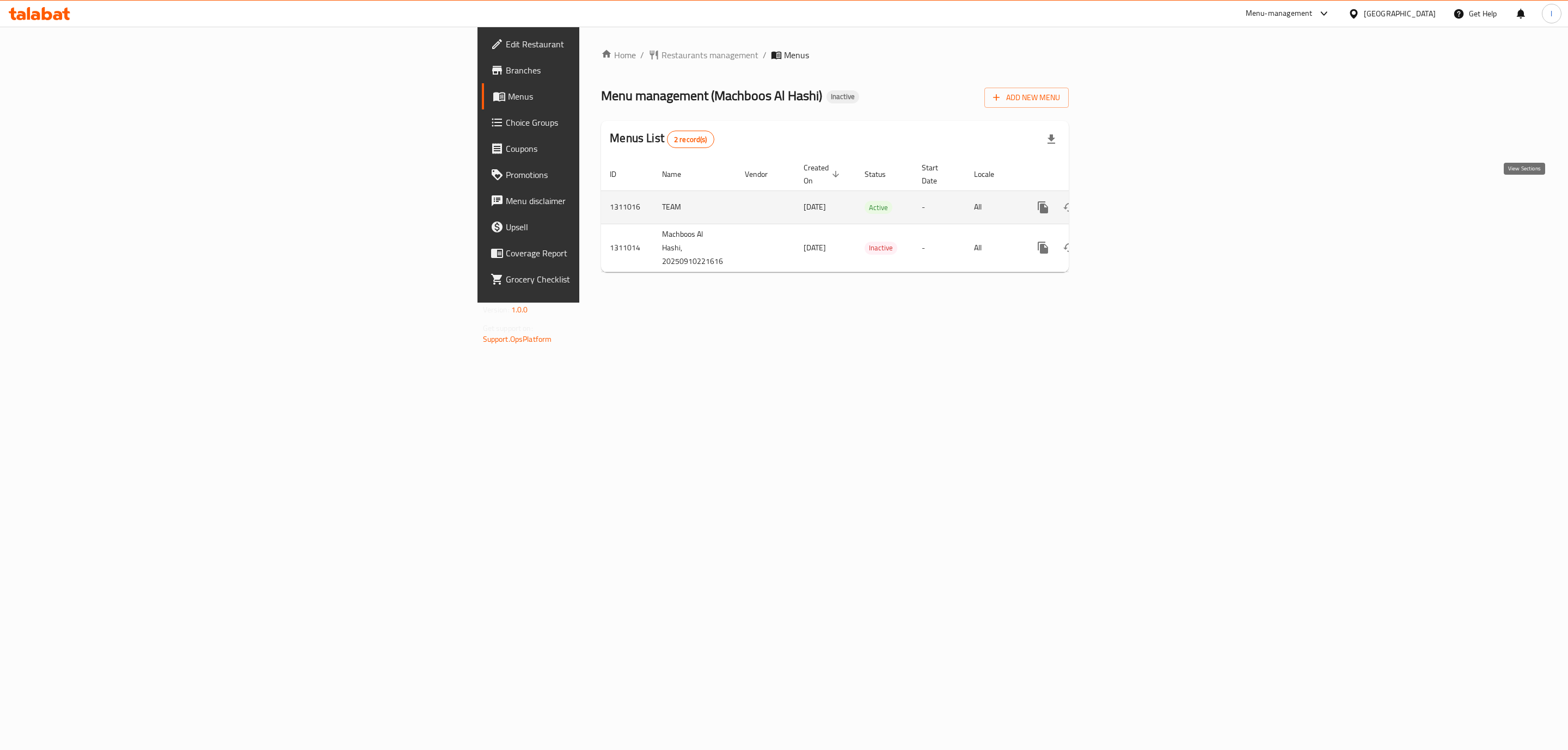
click at [1135, 197] on link "enhanced table" at bounding box center [1121, 207] width 26 height 26
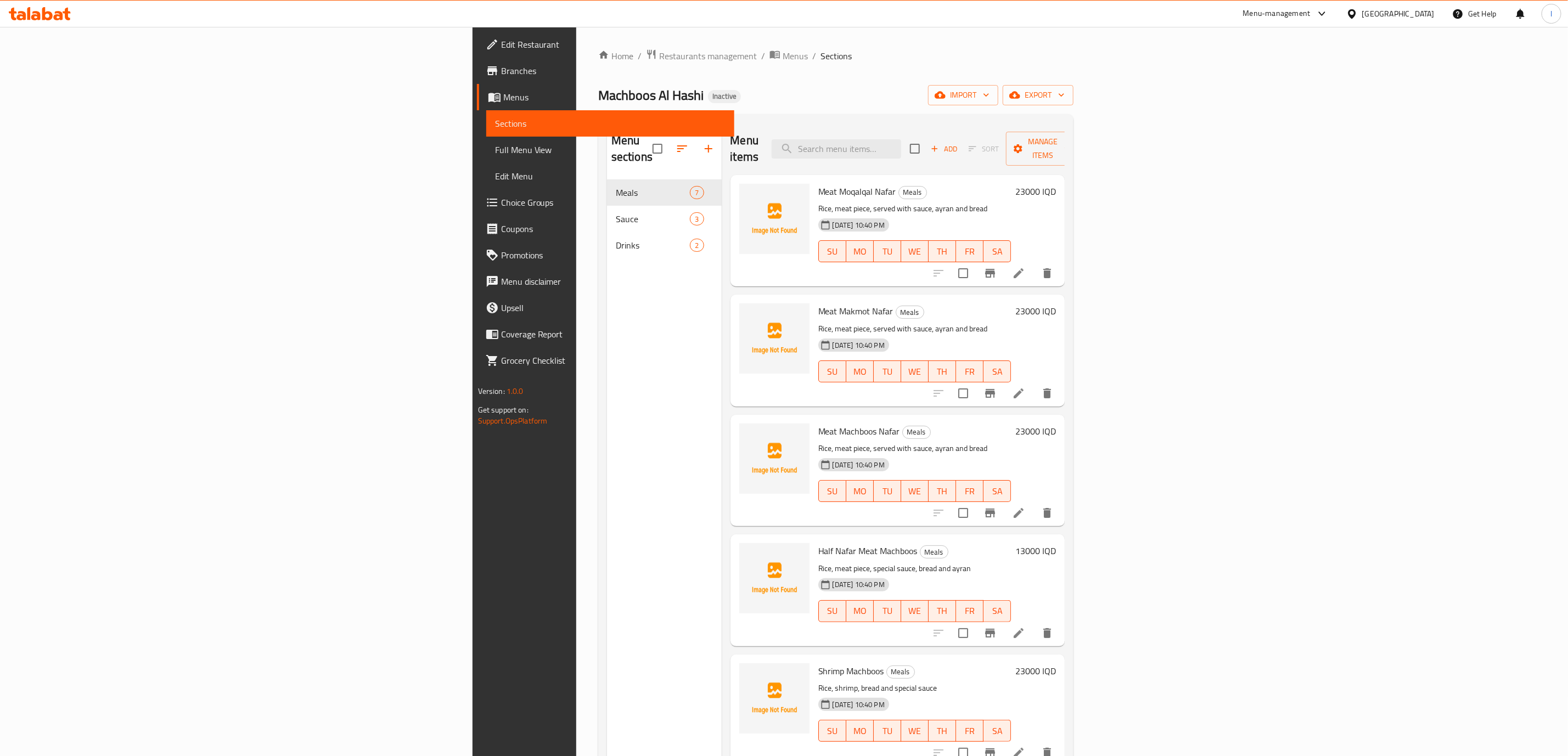
click at [495, 155] on span "Full Menu View" at bounding box center [610, 149] width 231 height 13
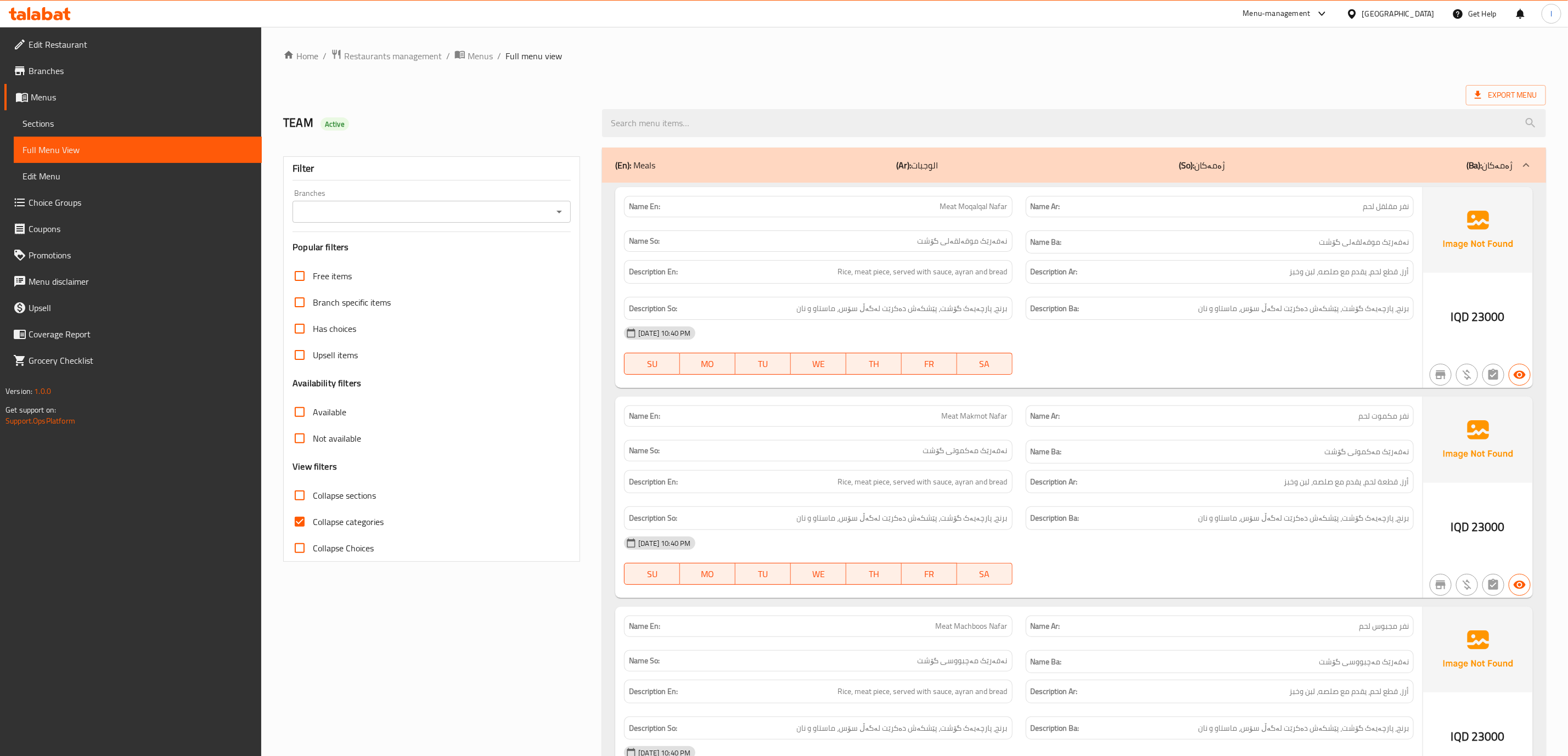
click at [474, 193] on div "Branches Branches" at bounding box center [431, 205] width 278 height 33
click at [462, 211] on input "Branches" at bounding box center [423, 212] width 253 height 16
click at [98, 78] on link "Branches" at bounding box center [133, 70] width 258 height 26
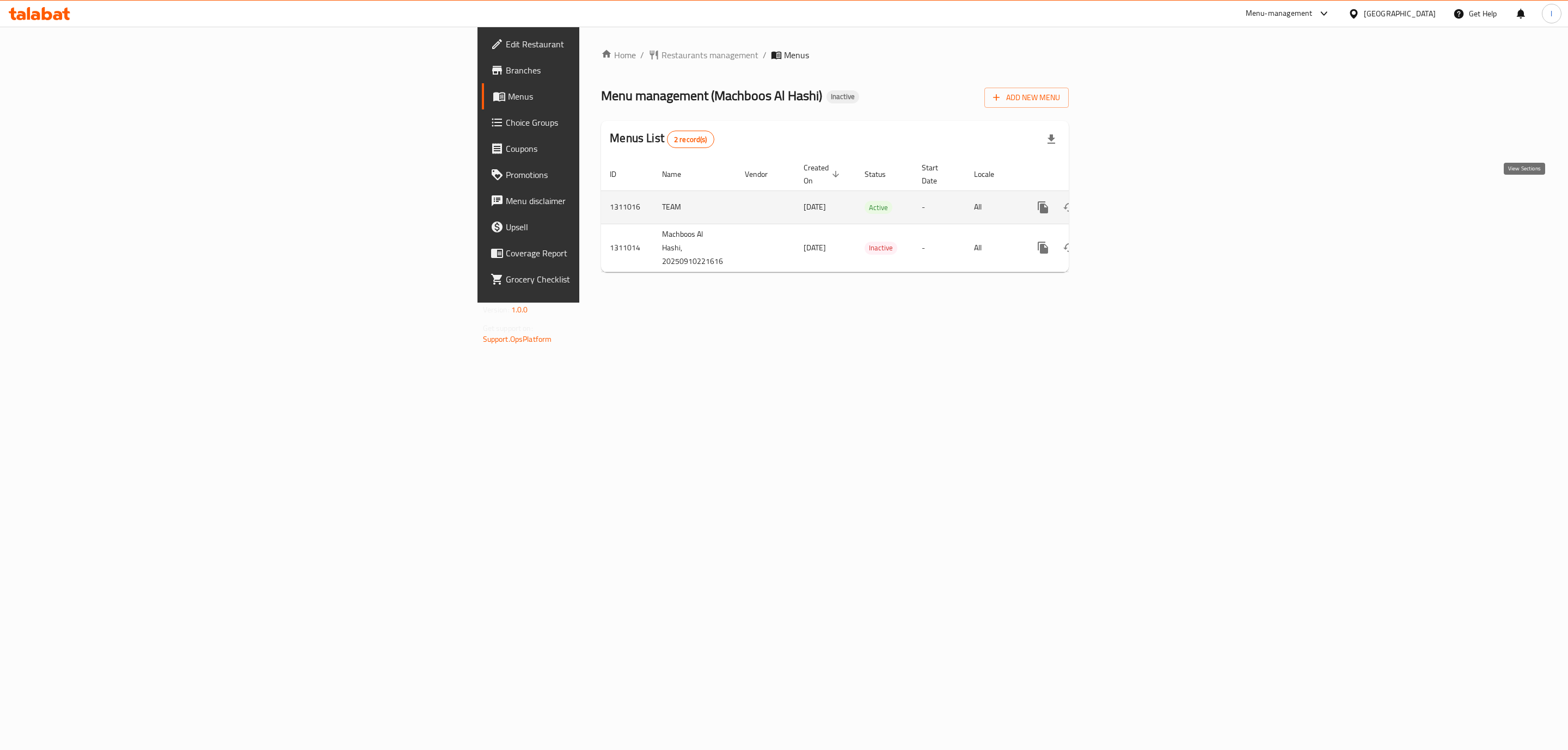
click at [1128, 201] on icon "enhanced table" at bounding box center [1121, 207] width 13 height 13
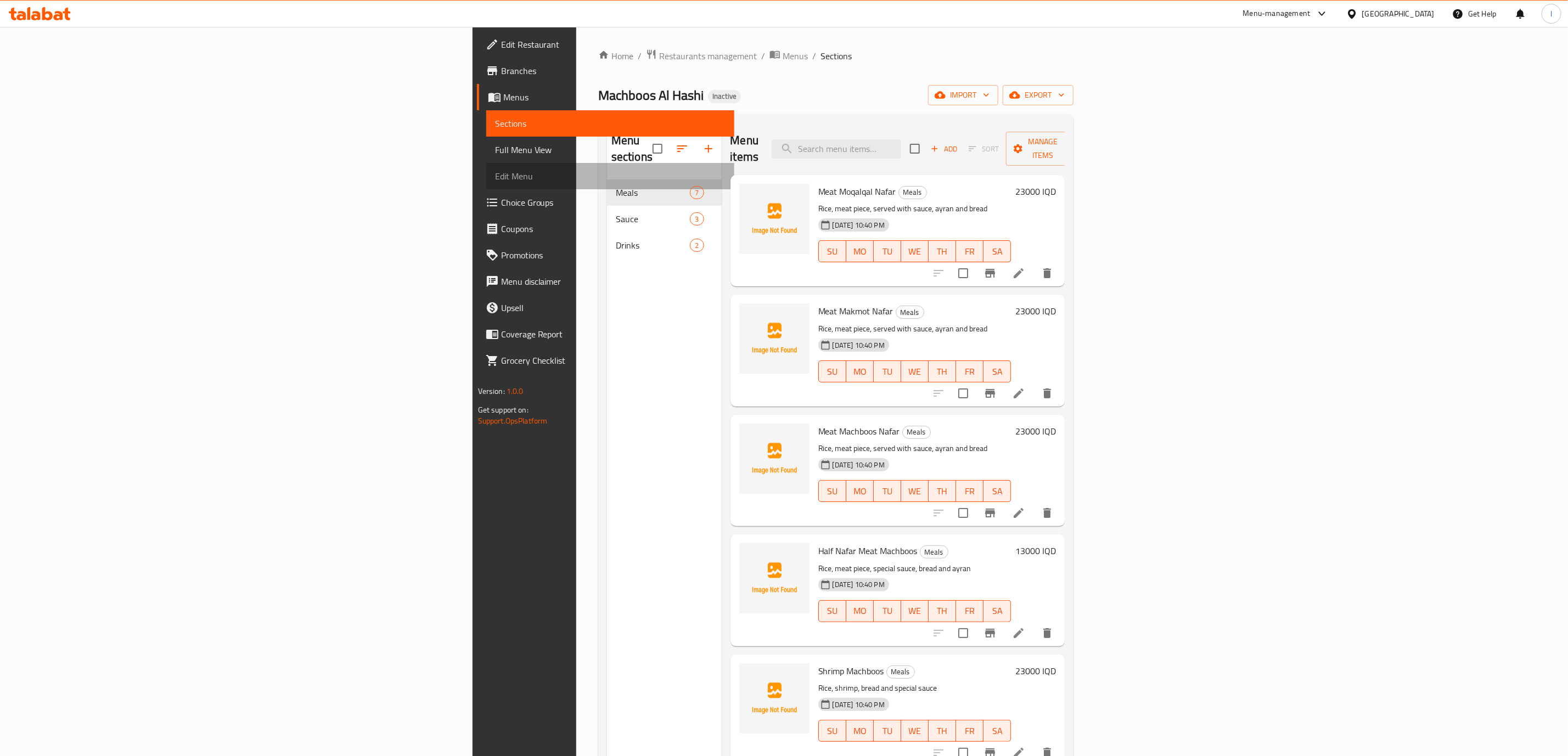
click at [486, 163] on link "Edit Menu" at bounding box center [610, 176] width 248 height 26
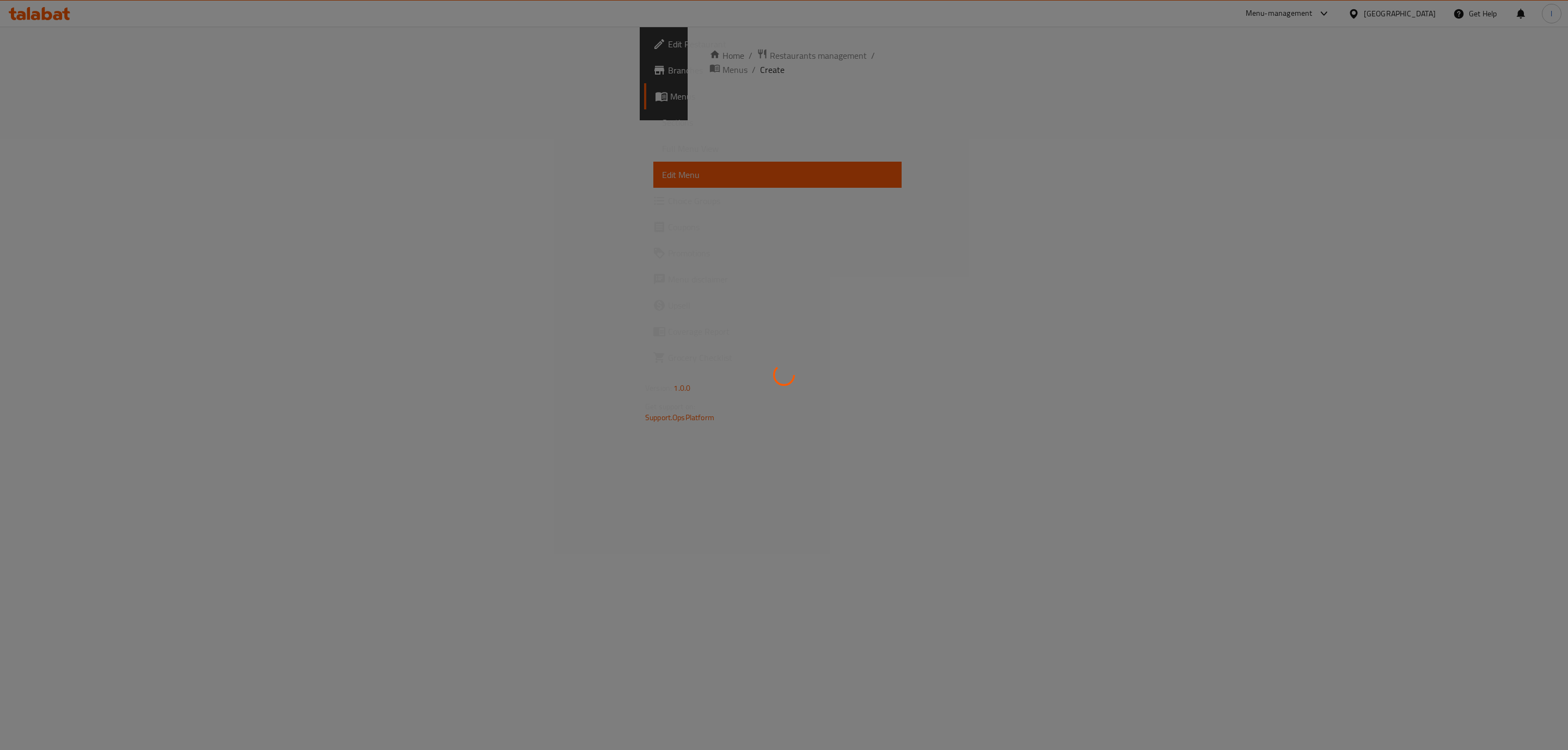
click at [176, 151] on div at bounding box center [784, 375] width 1568 height 750
click at [175, 151] on div at bounding box center [784, 375] width 1568 height 750
click at [160, 152] on div at bounding box center [784, 375] width 1568 height 750
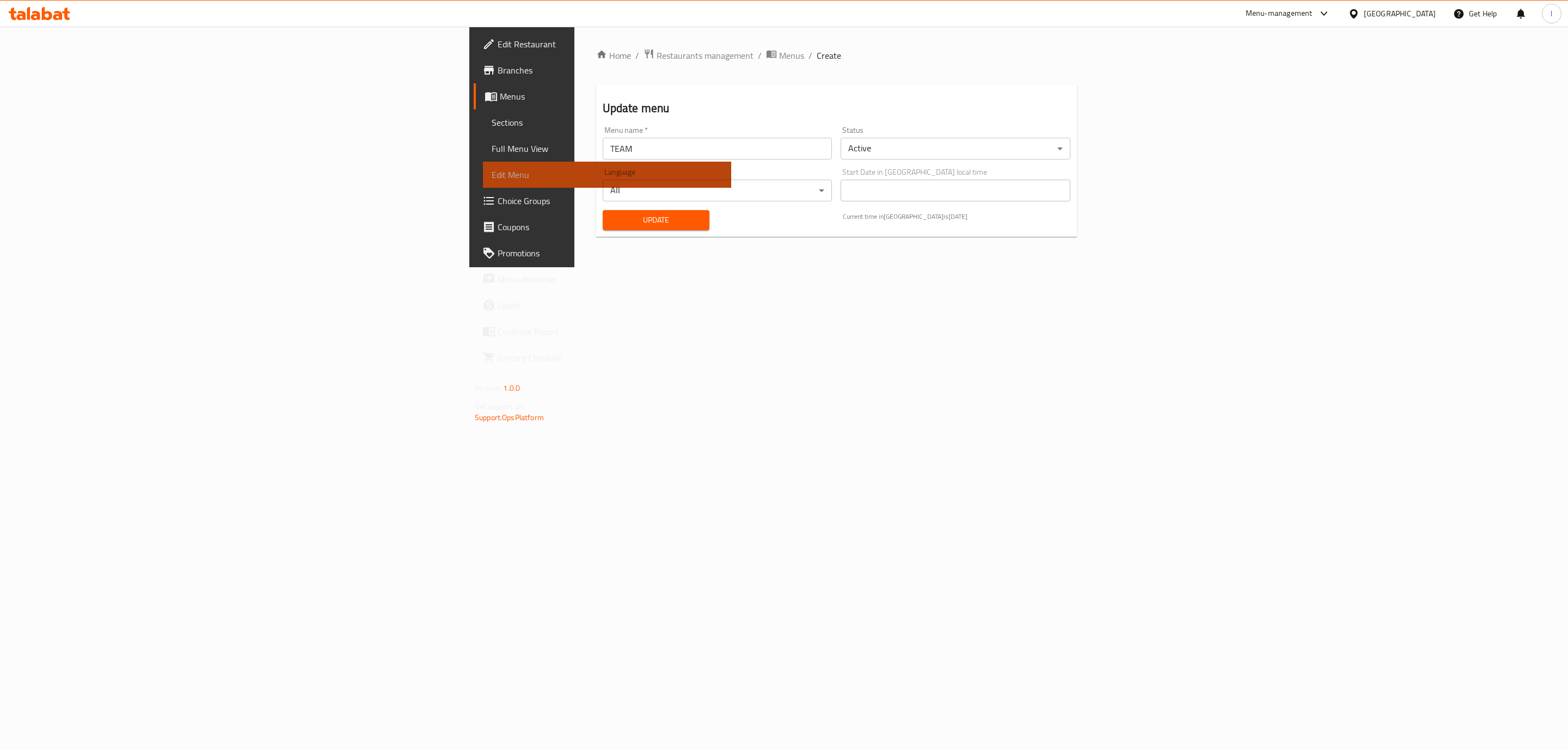
click at [483, 164] on link "Edit Menu" at bounding box center [607, 174] width 248 height 26
click at [483, 156] on link "Full Menu View" at bounding box center [607, 148] width 248 height 26
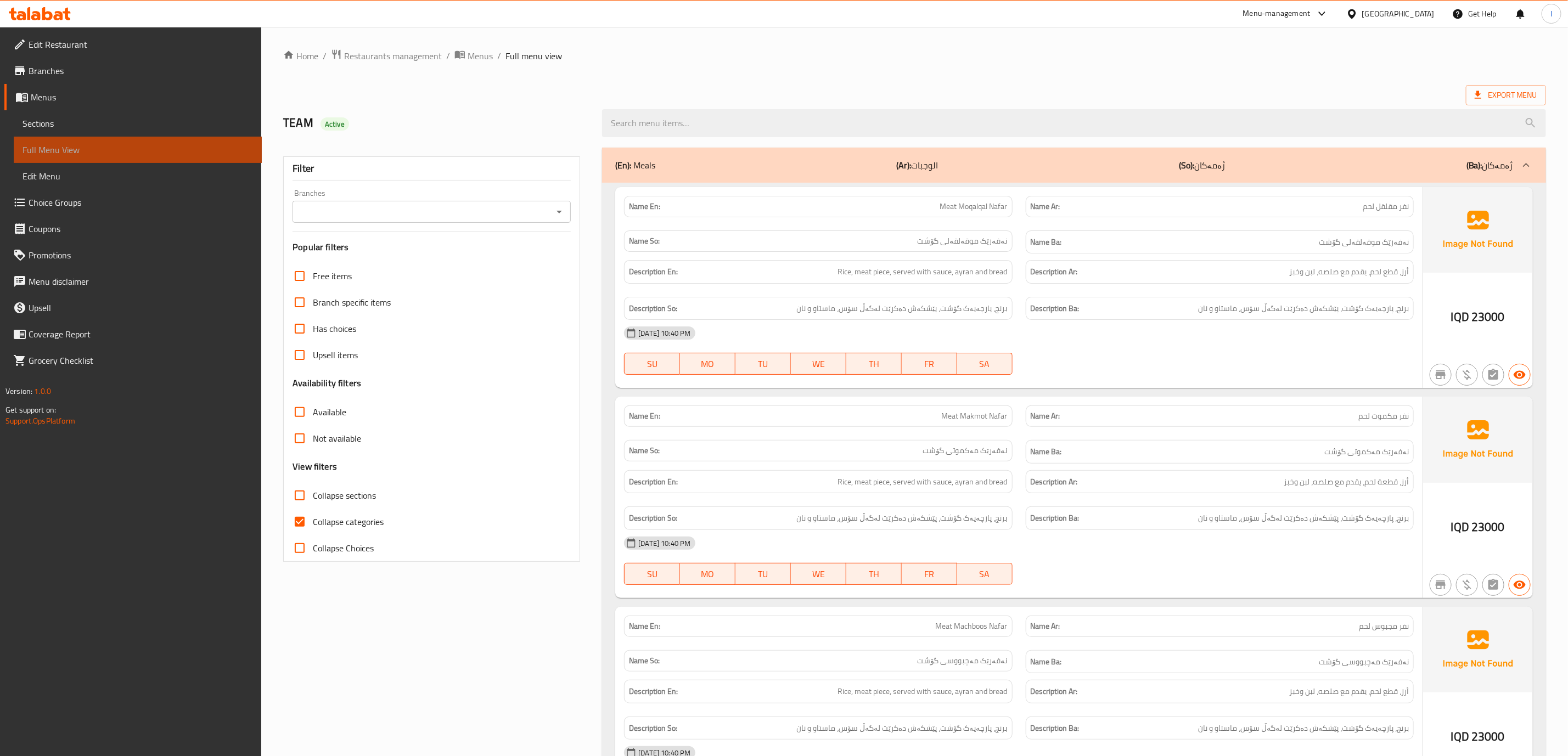
click at [108, 148] on span "Full Menu View" at bounding box center [138, 149] width 231 height 13
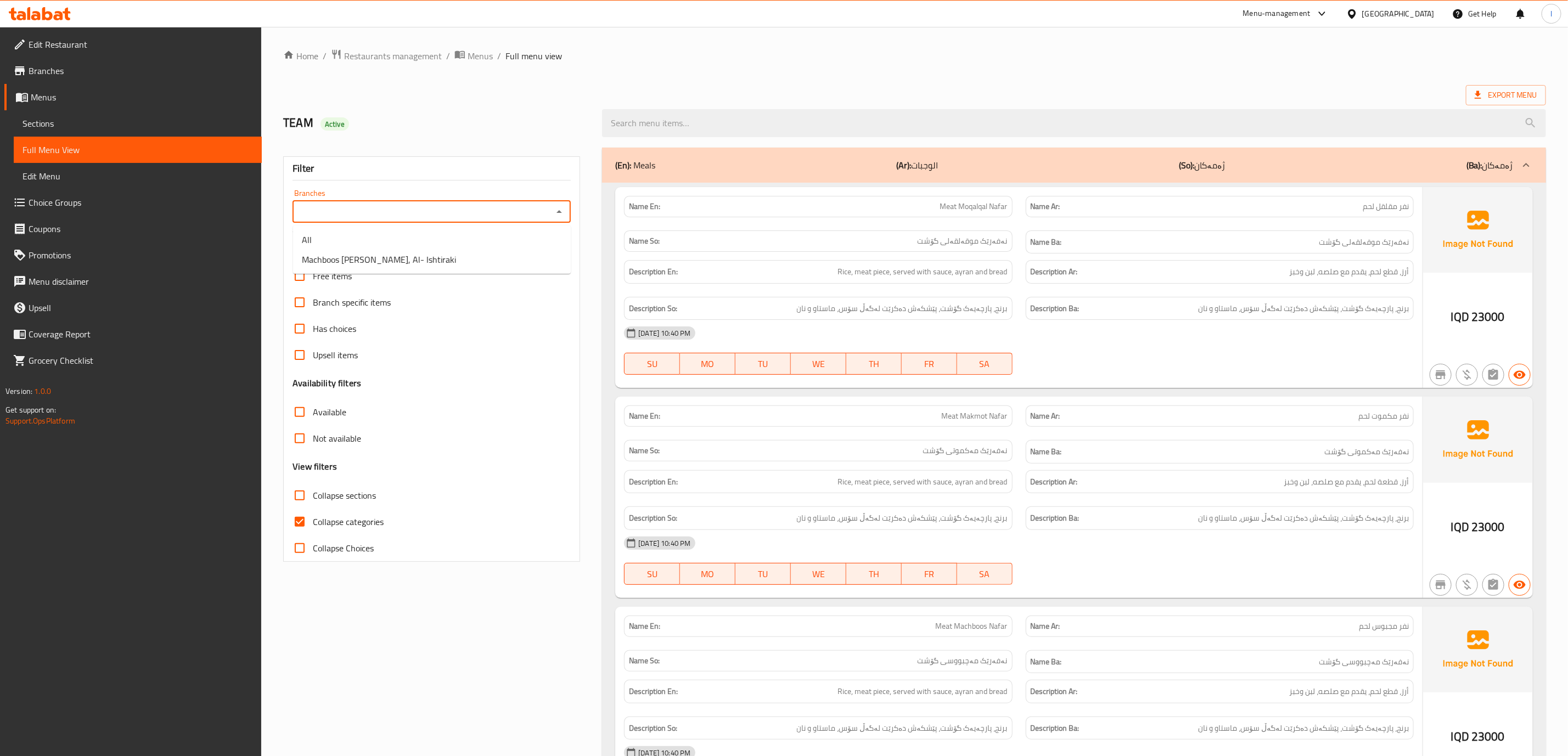
click at [297, 216] on input "Branches" at bounding box center [423, 212] width 253 height 16
click at [334, 260] on span "Machboos Al Hashi, Al- Ishtiraki" at bounding box center [379, 259] width 154 height 13
type input "Machboos Al Hashi, Al- Ishtiraki"
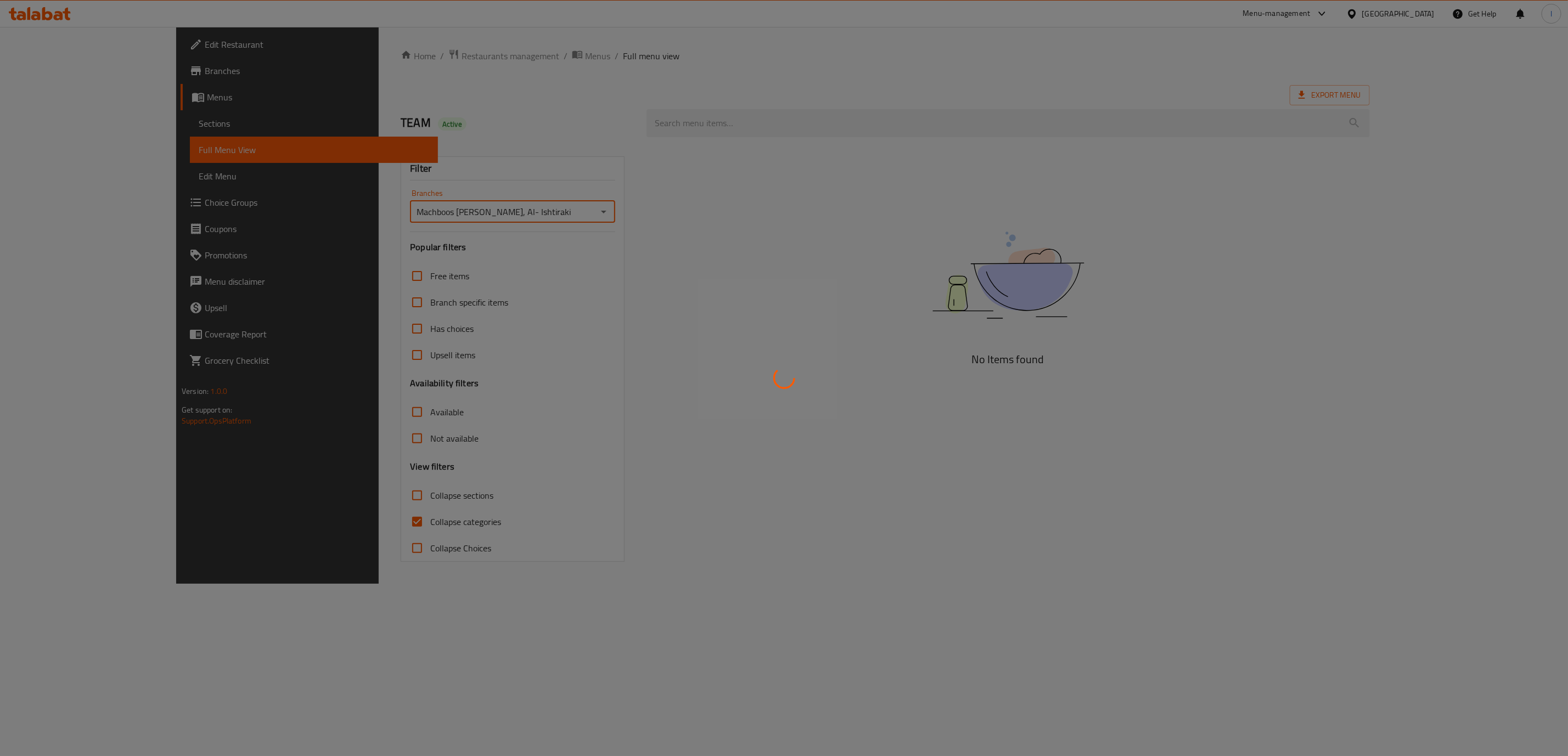
drag, startPoint x: 377, startPoint y: 522, endPoint x: 367, endPoint y: 522, distance: 10.0
click at [367, 522] on div at bounding box center [784, 378] width 1568 height 756
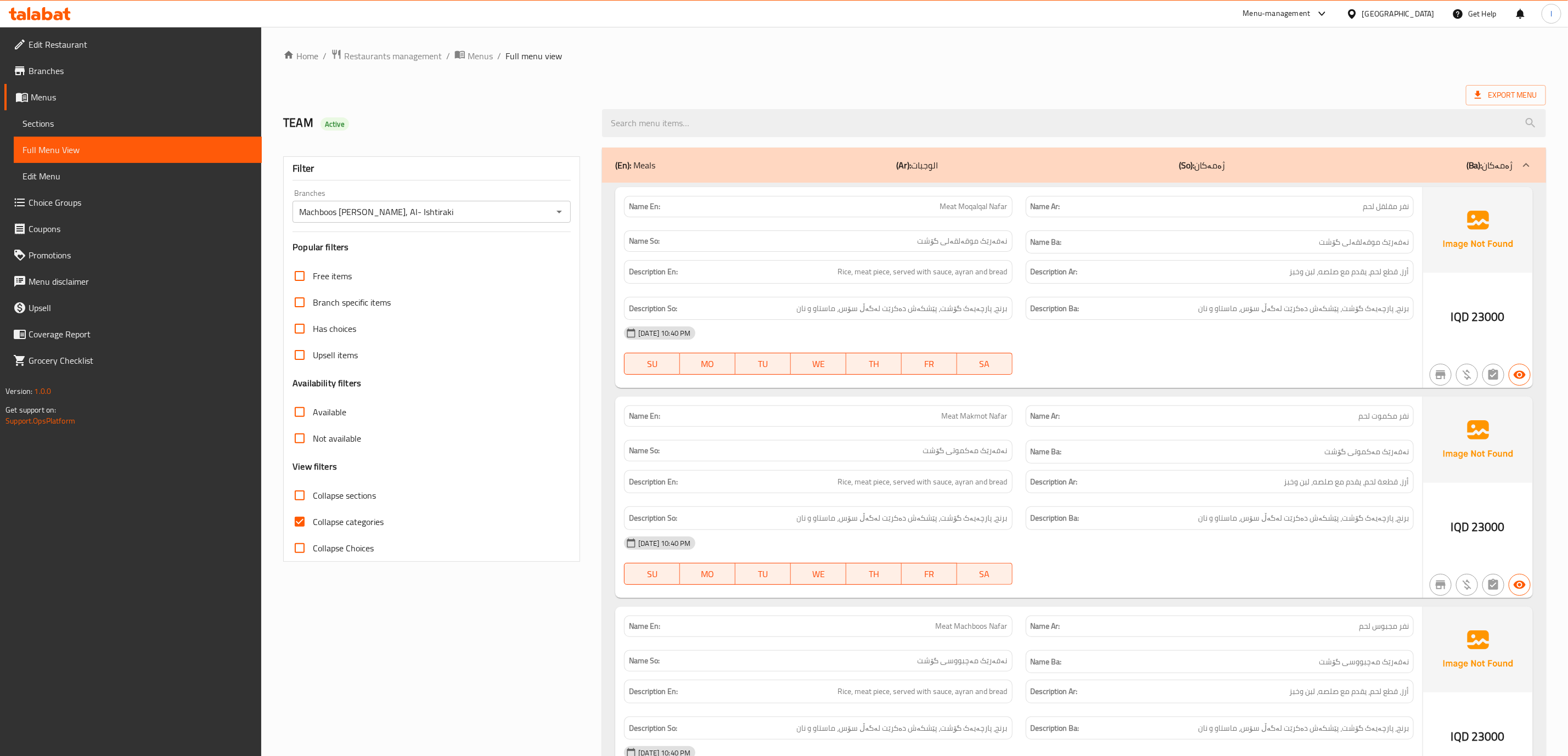
click at [349, 517] on span "Collapse categories" at bounding box center [348, 522] width 71 height 13
click at [313, 517] on input "Collapse categories" at bounding box center [299, 522] width 26 height 26
checkbox input "false"
click at [333, 496] on span "Collapse sections" at bounding box center [344, 496] width 63 height 13
click at [313, 496] on input "Collapse sections" at bounding box center [299, 495] width 26 height 26
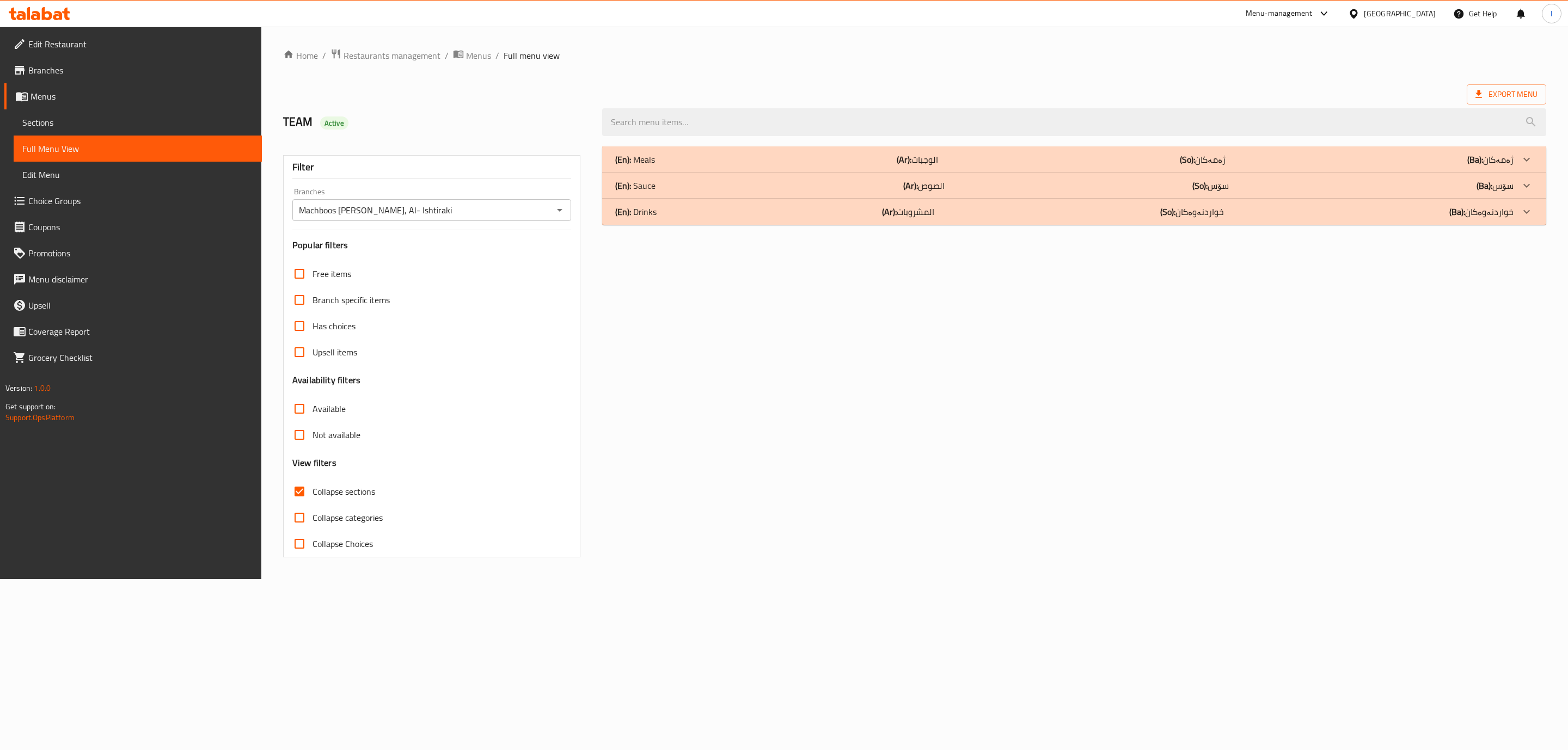
click at [331, 492] on span "Collapse sections" at bounding box center [344, 492] width 63 height 13
click at [313, 492] on input "Collapse sections" at bounding box center [299, 491] width 26 height 26
checkbox input "false"
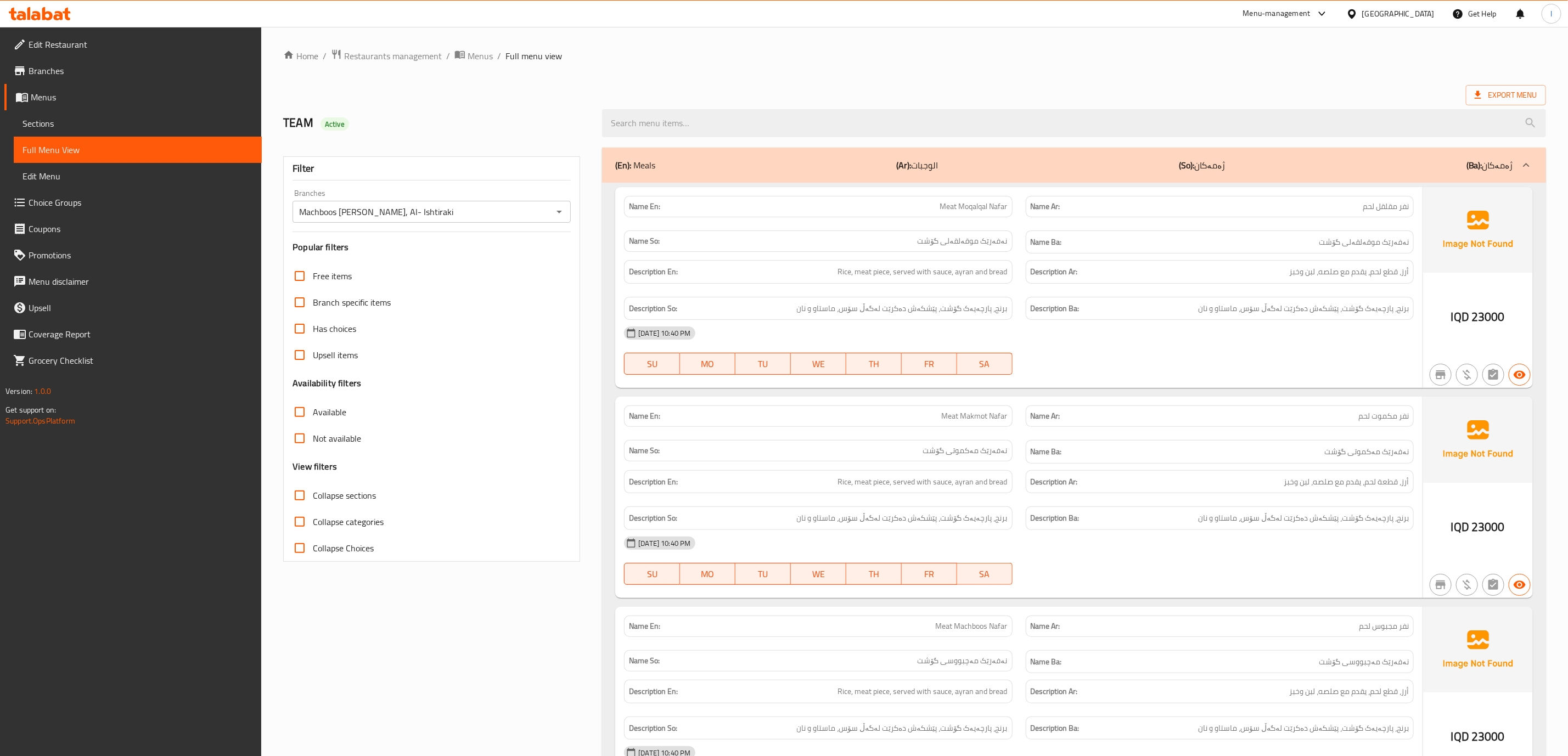
click at [1334, 403] on div "Name Ar: نفر مكموت لحم" at bounding box center [1219, 416] width 401 height 35
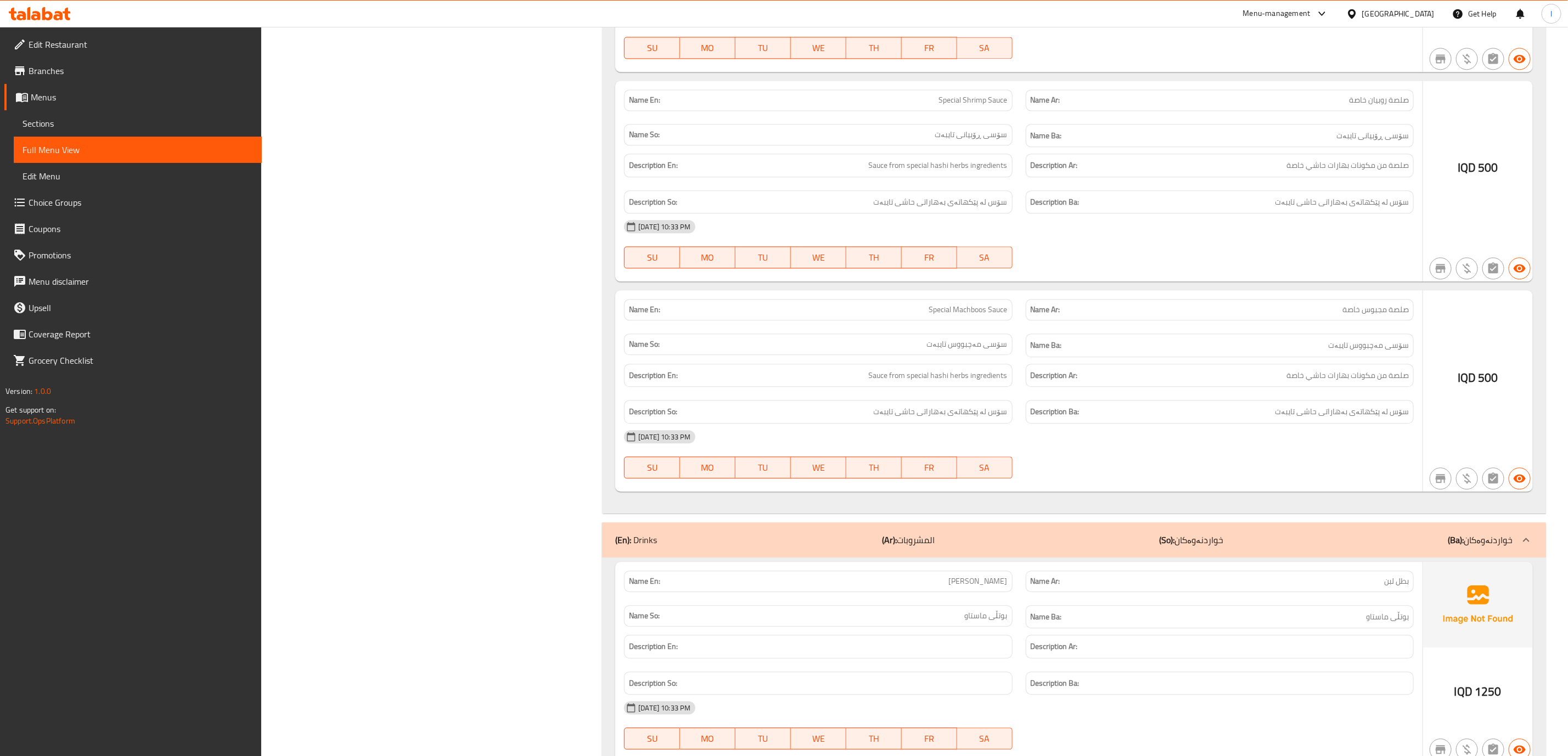
scroll to position [2132, 0]
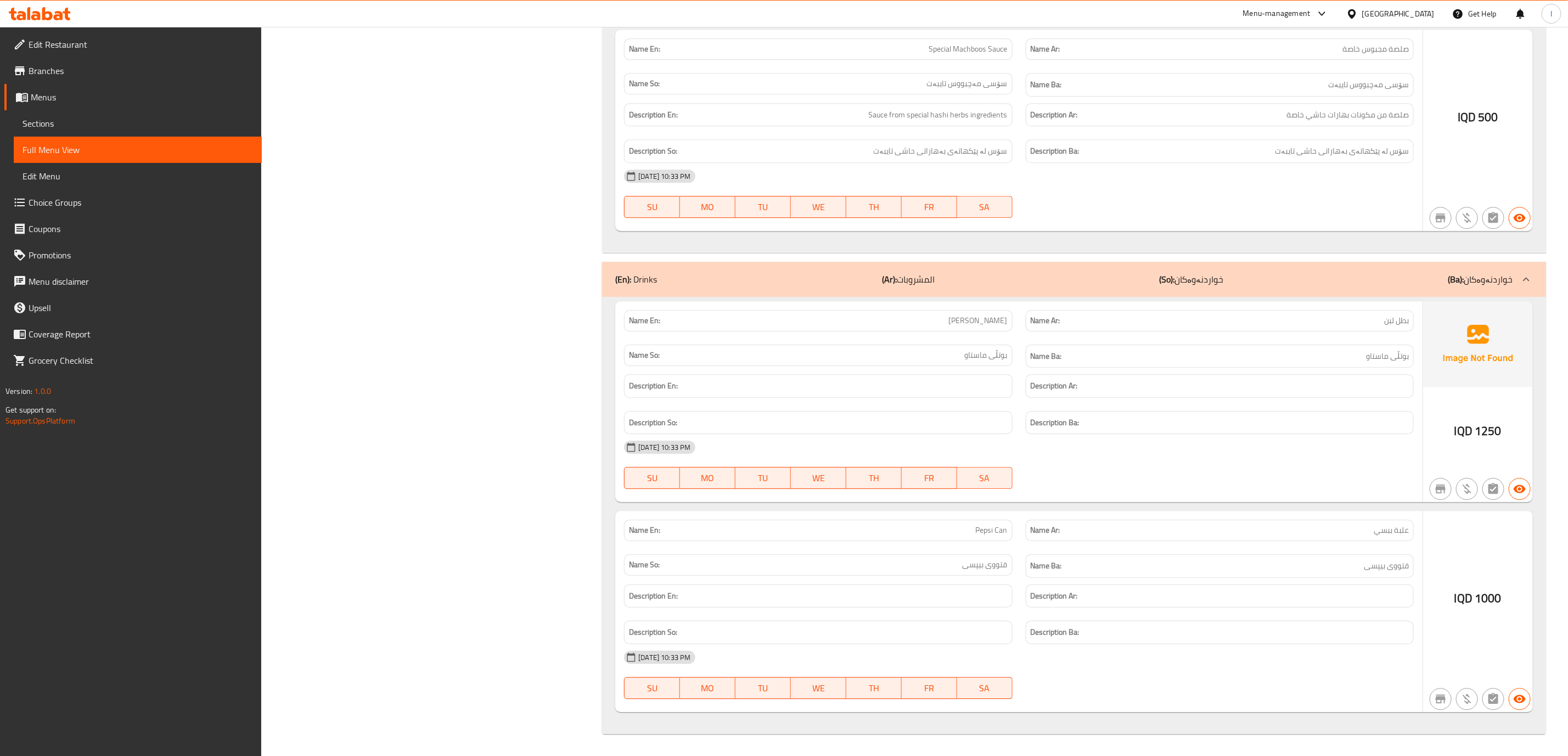
click at [1351, 273] on div "(En): Drinks (Ar): المشروبات (So): خواردنەوەکان (Ba): خواردنەوەکان" at bounding box center [1064, 279] width 898 height 13
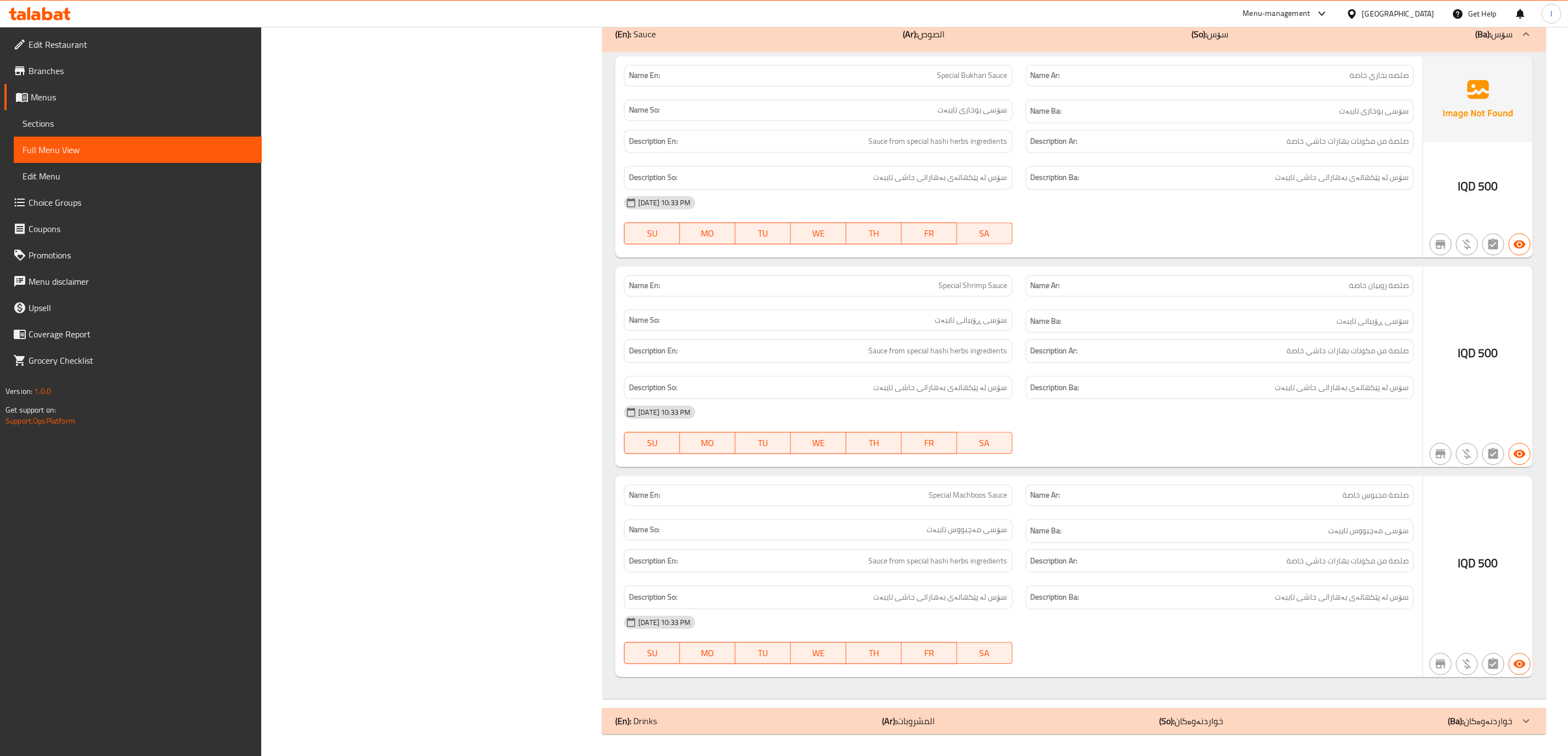
click at [1268, 718] on div "(En): Drinks (Ar): المشروبات (So): خواردنەوەکان (Ba): خواردنەوەکان" at bounding box center [1064, 721] width 898 height 13
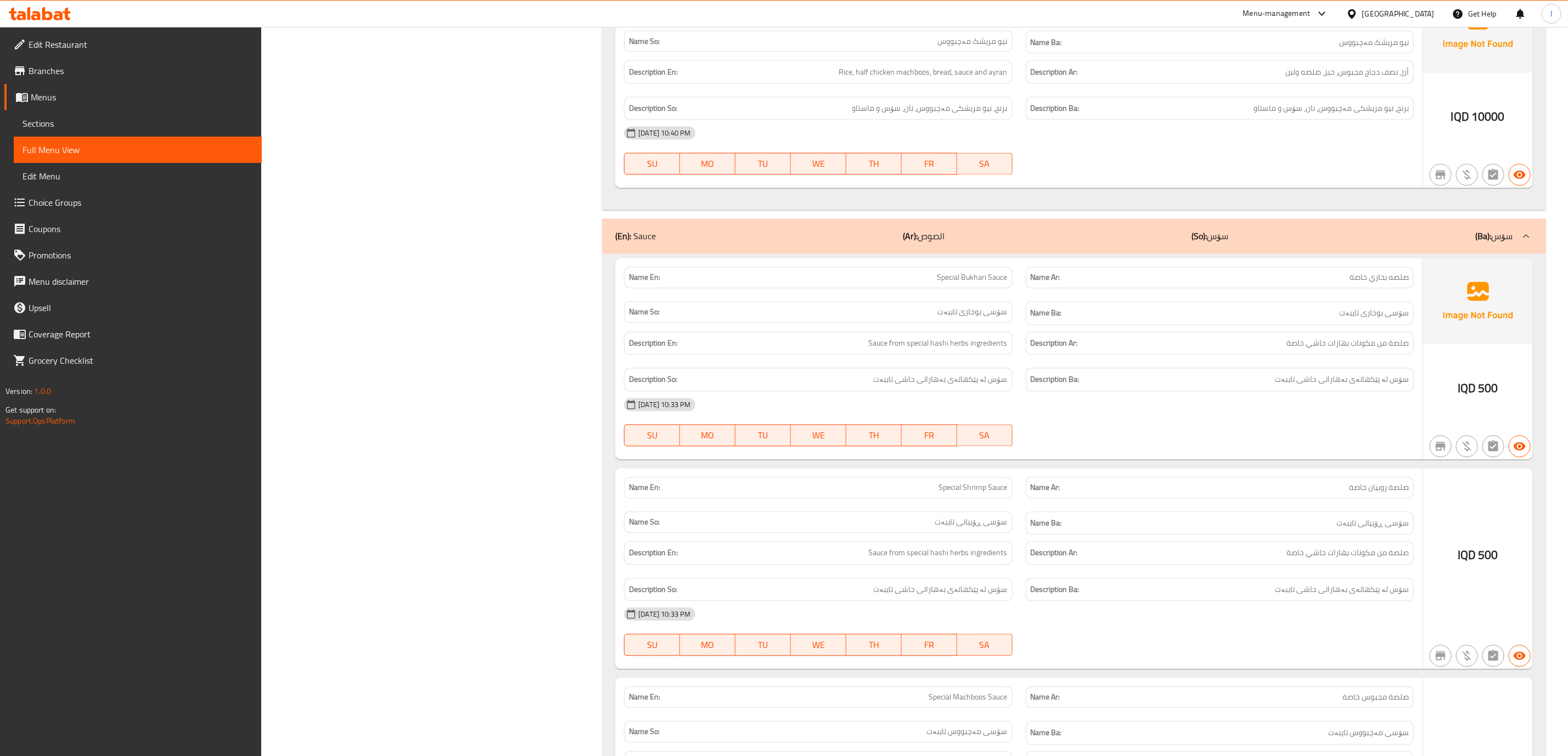
scroll to position [1309, 0]
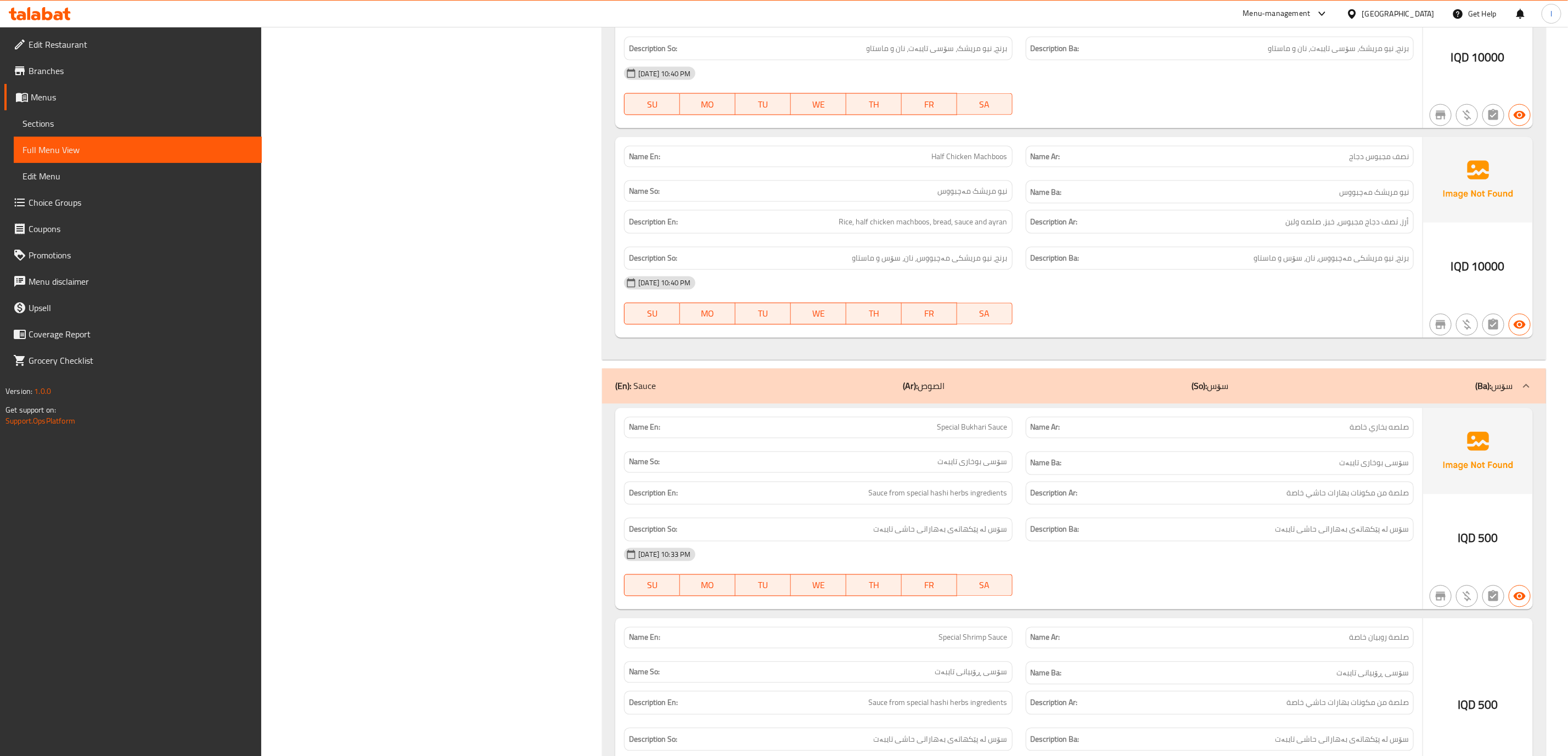
drag, startPoint x: 1292, startPoint y: 425, endPoint x: 1291, endPoint y: 413, distance: 12.0
click at [1291, 416] on div "(En): Sauce (Ar): الصوص (So): سۆس (Ba): سۆس Name En: Special Bukhari Sauce Name…" at bounding box center [1073, 710] width 944 height 682
click at [1291, 404] on div "(En): Sauce (Ar): الصوص (So): سۆس (Ba): سۆس" at bounding box center [1073, 386] width 944 height 35
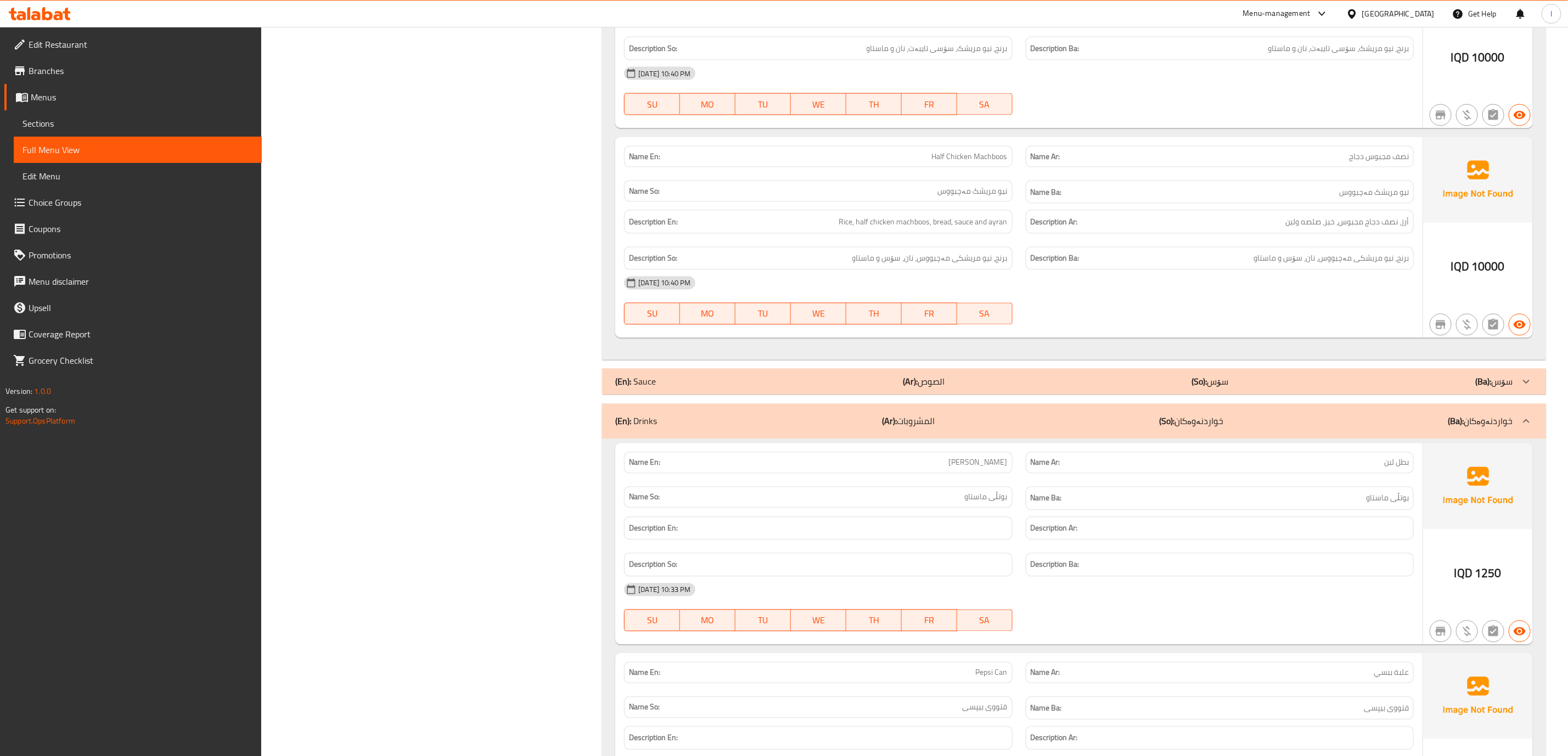
click at [1304, 385] on div "(En): Sauce (Ar): الصوص (So): سۆس (Ba): سۆس" at bounding box center [1073, 382] width 944 height 26
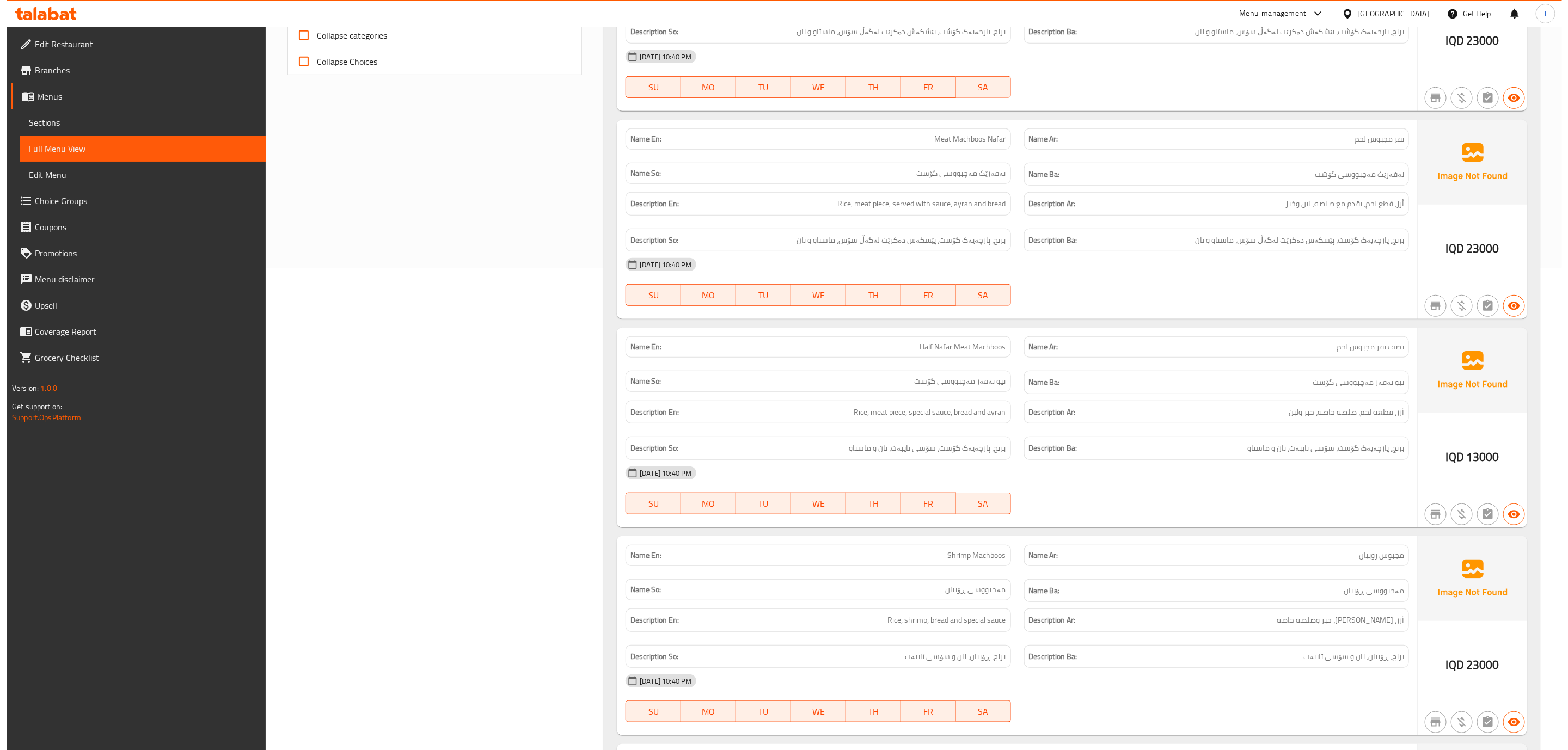
scroll to position [0, 0]
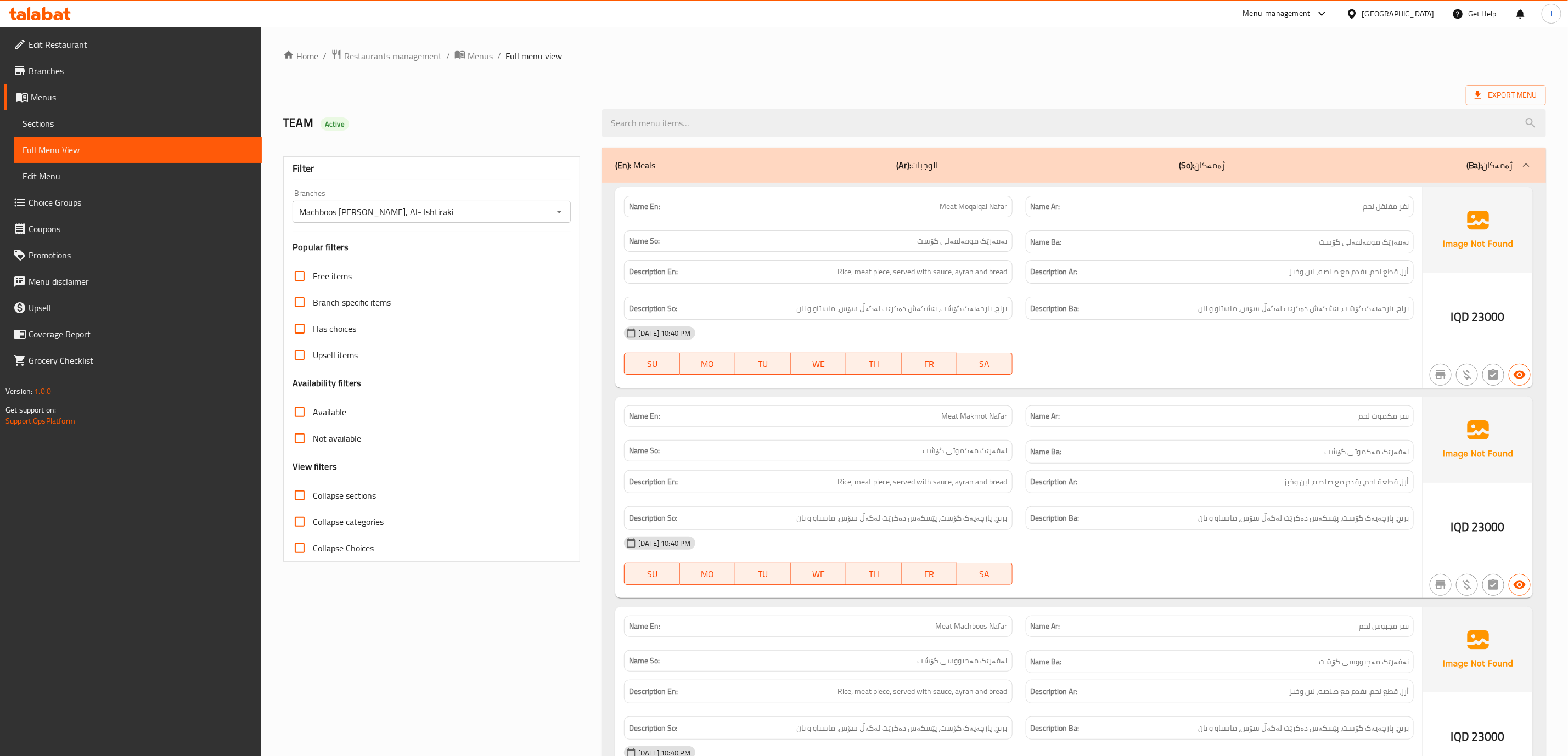
click at [1314, 196] on div "Name Ar: نفر مقلقل لحم" at bounding box center [1219, 206] width 401 height 35
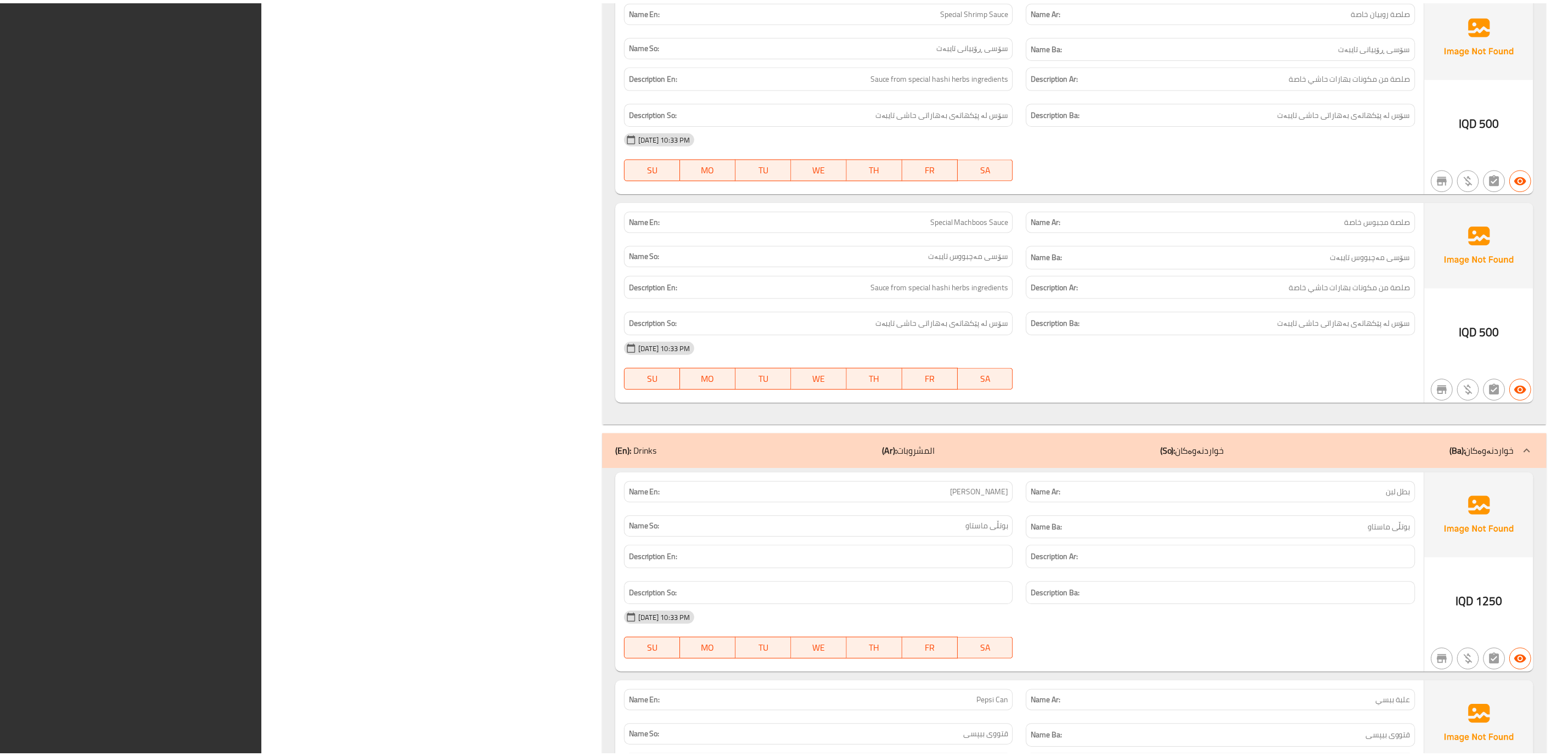
scroll to position [2132, 0]
